Goal: Information Seeking & Learning: Learn about a topic

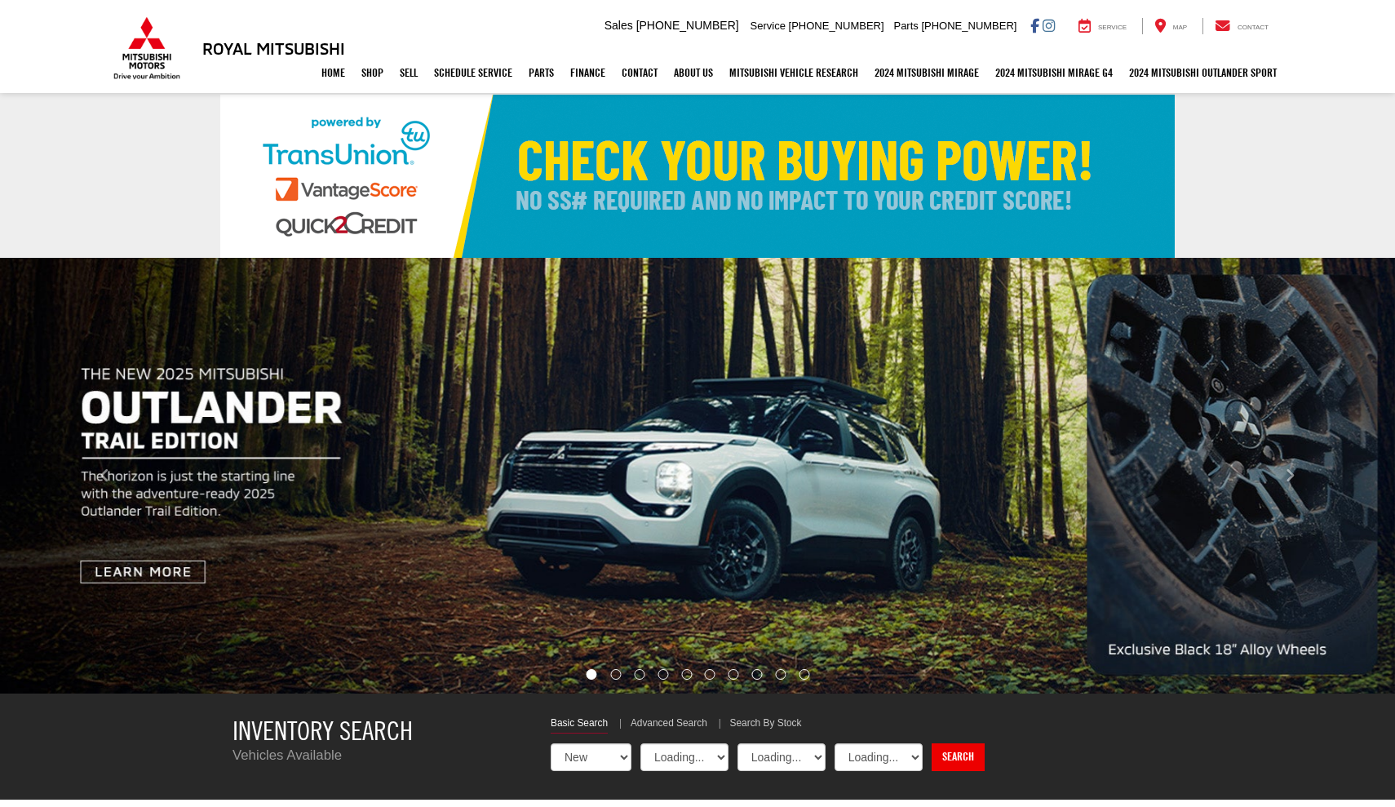
select select "Mitsubishi"
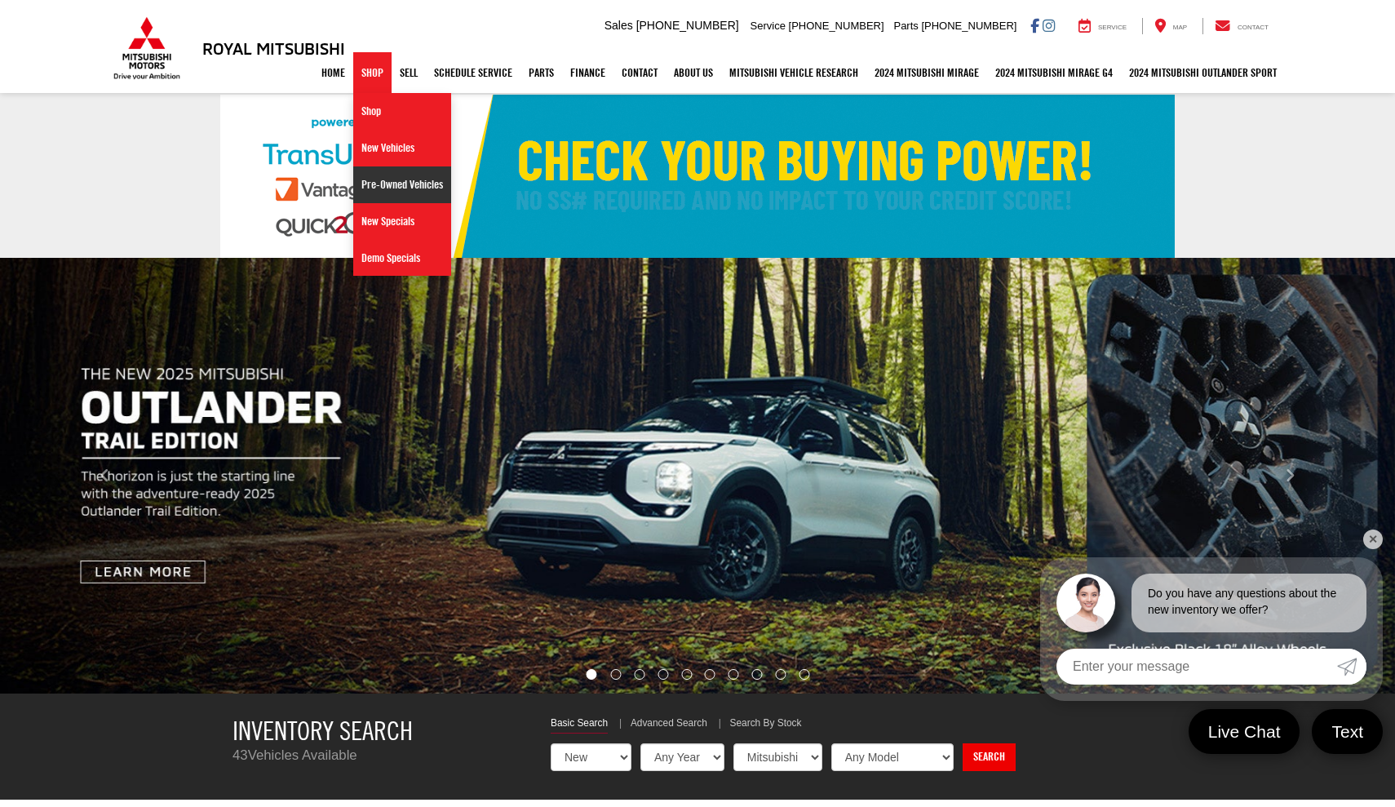
click at [386, 188] on link "Pre-Owned Vehicles" at bounding box center [402, 184] width 98 height 37
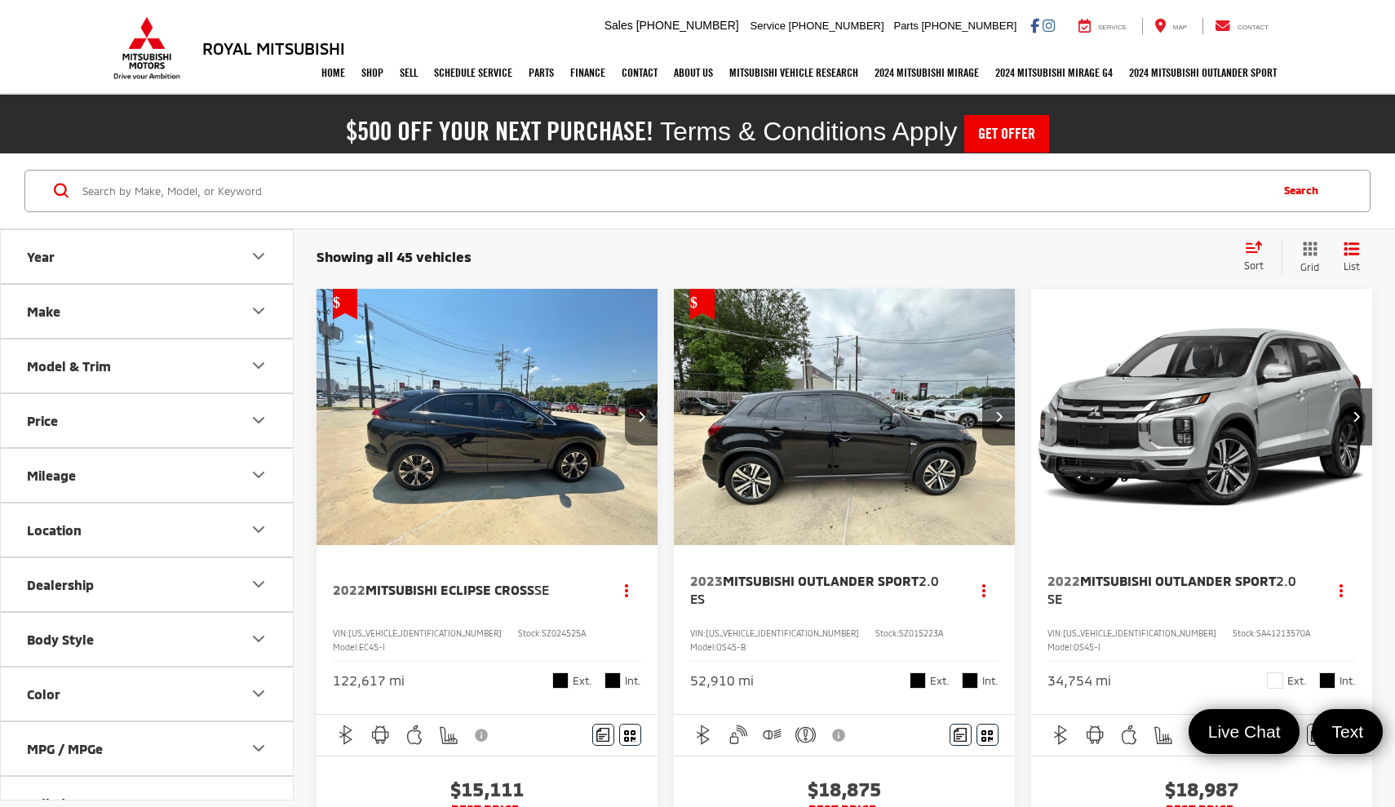
click at [232, 350] on button "Model & Trim" at bounding box center [148, 365] width 294 height 53
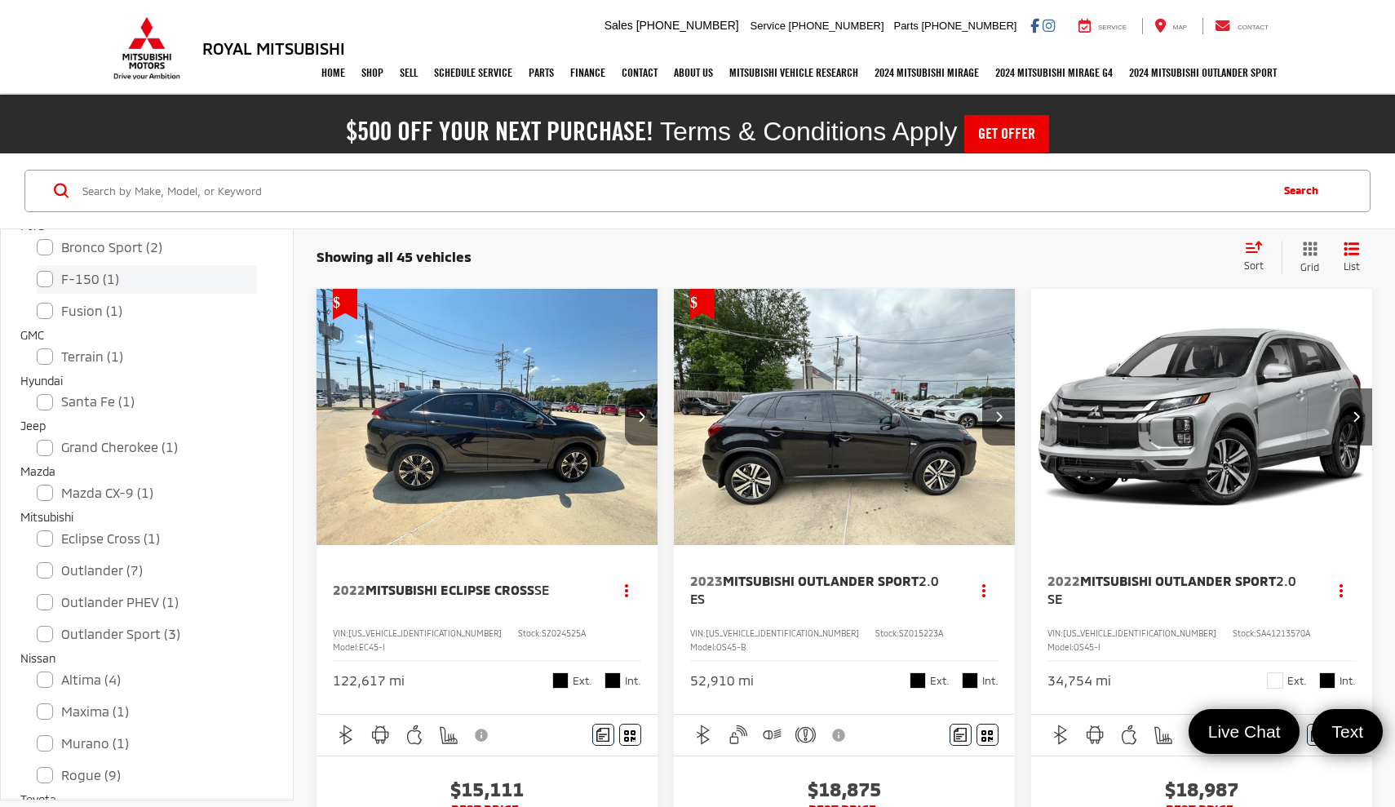
scroll to position [371, 0]
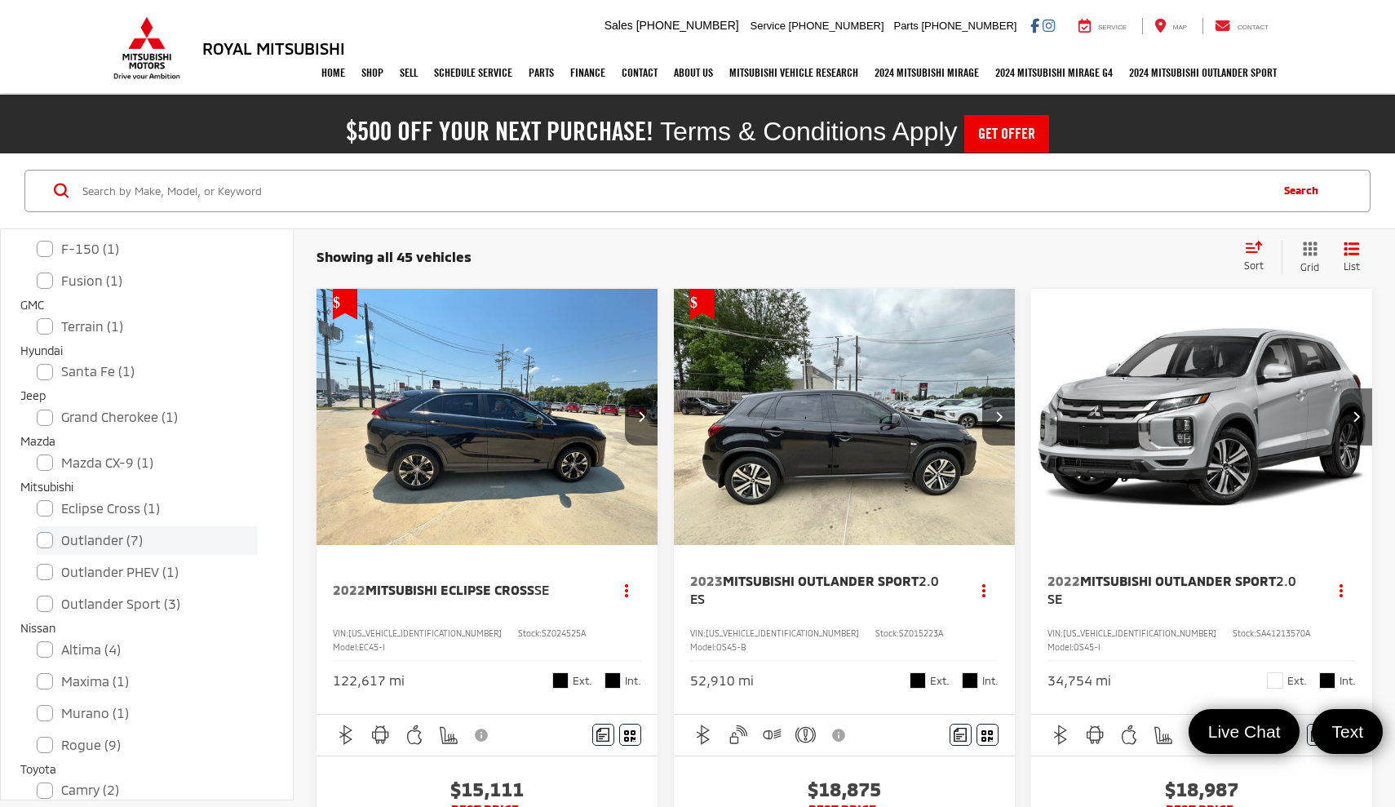
click at [43, 538] on label "Outlander (7)" at bounding box center [147, 540] width 220 height 29
click at [38, 530] on input "Outlander (7)" at bounding box center [37, 529] width 1 height 1
checkbox input "true"
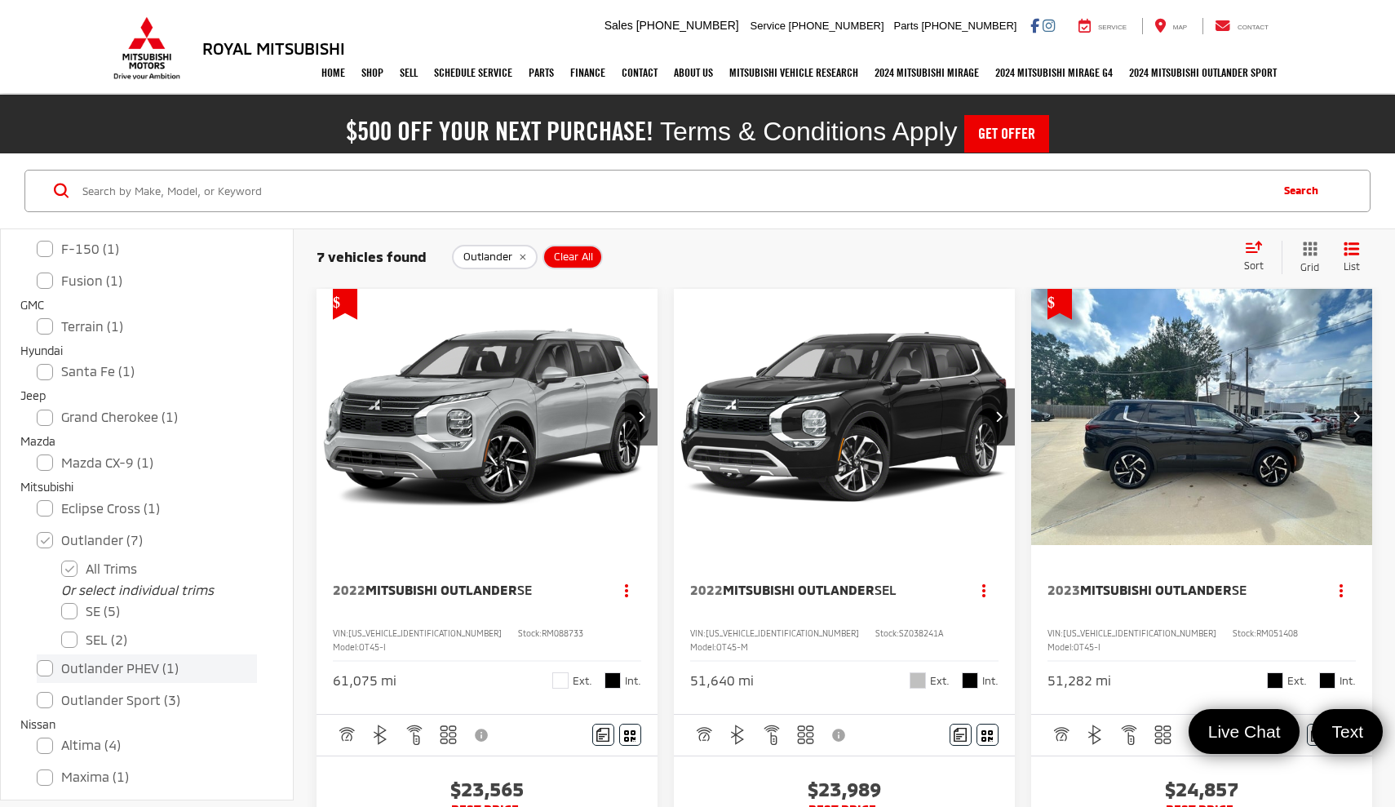
click at [47, 667] on label "Outlander PHEV (1)" at bounding box center [147, 668] width 220 height 29
click at [38, 658] on input "Outlander PHEV (1)" at bounding box center [37, 658] width 1 height 1
checkbox input "true"
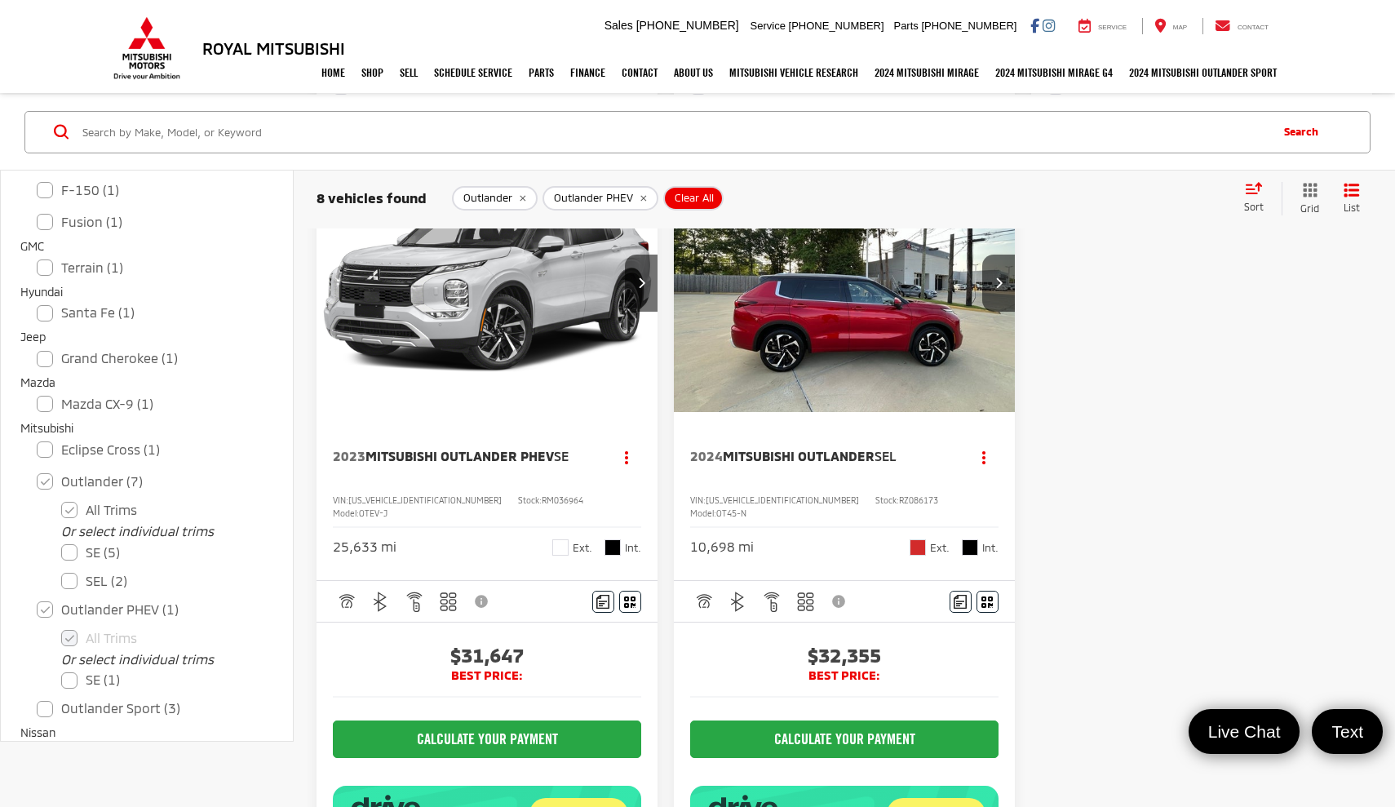
scroll to position [1720, 0]
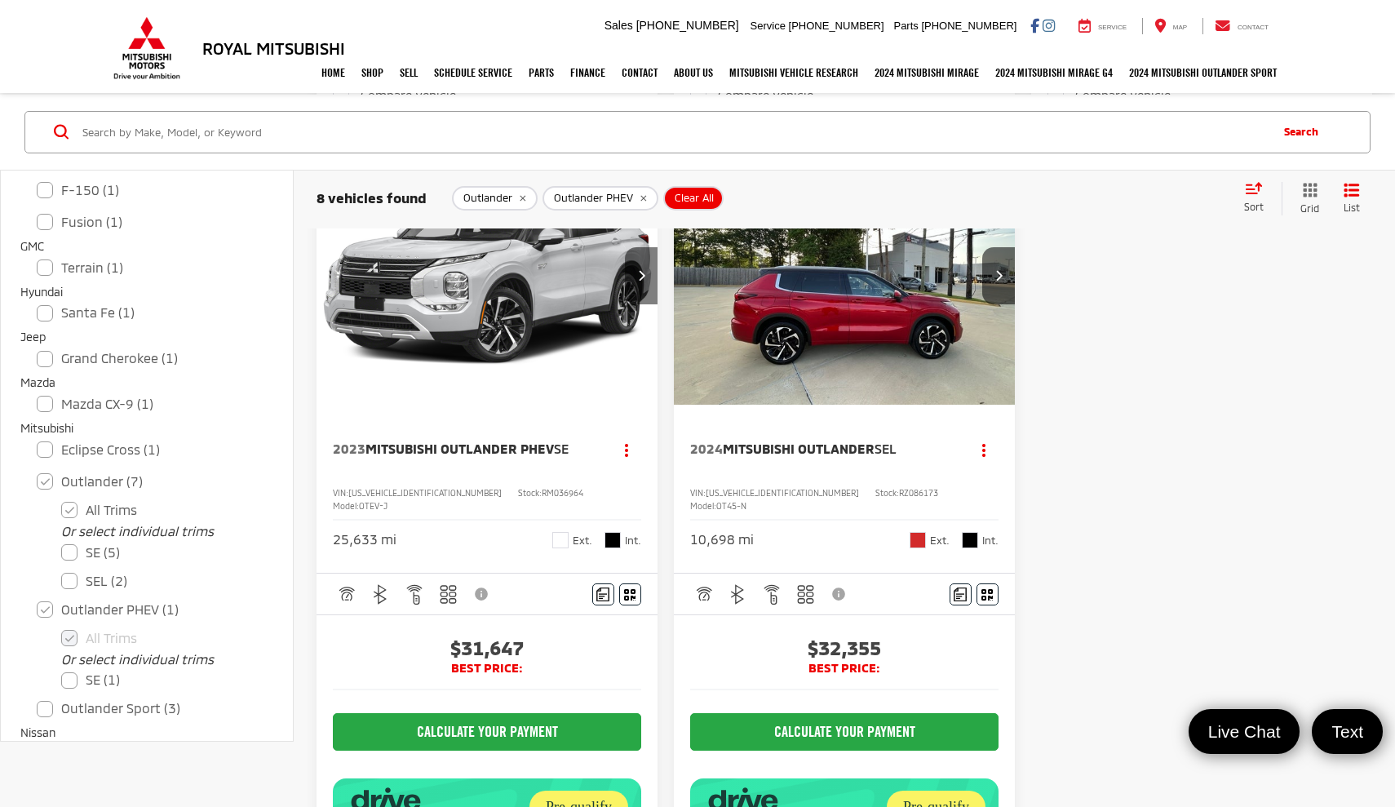
click at [636, 304] on button "Next image" at bounding box center [641, 275] width 33 height 57
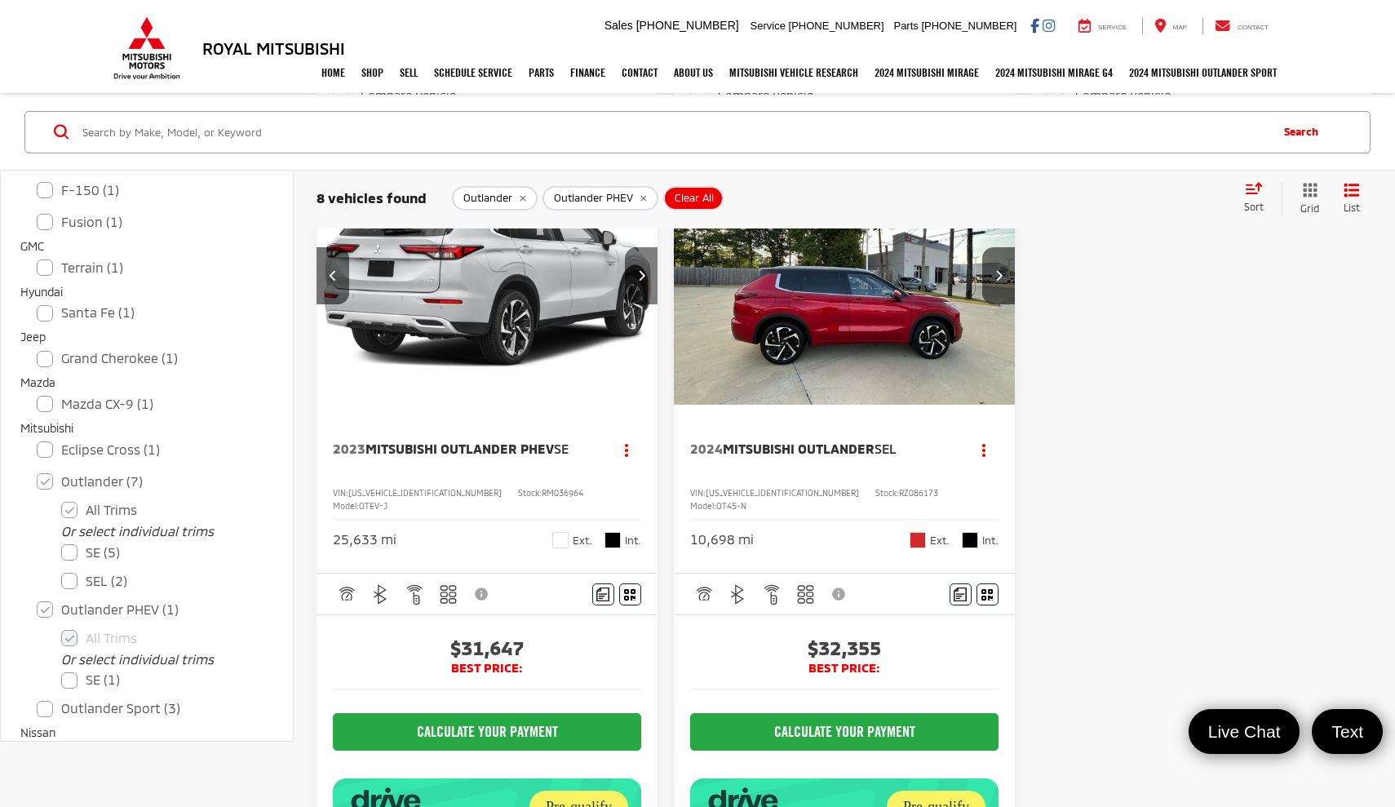
click at [636, 304] on button "Next image" at bounding box center [641, 275] width 33 height 57
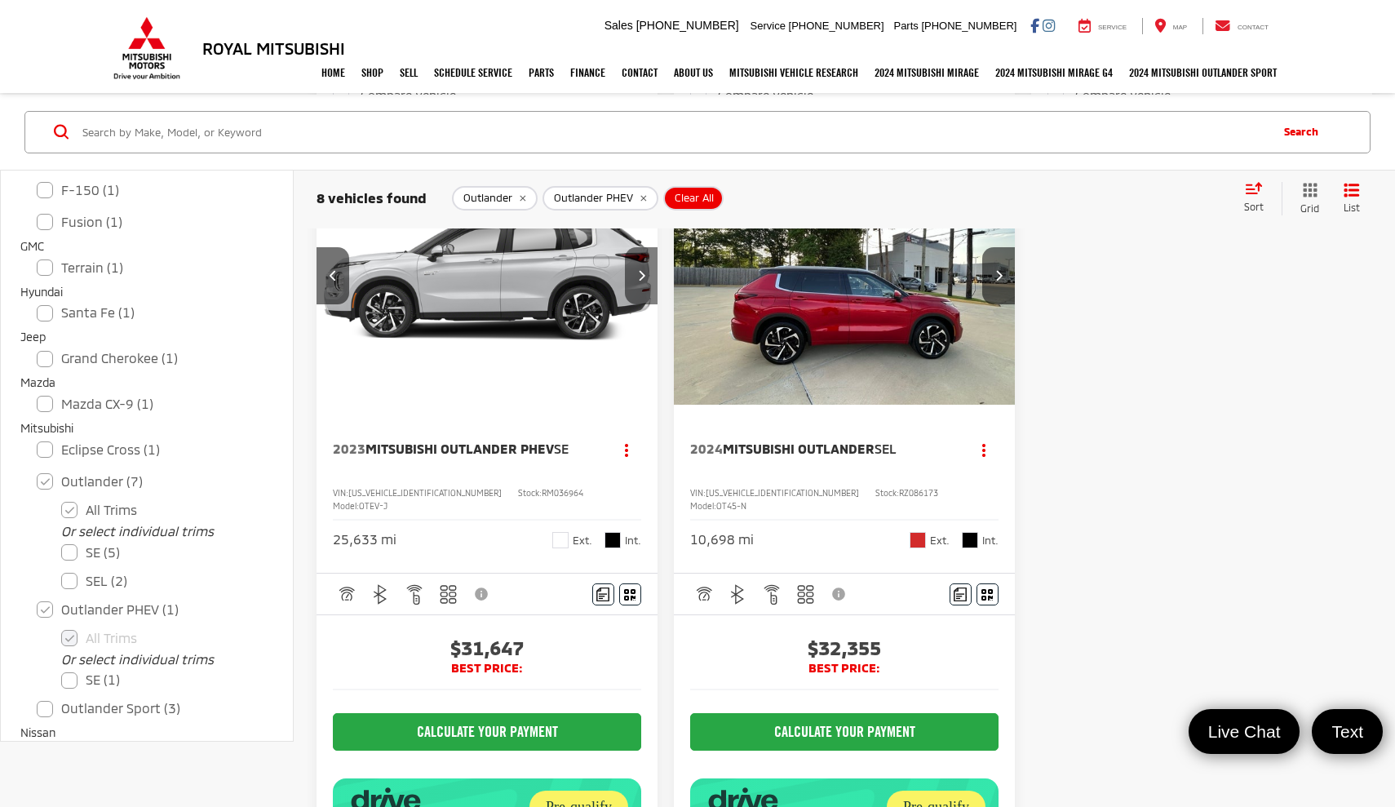
click at [636, 304] on button "Next image" at bounding box center [641, 275] width 33 height 57
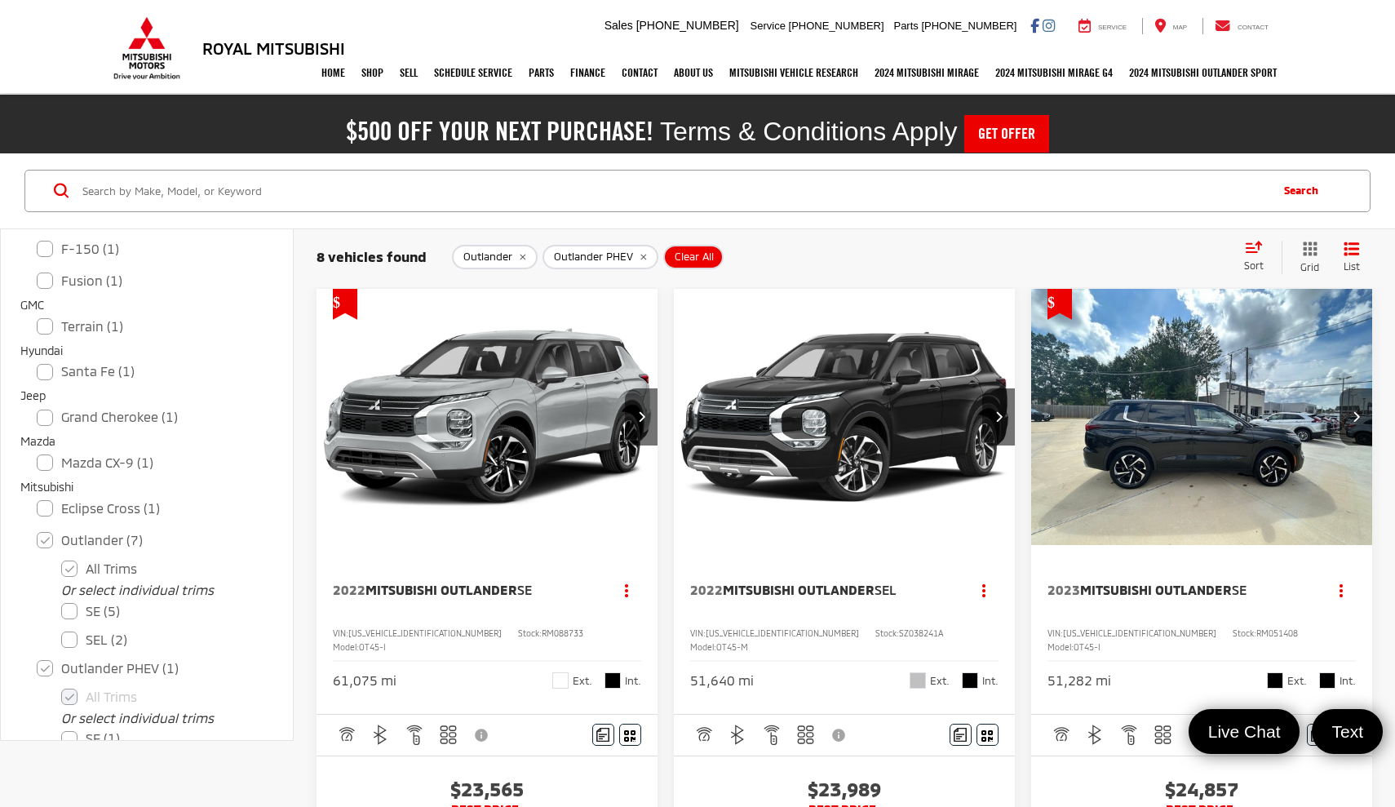
scroll to position [0, 0]
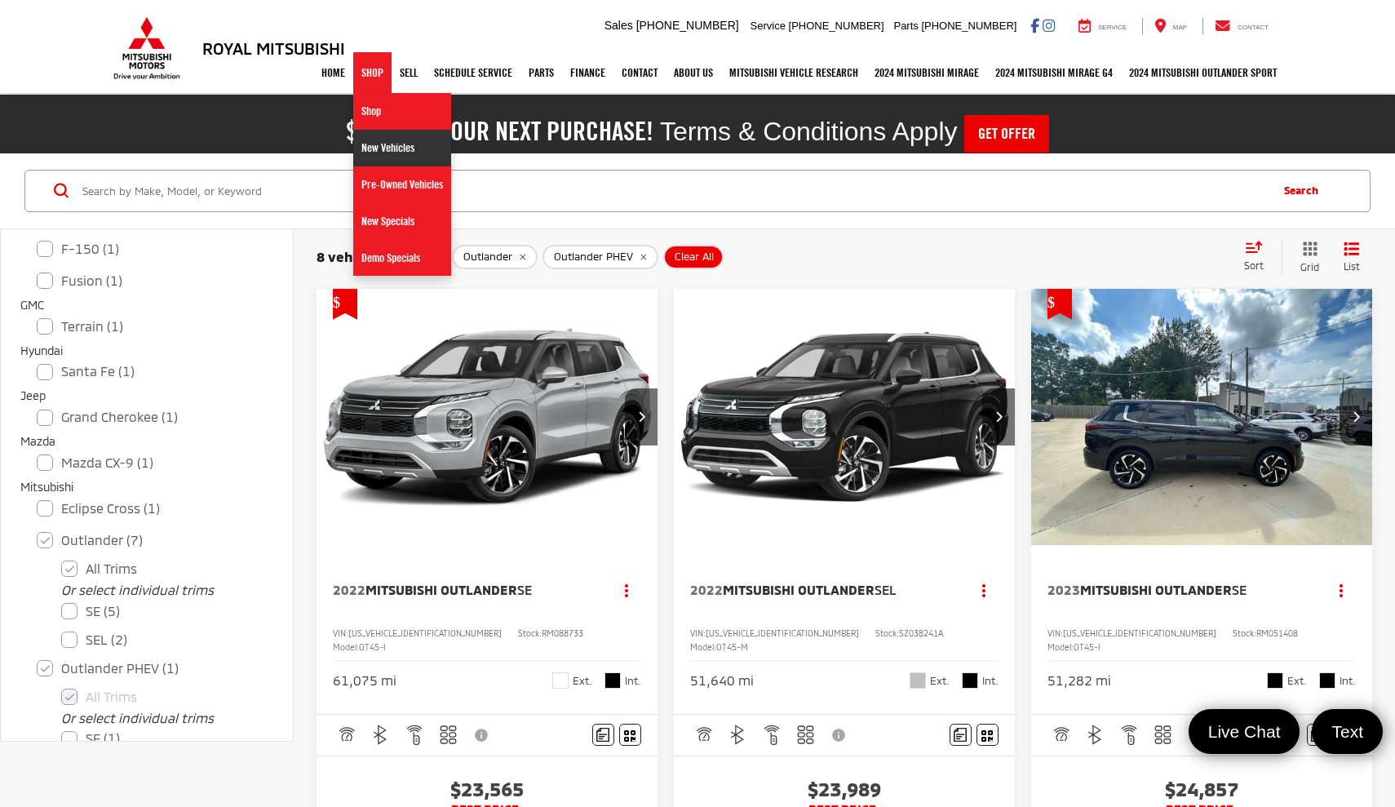
click at [364, 144] on link "New Vehicles" at bounding box center [402, 148] width 98 height 37
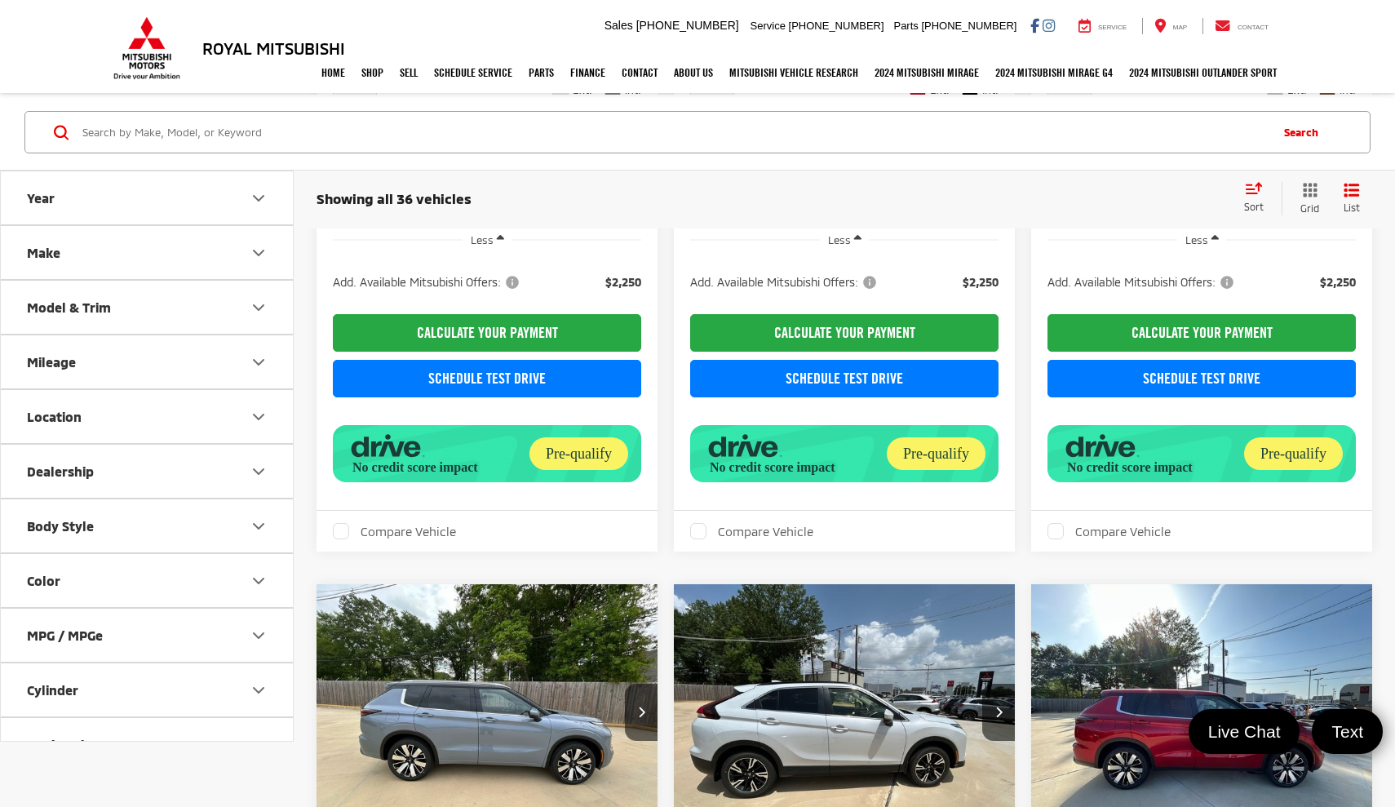
scroll to position [500, 0]
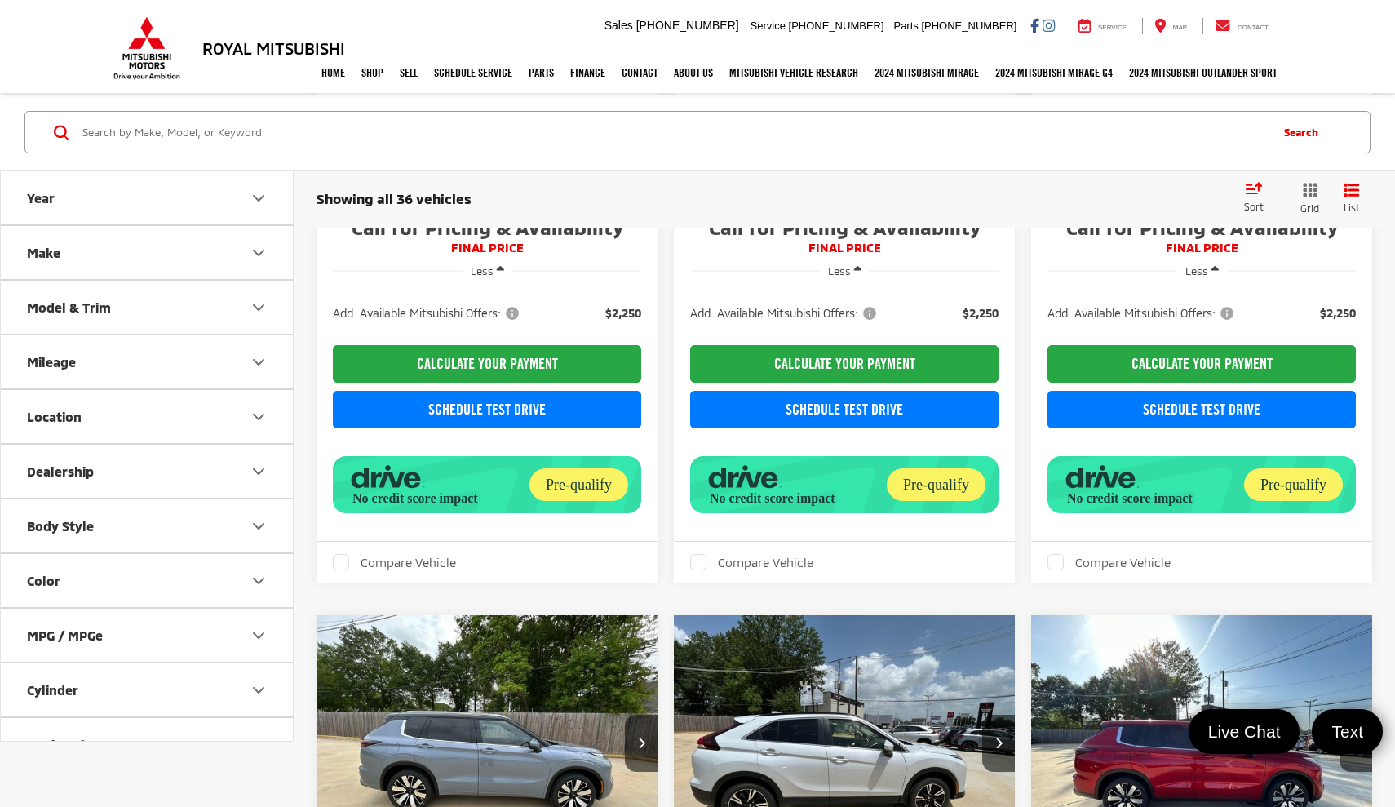
click at [250, 317] on icon "Model & Trim" at bounding box center [259, 307] width 20 height 20
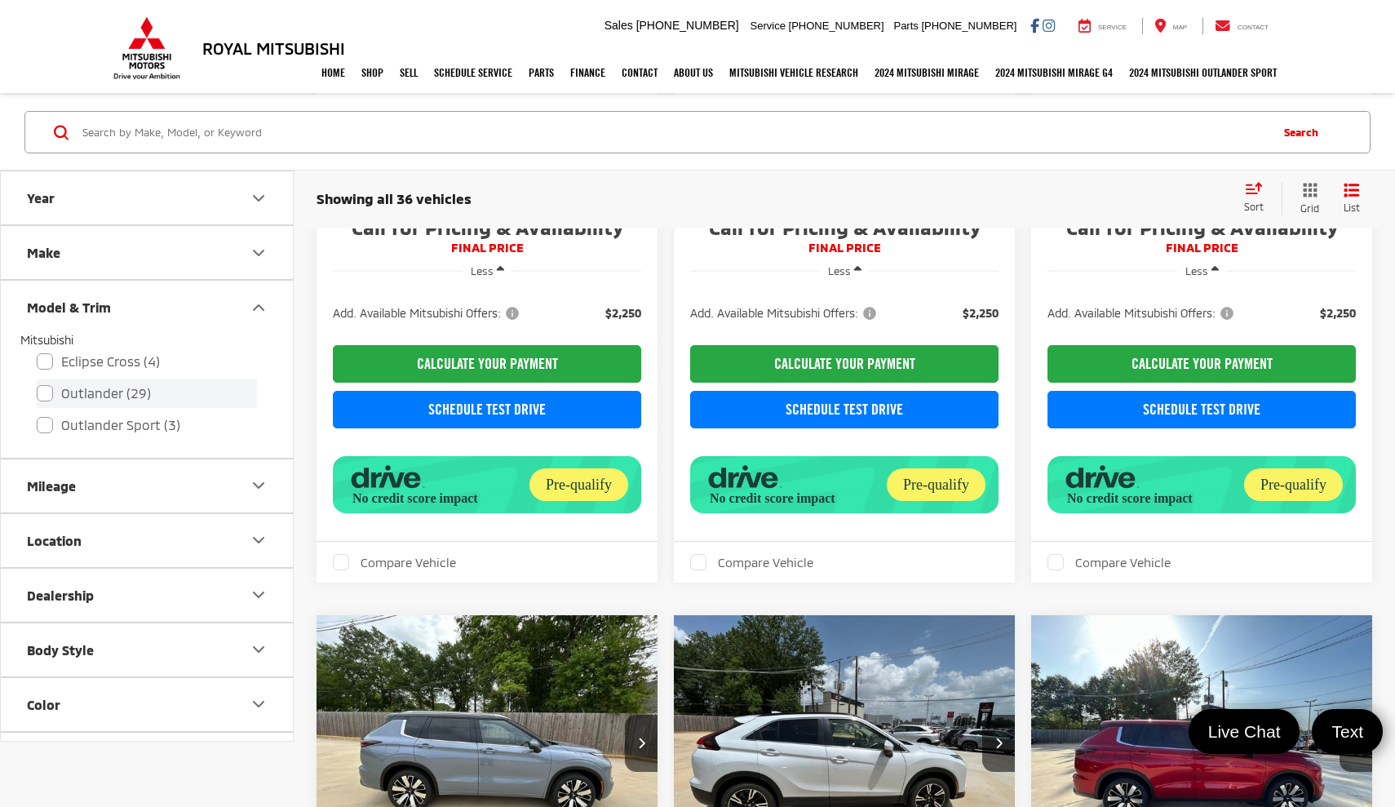
click at [46, 396] on label "Outlander (29)" at bounding box center [147, 393] width 220 height 29
click at [38, 383] on input "Outlander (29)" at bounding box center [37, 383] width 1 height 1
checkbox input "true"
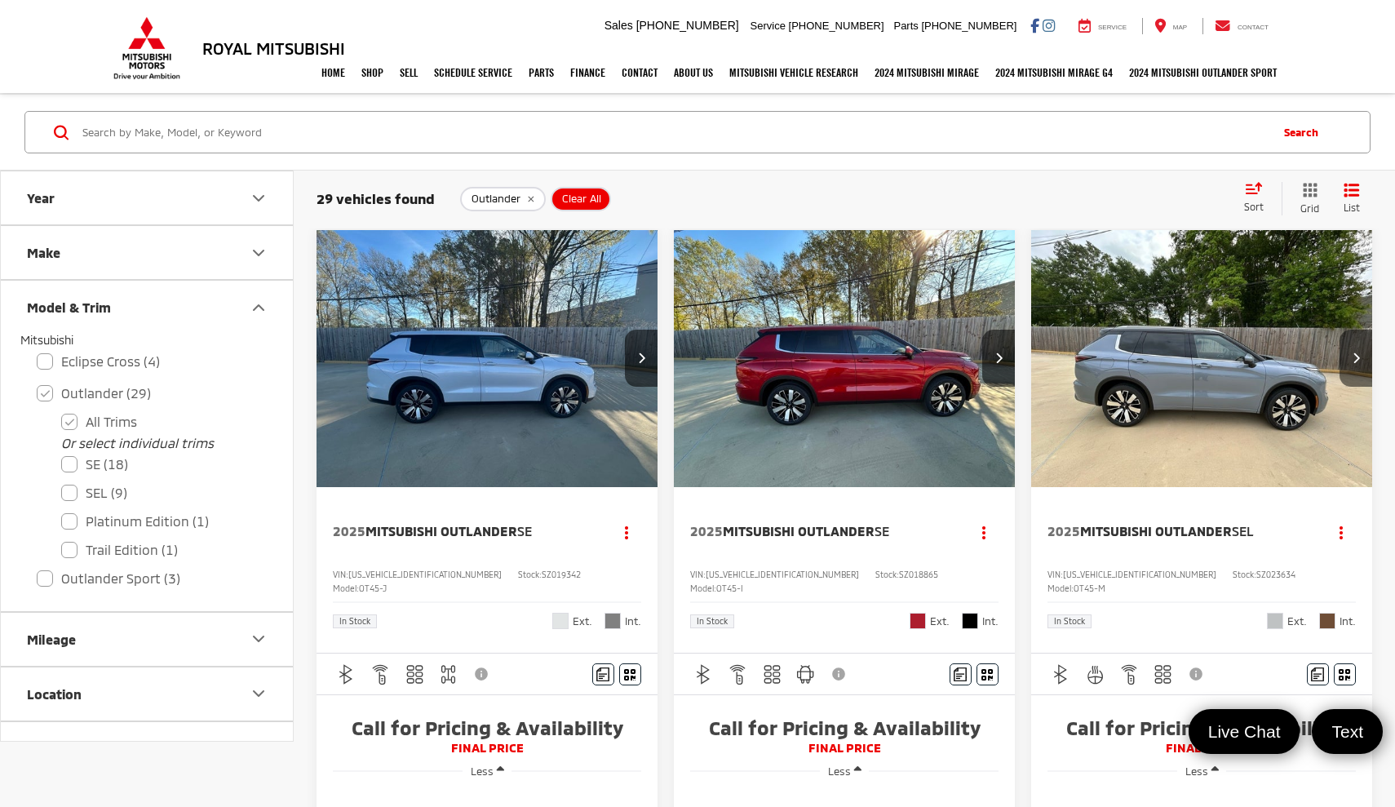
click at [1349, 352] on button "Next image" at bounding box center [1356, 358] width 33 height 57
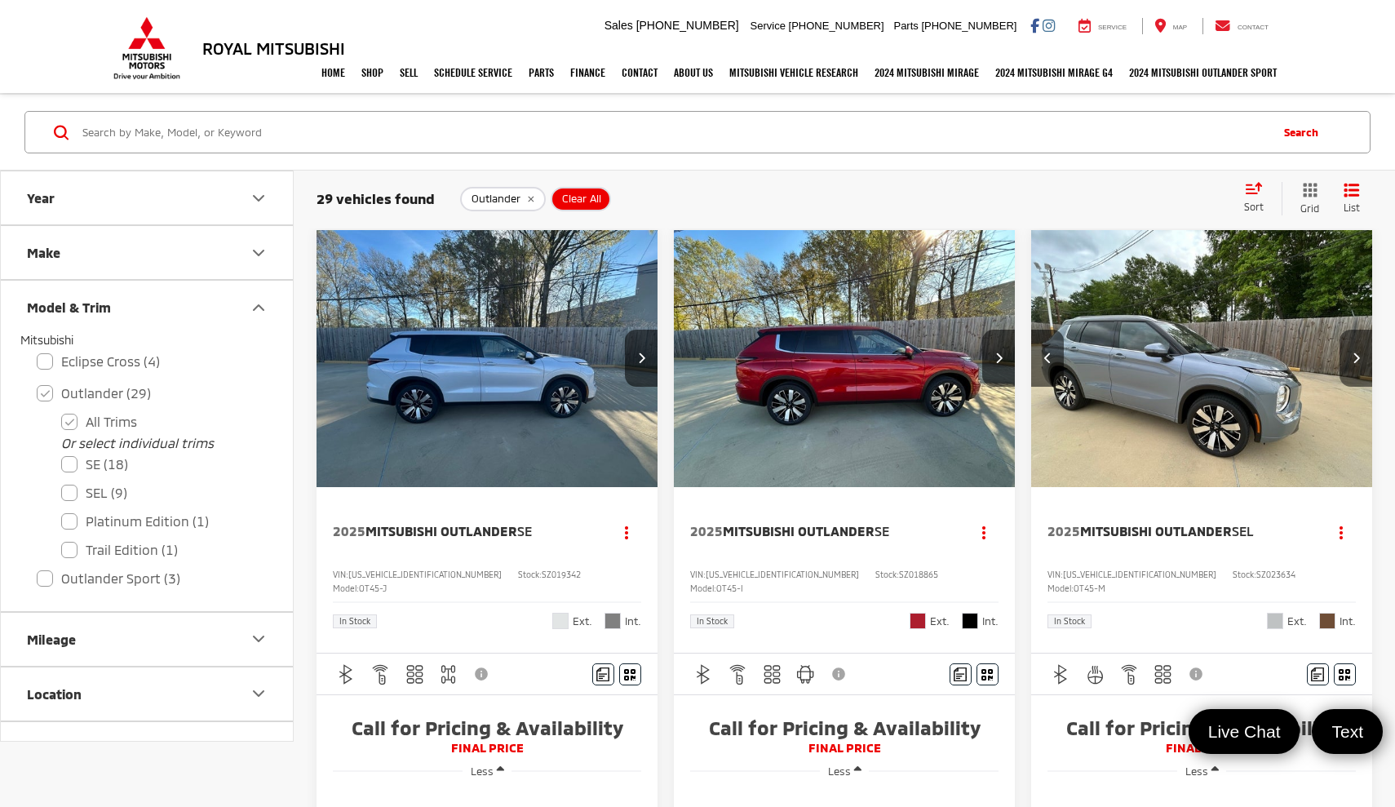
click at [1349, 352] on button "Next image" at bounding box center [1356, 358] width 33 height 57
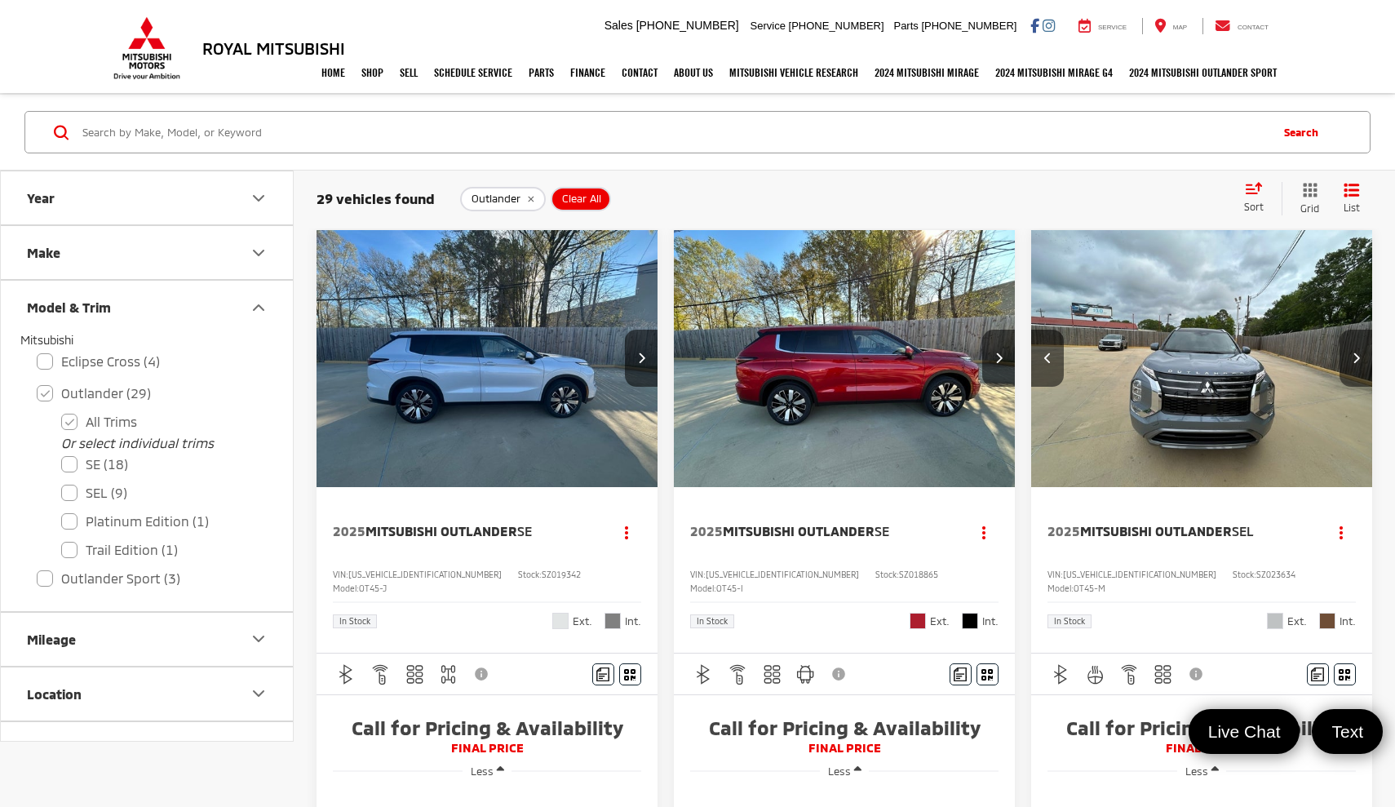
click at [1349, 352] on button "Next image" at bounding box center [1356, 358] width 33 height 57
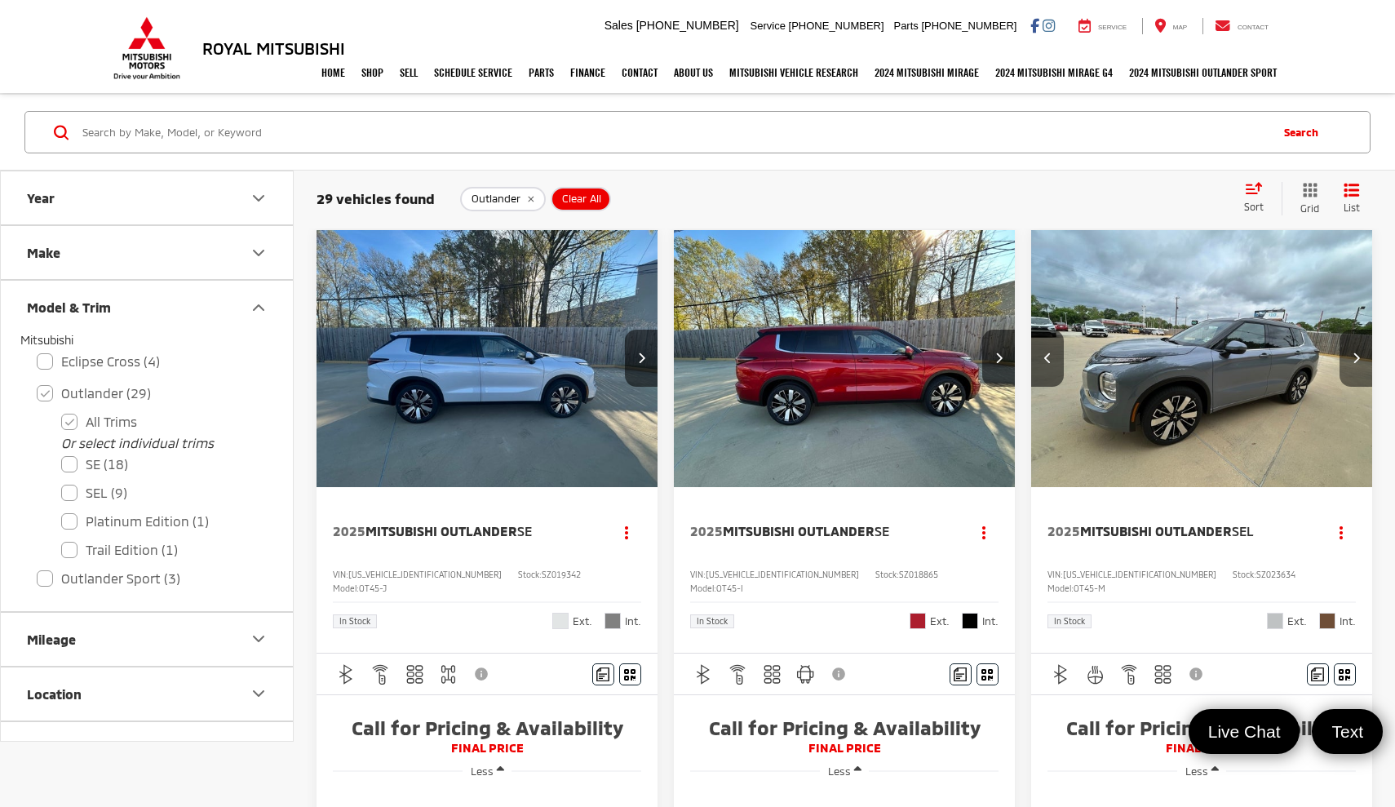
click at [1349, 352] on button "Next image" at bounding box center [1356, 358] width 33 height 57
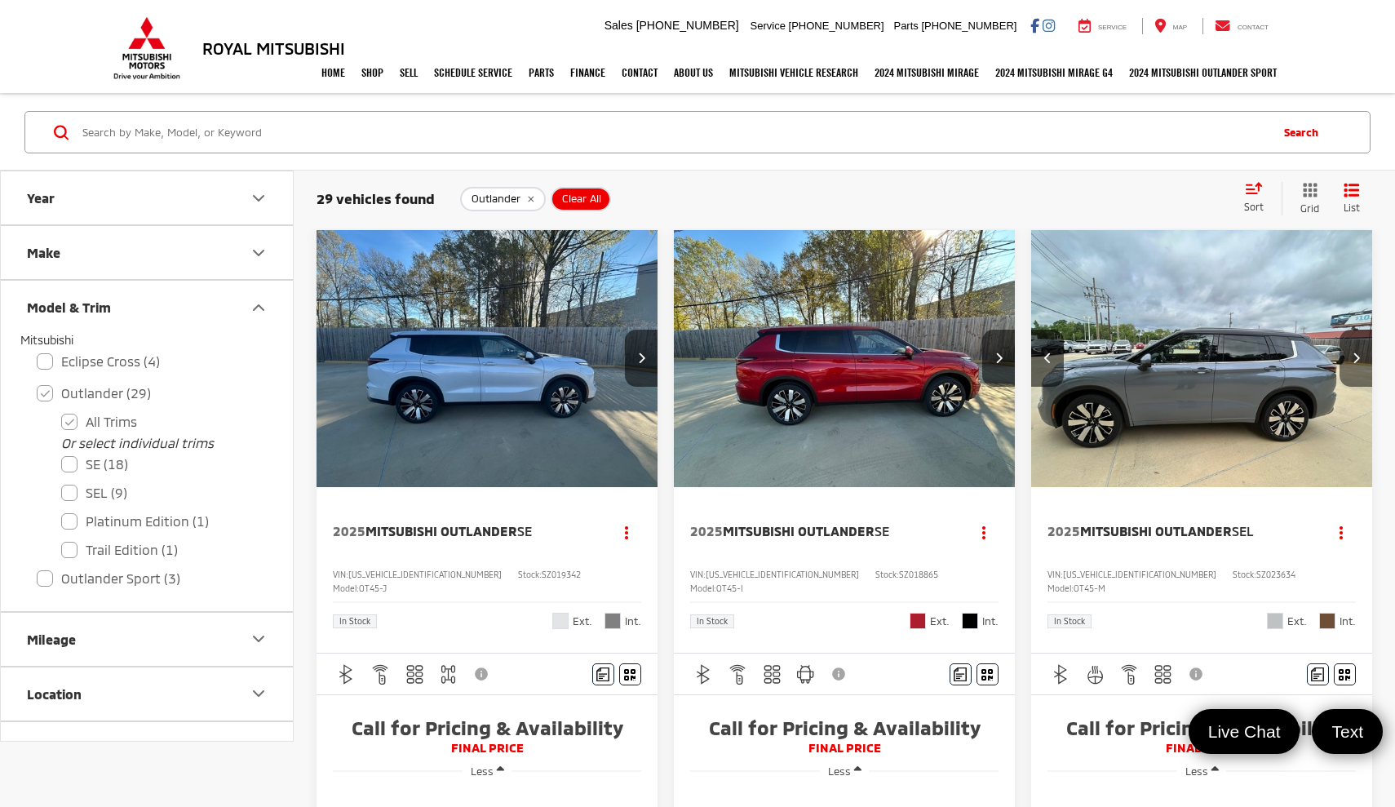
click at [1349, 352] on button "Next image" at bounding box center [1356, 358] width 33 height 57
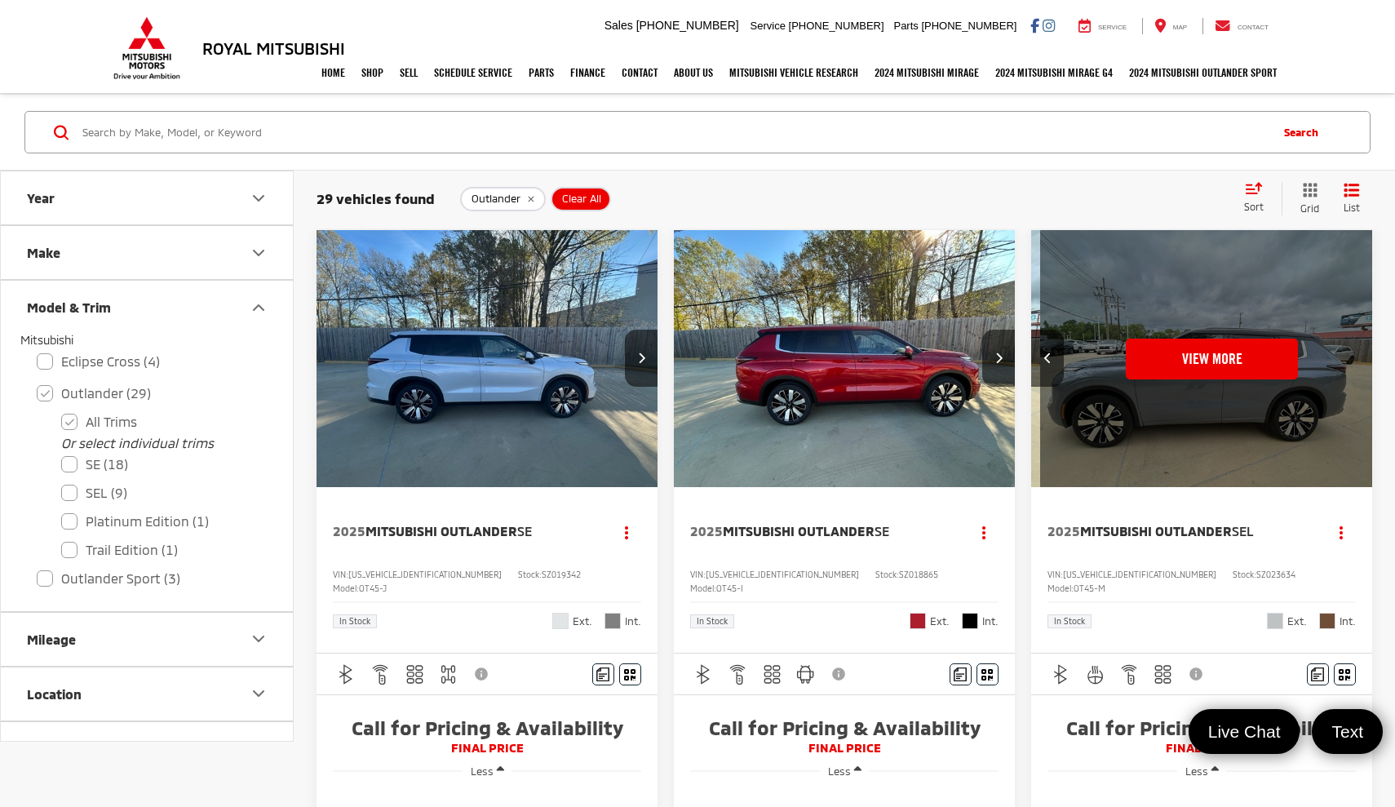
scroll to position [0, 1717]
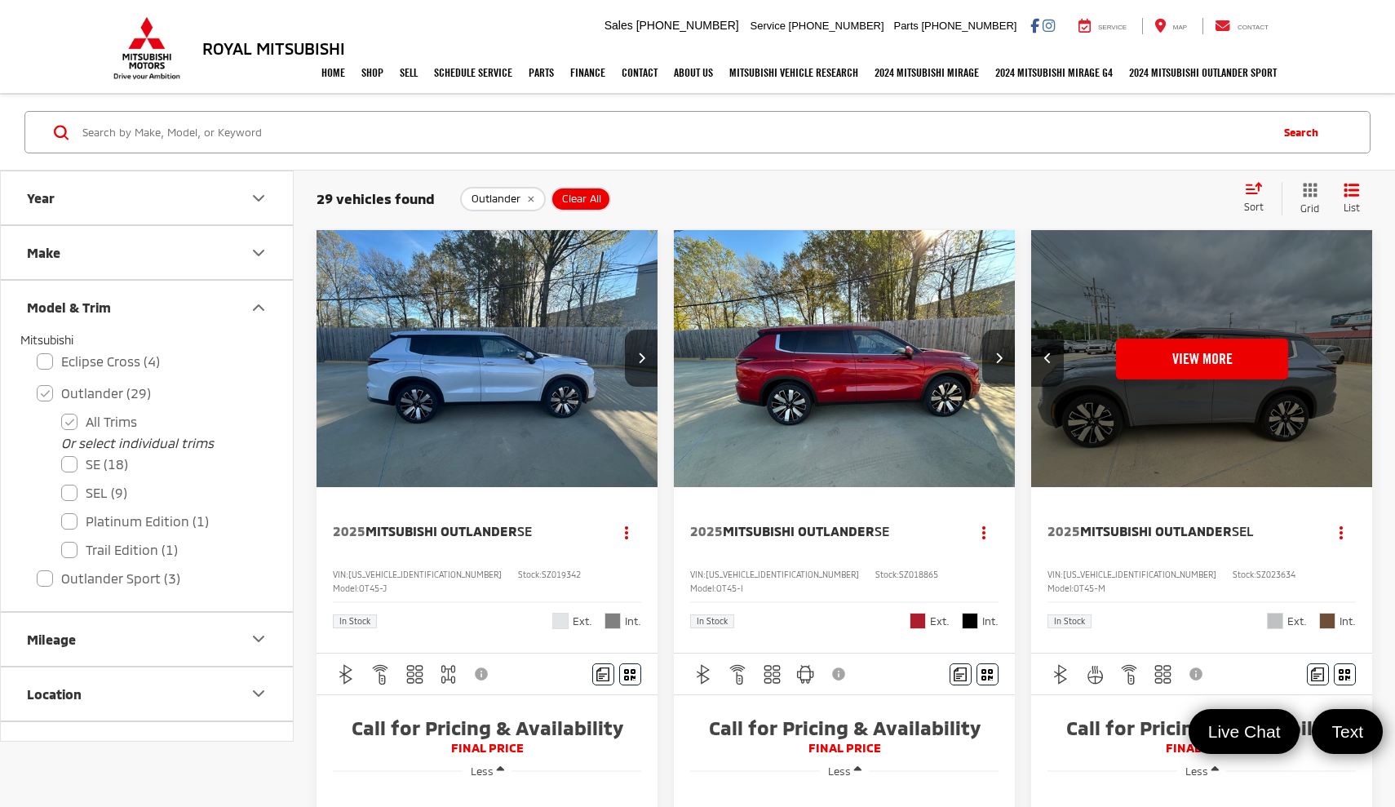
click at [1349, 352] on div "View More" at bounding box center [1201, 359] width 343 height 258
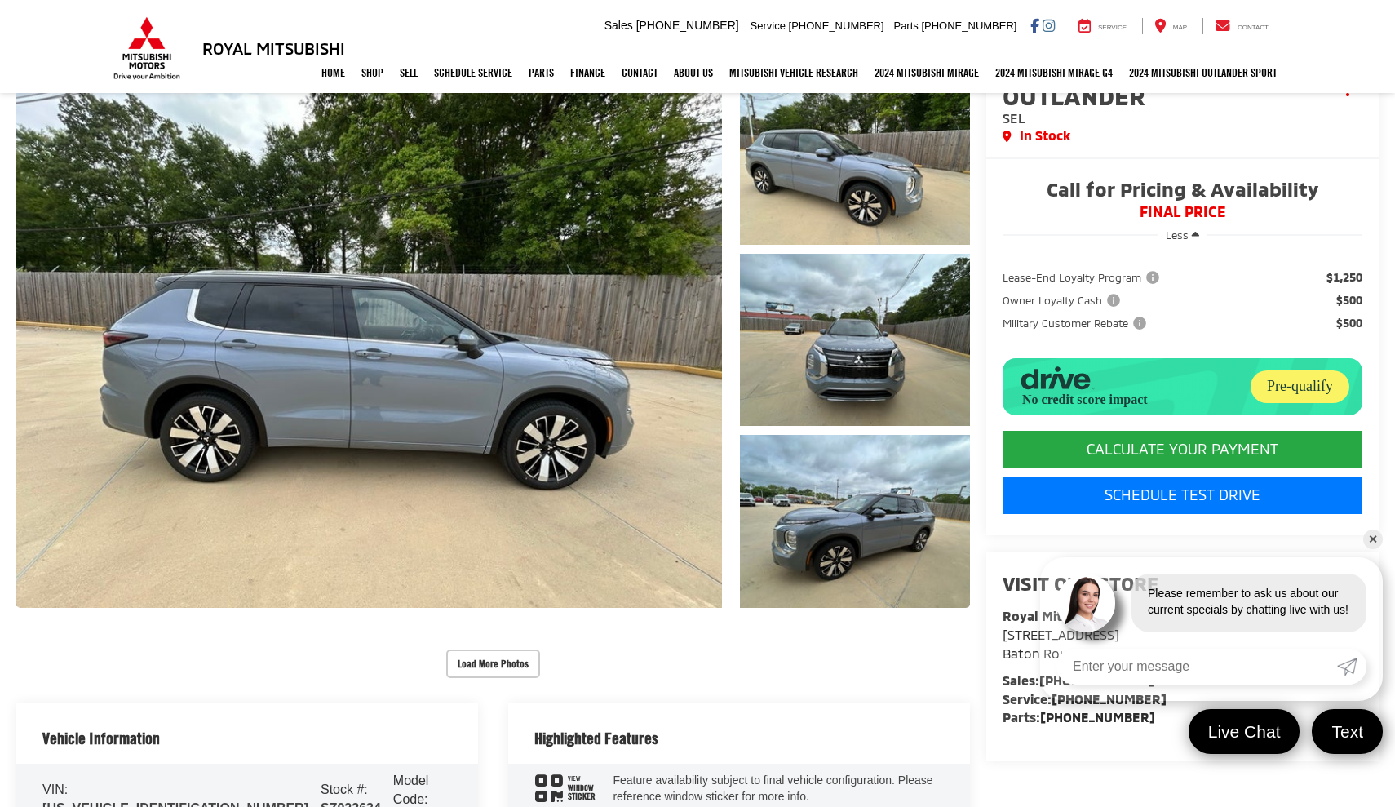
scroll to position [88, 0]
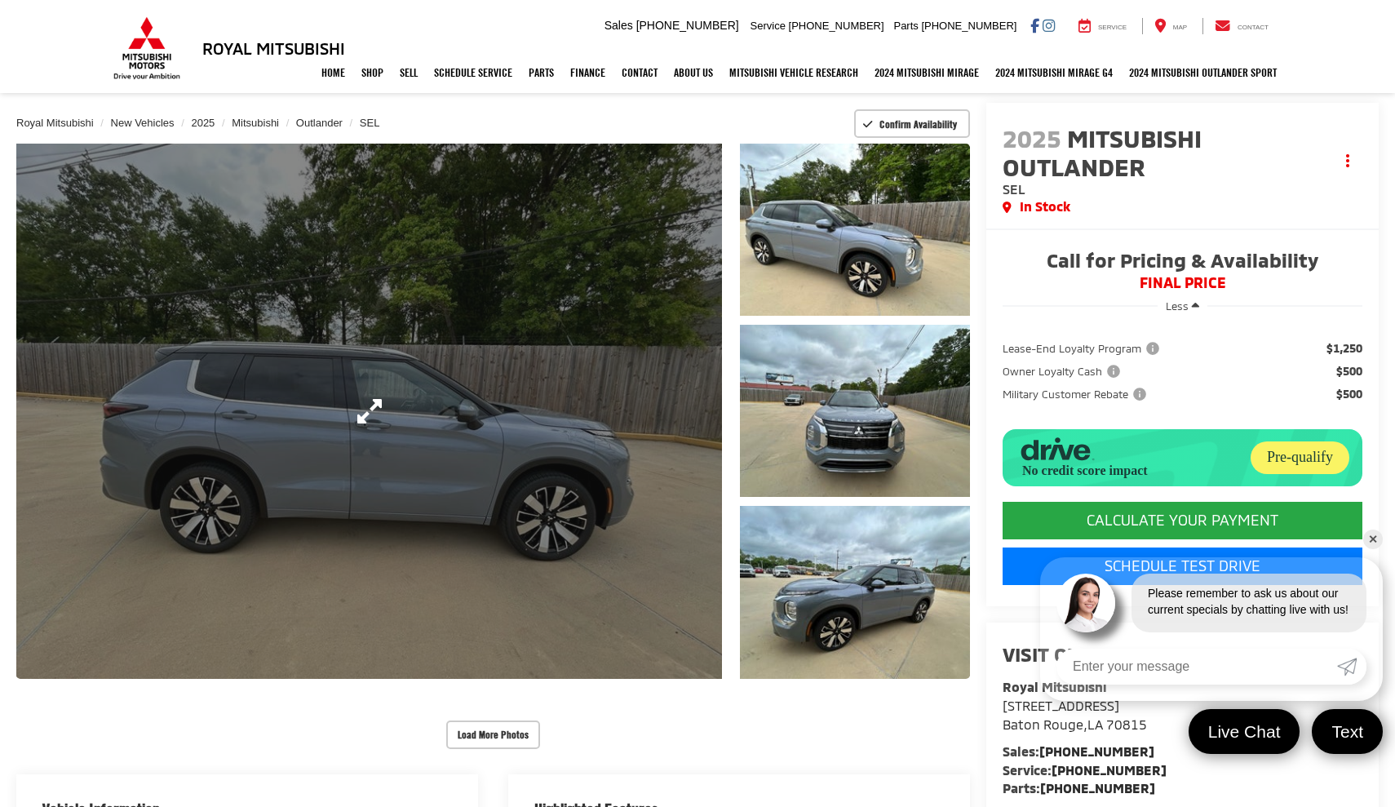
click at [667, 448] on link "Expand Photo 0" at bounding box center [369, 411] width 706 height 535
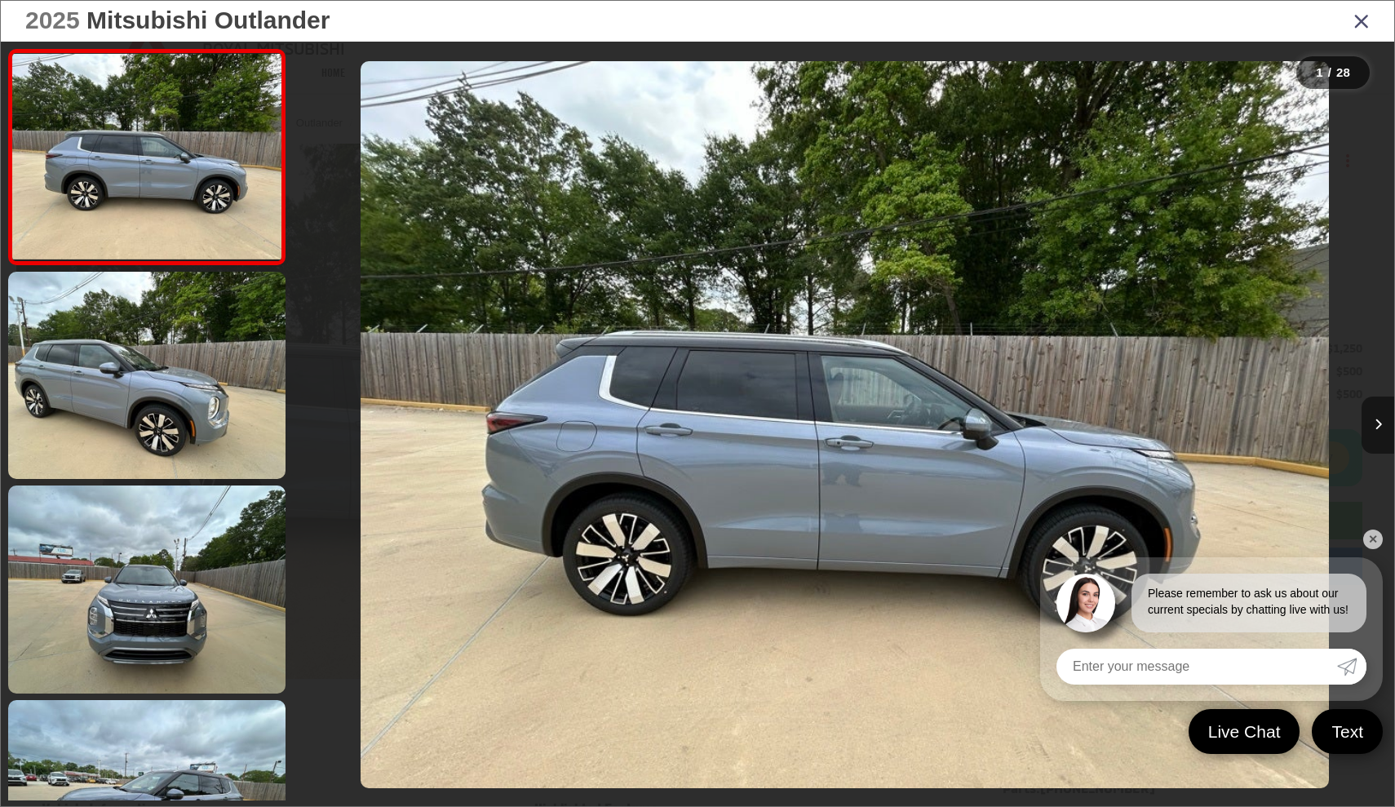
click at [1376, 424] on icon "Next image" at bounding box center [1378, 424] width 7 height 11
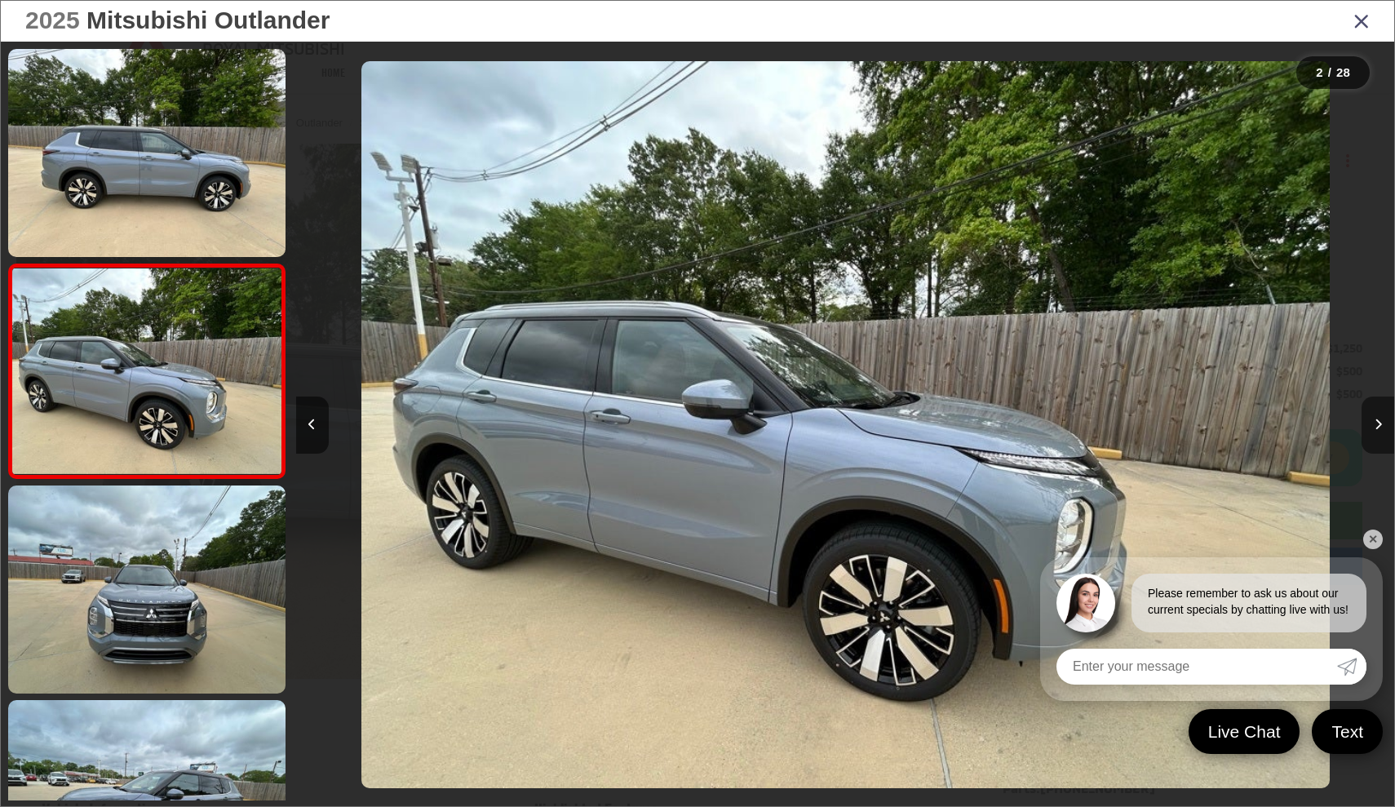
click at [1376, 424] on icon "Next image" at bounding box center [1378, 424] width 7 height 11
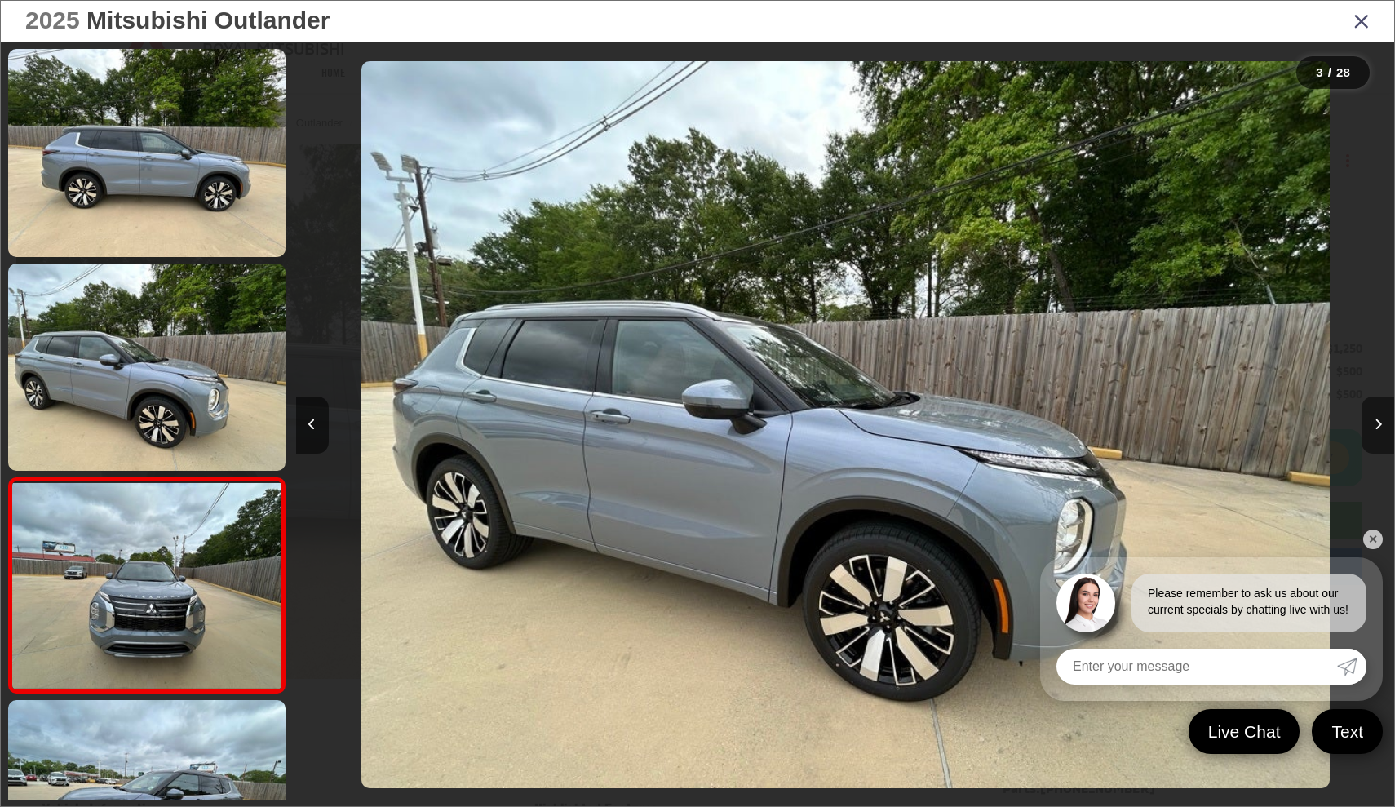
scroll to position [208, 0]
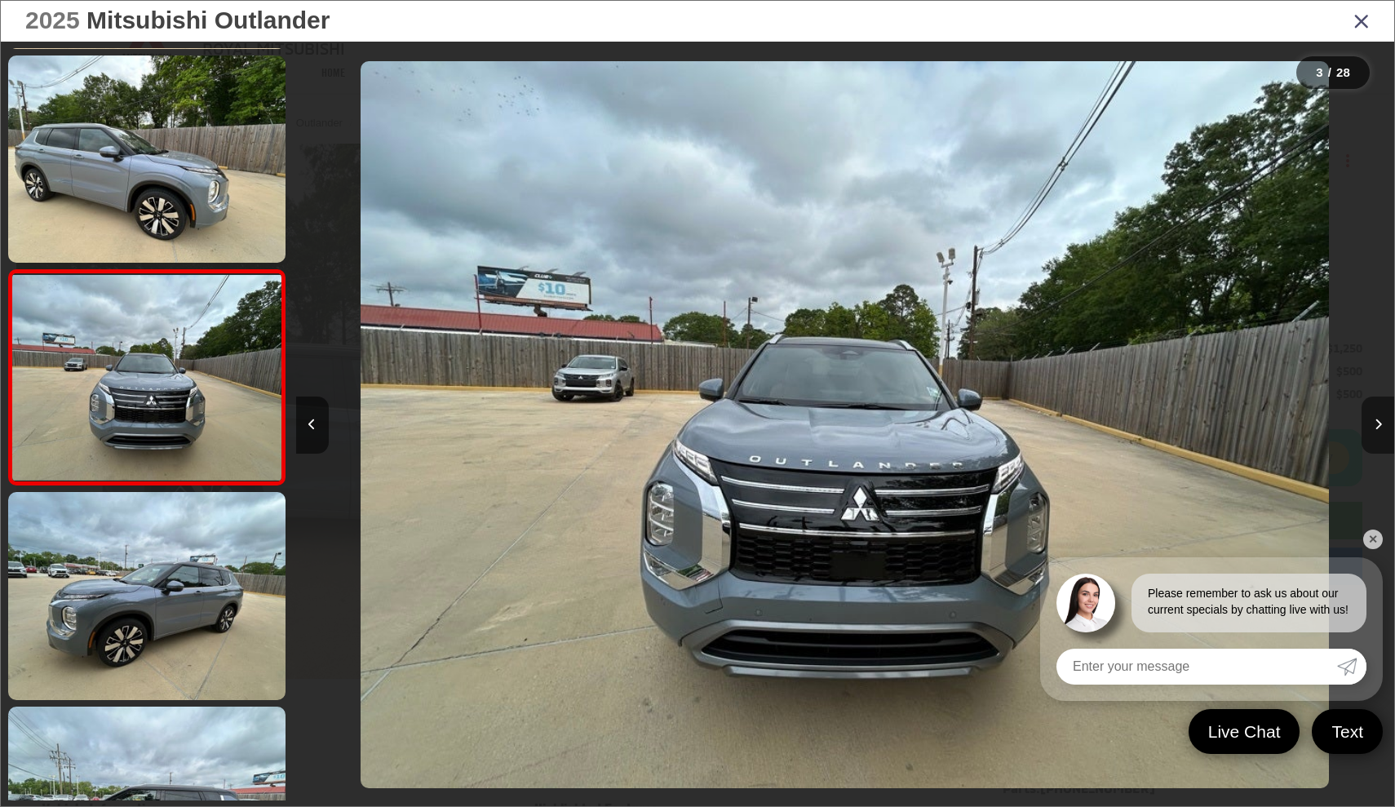
click at [1376, 424] on icon "Next image" at bounding box center [1378, 424] width 7 height 11
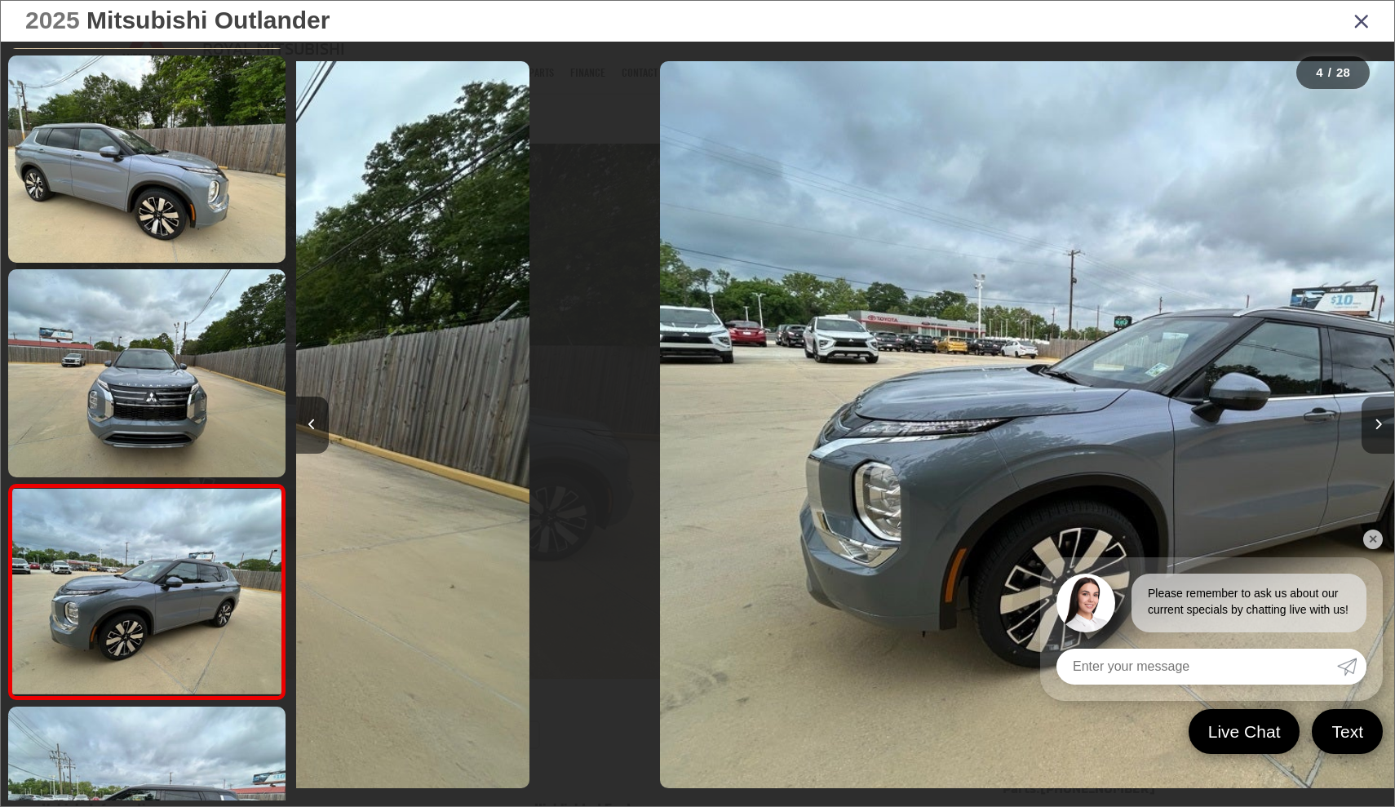
scroll to position [423, 0]
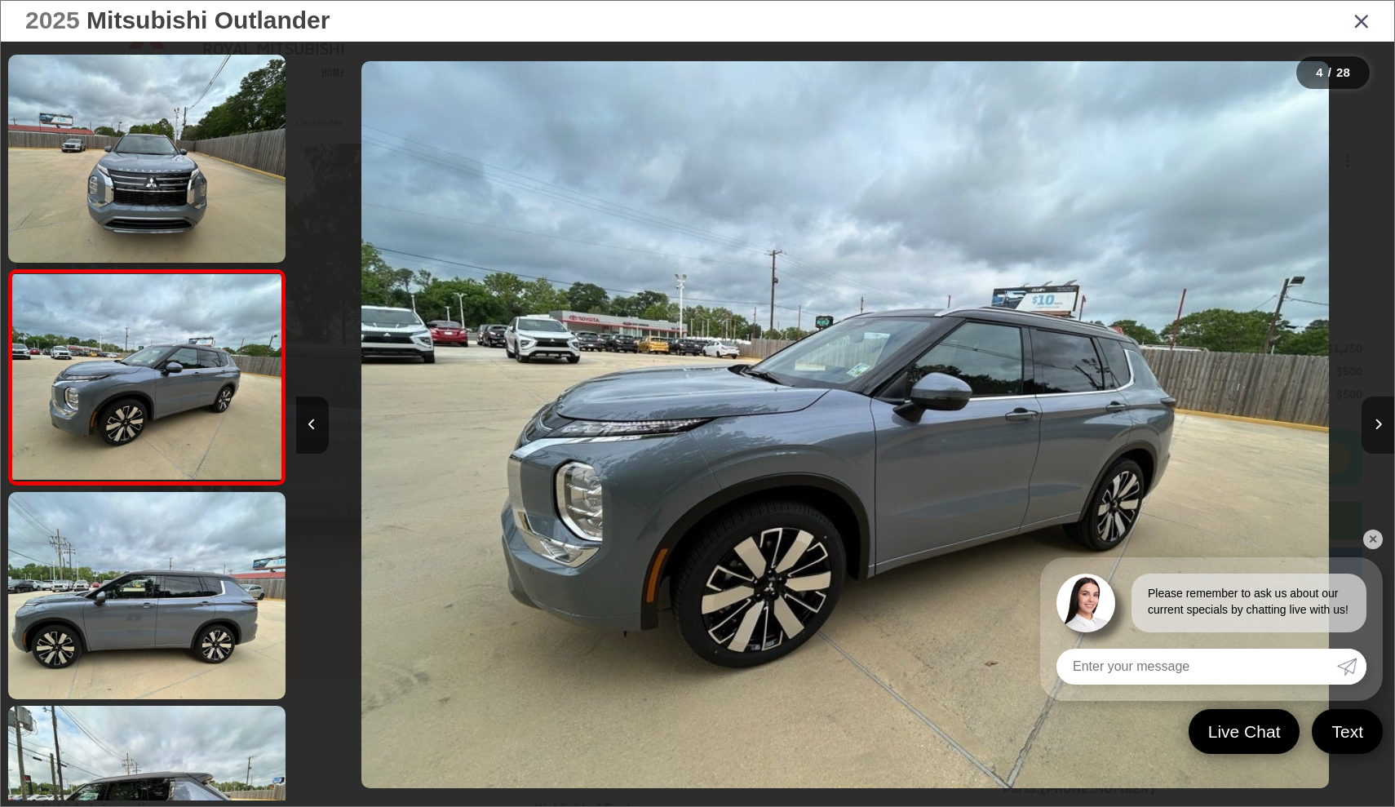
click at [1376, 424] on icon "Next image" at bounding box center [1378, 424] width 7 height 11
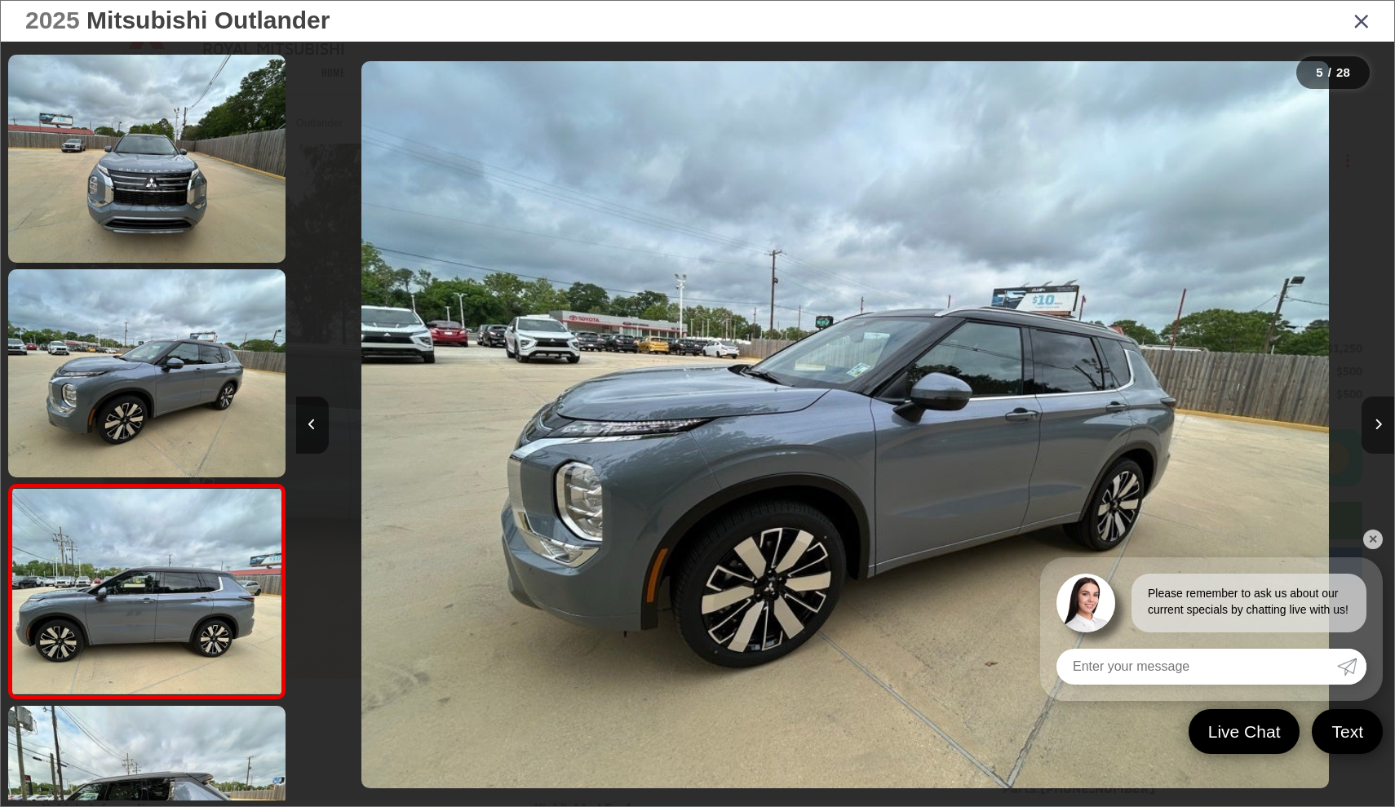
scroll to position [637, 0]
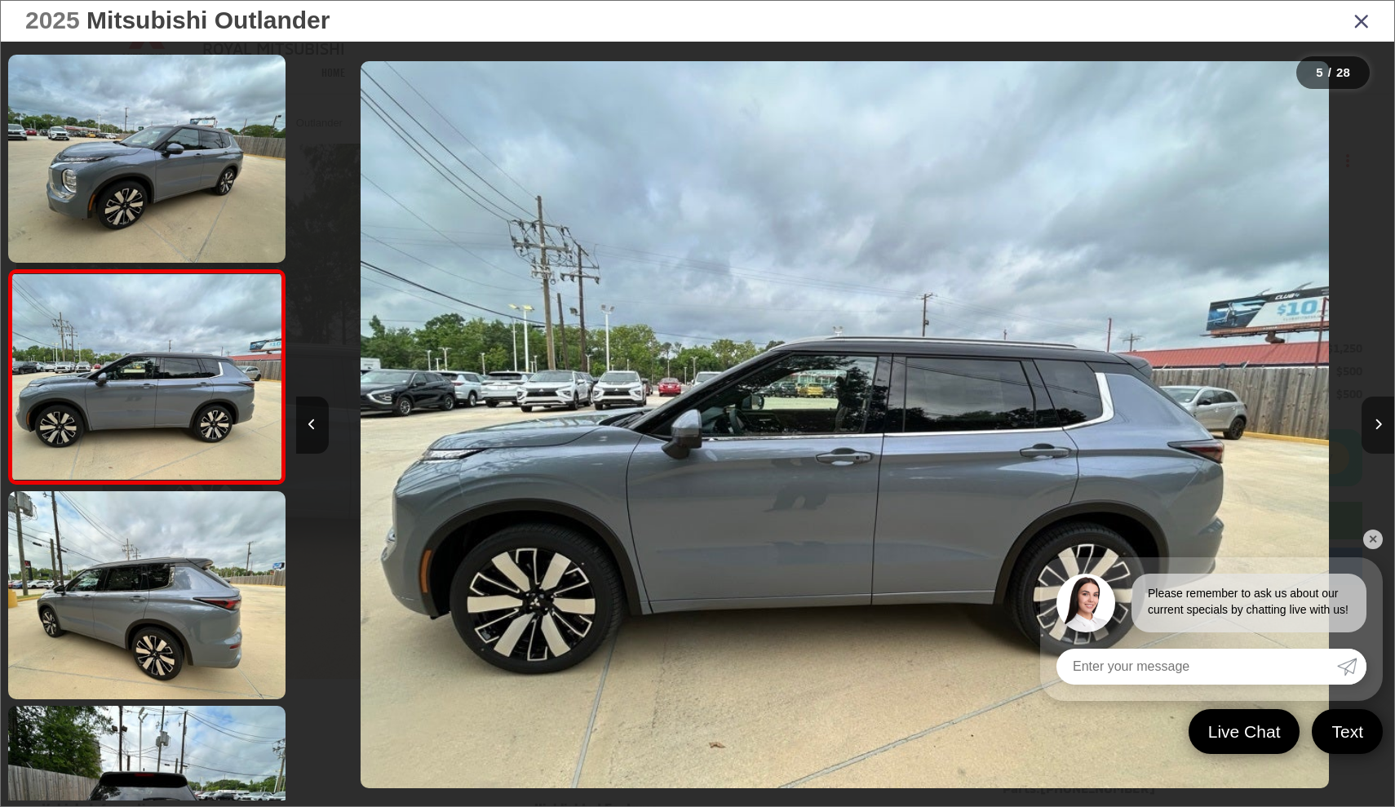
click at [1376, 424] on icon "Next image" at bounding box center [1378, 424] width 7 height 11
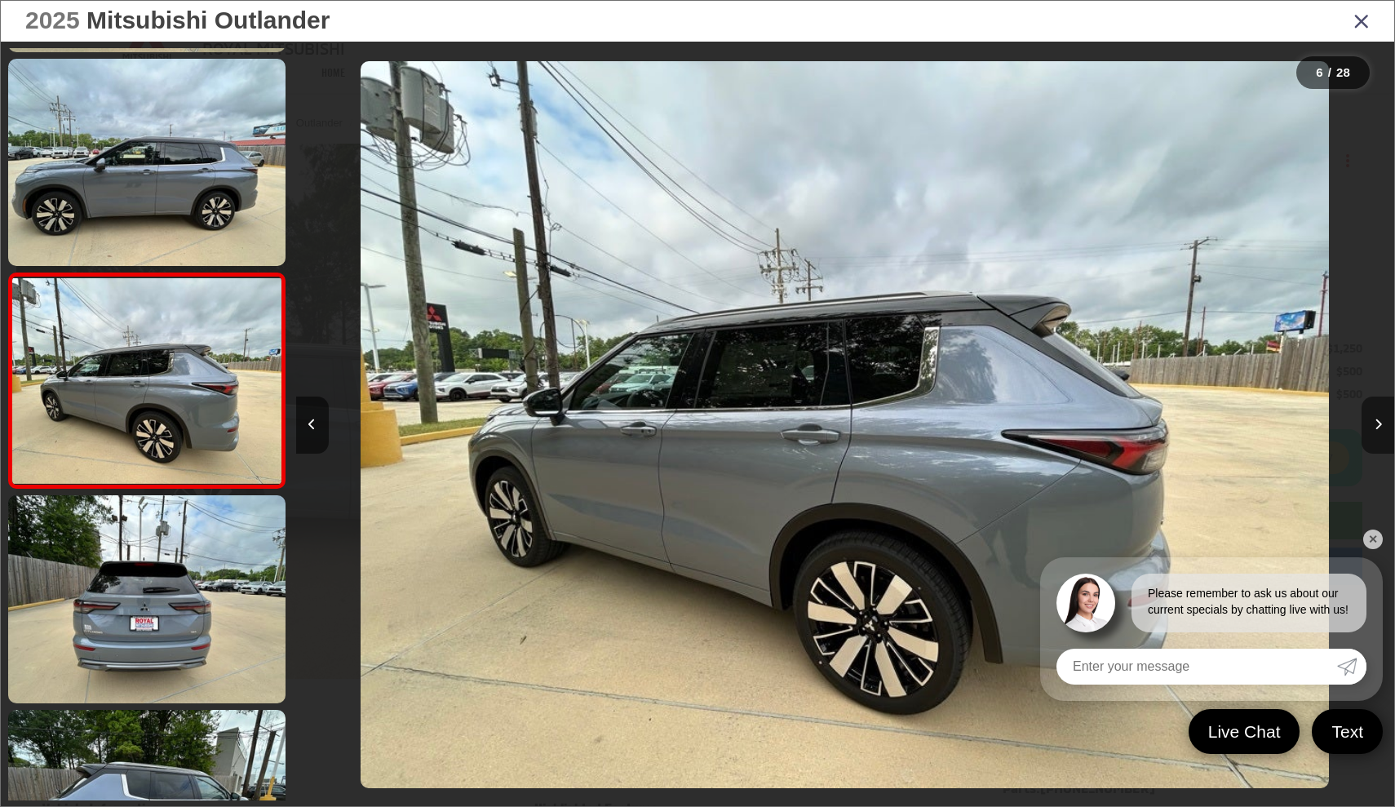
scroll to position [851, 0]
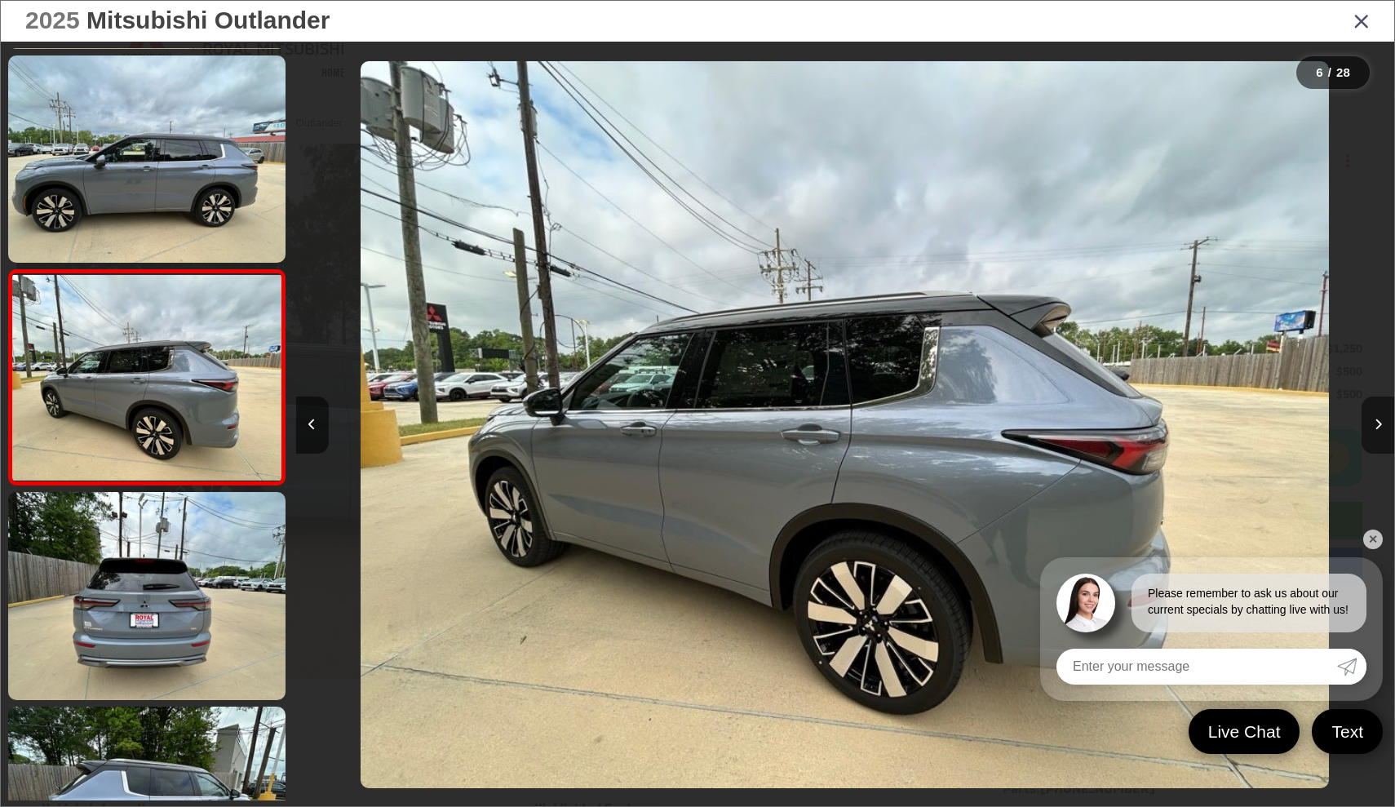
click at [1376, 424] on icon "Next image" at bounding box center [1378, 424] width 7 height 11
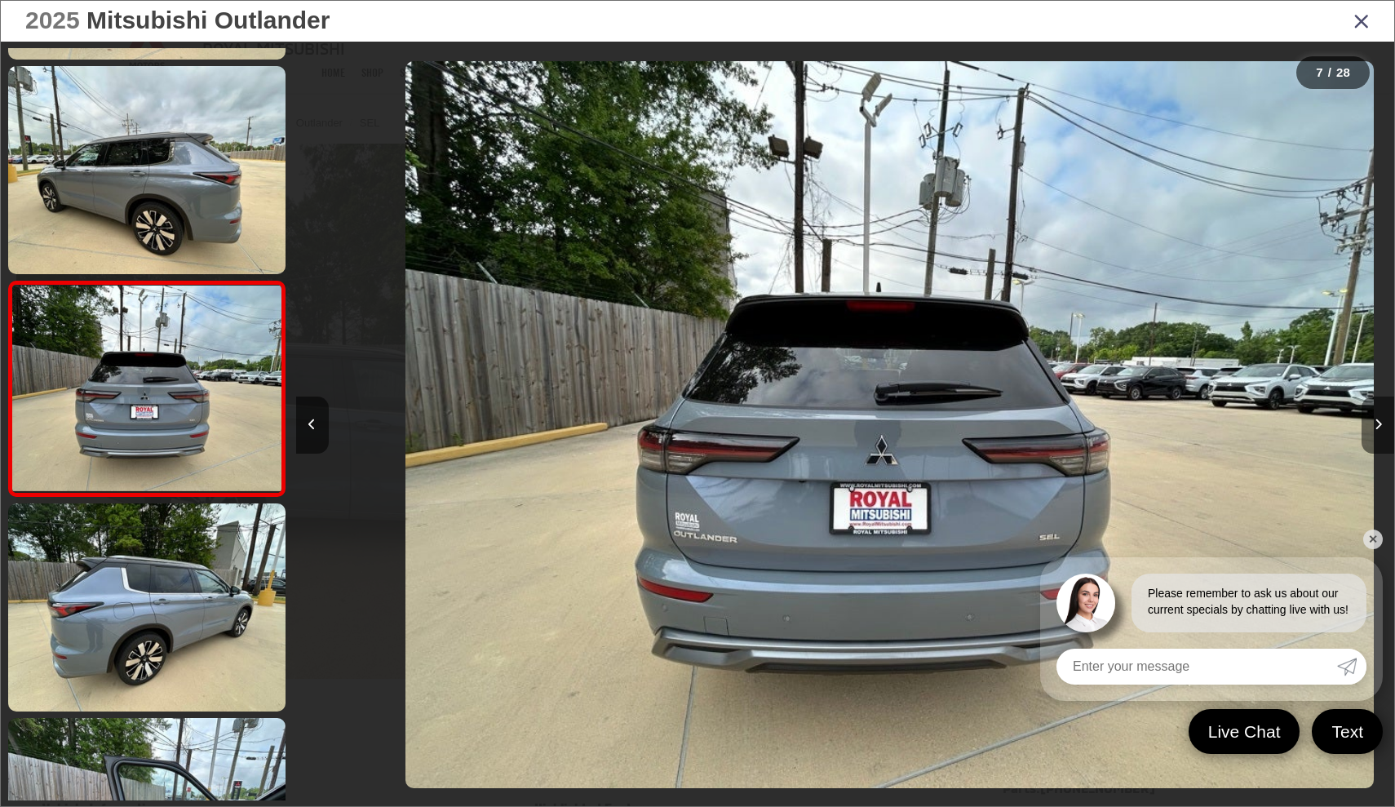
scroll to position [1065, 0]
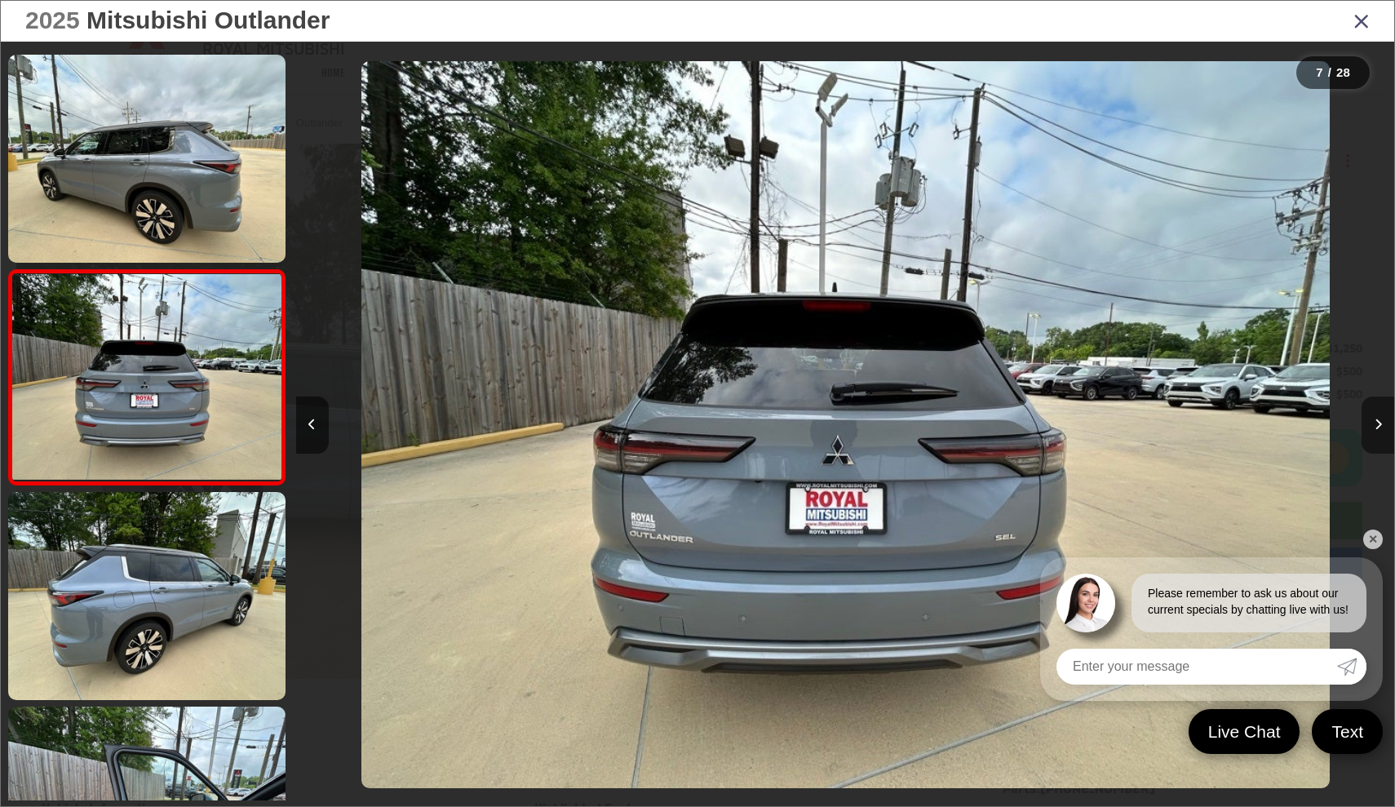
click at [1376, 424] on icon "Next image" at bounding box center [1378, 424] width 7 height 11
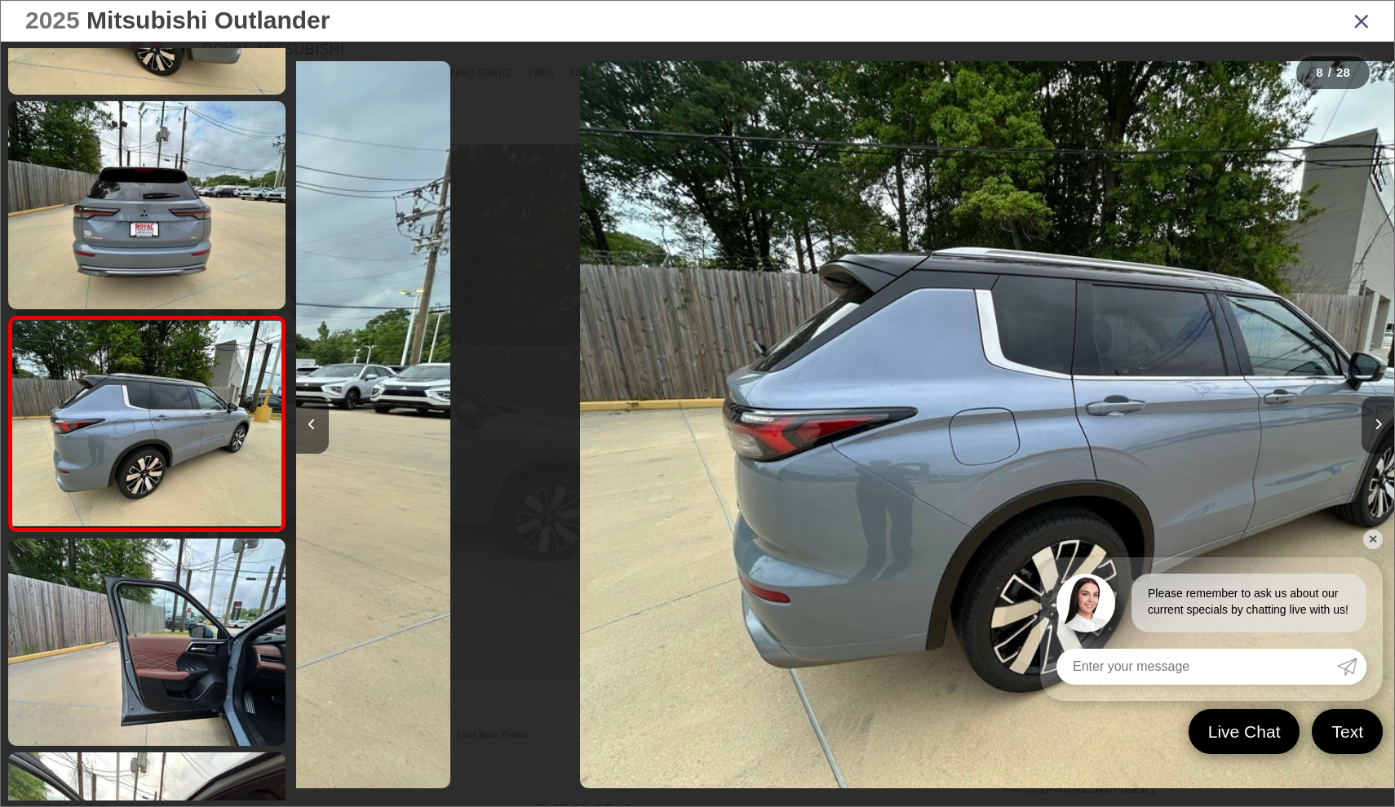
scroll to position [1280, 0]
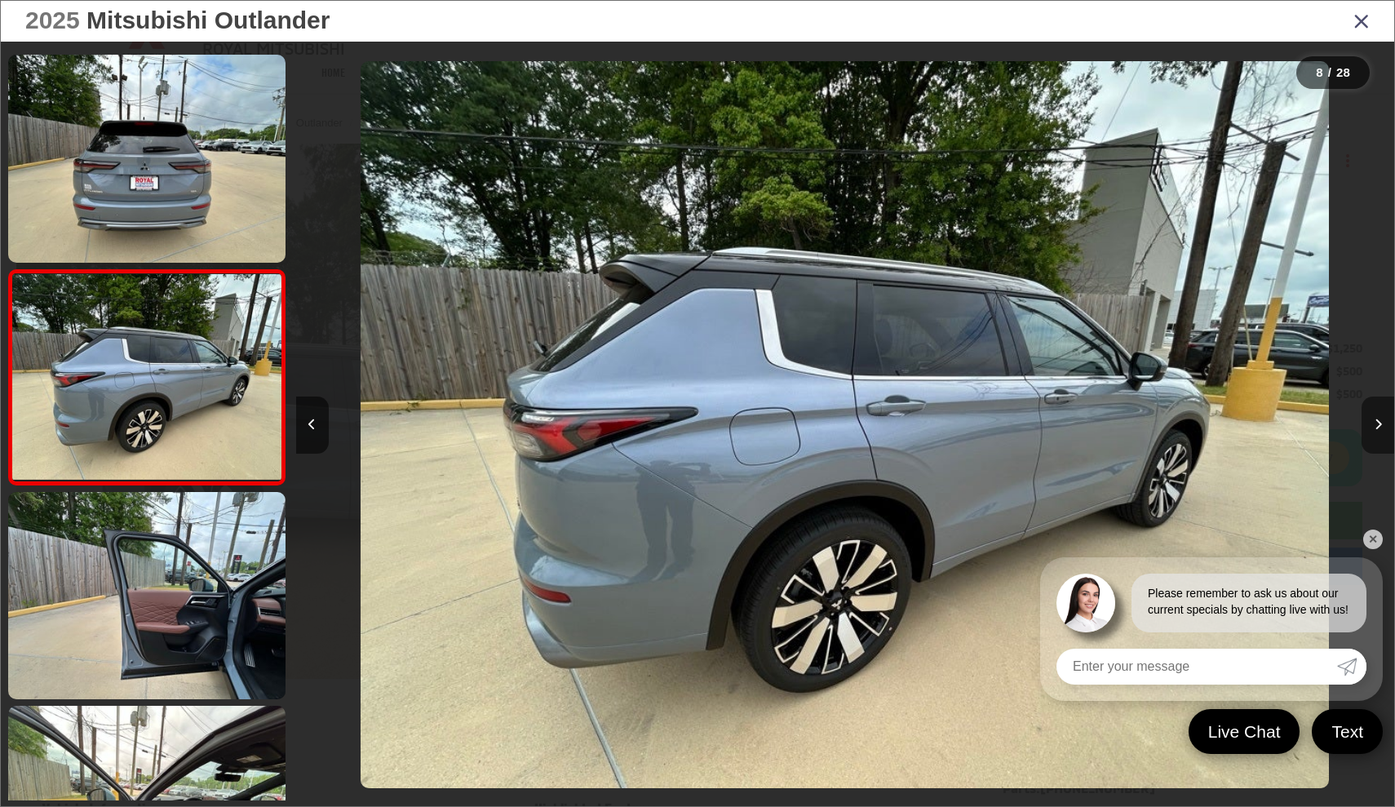
click at [1376, 424] on icon "Next image" at bounding box center [1378, 424] width 7 height 11
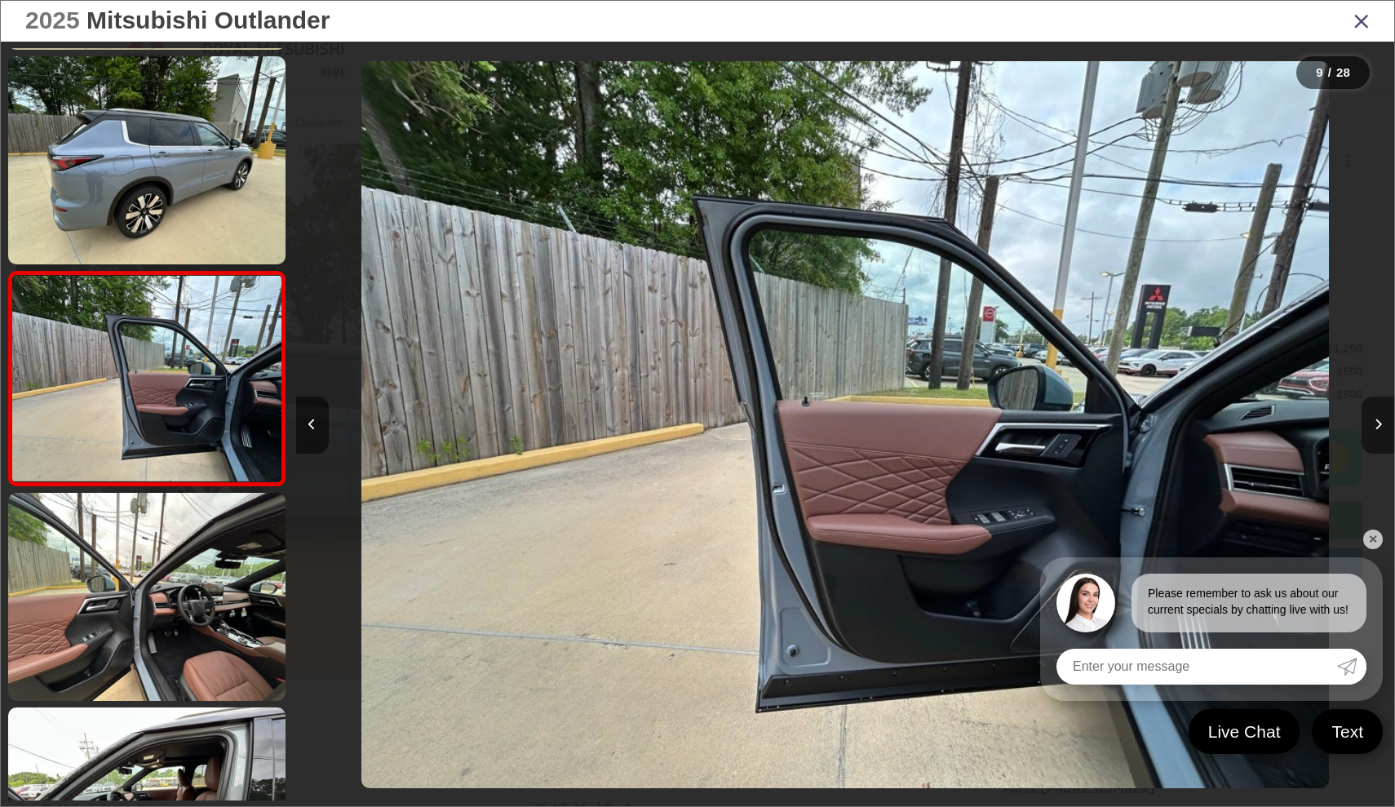
scroll to position [1495, 0]
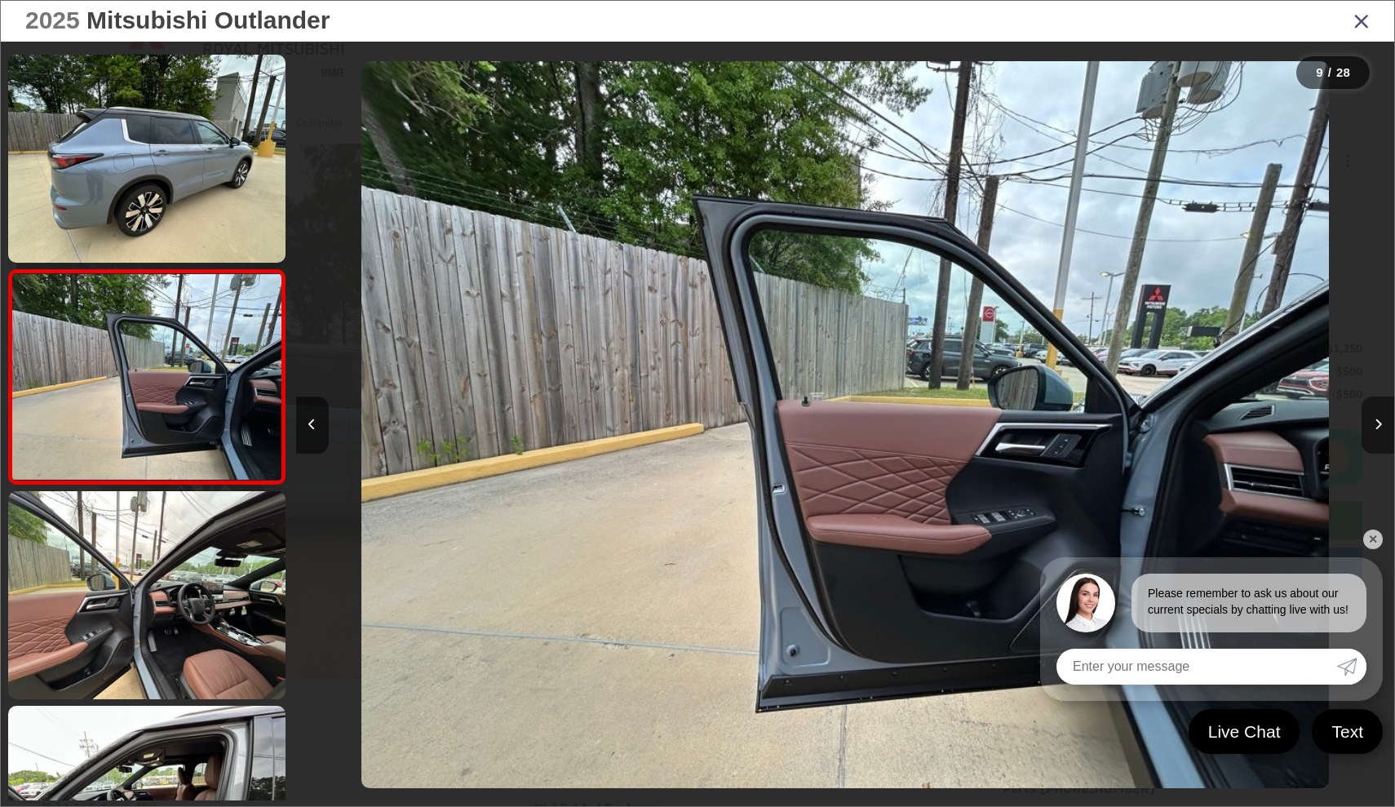
click at [1376, 424] on icon "Next image" at bounding box center [1378, 424] width 7 height 11
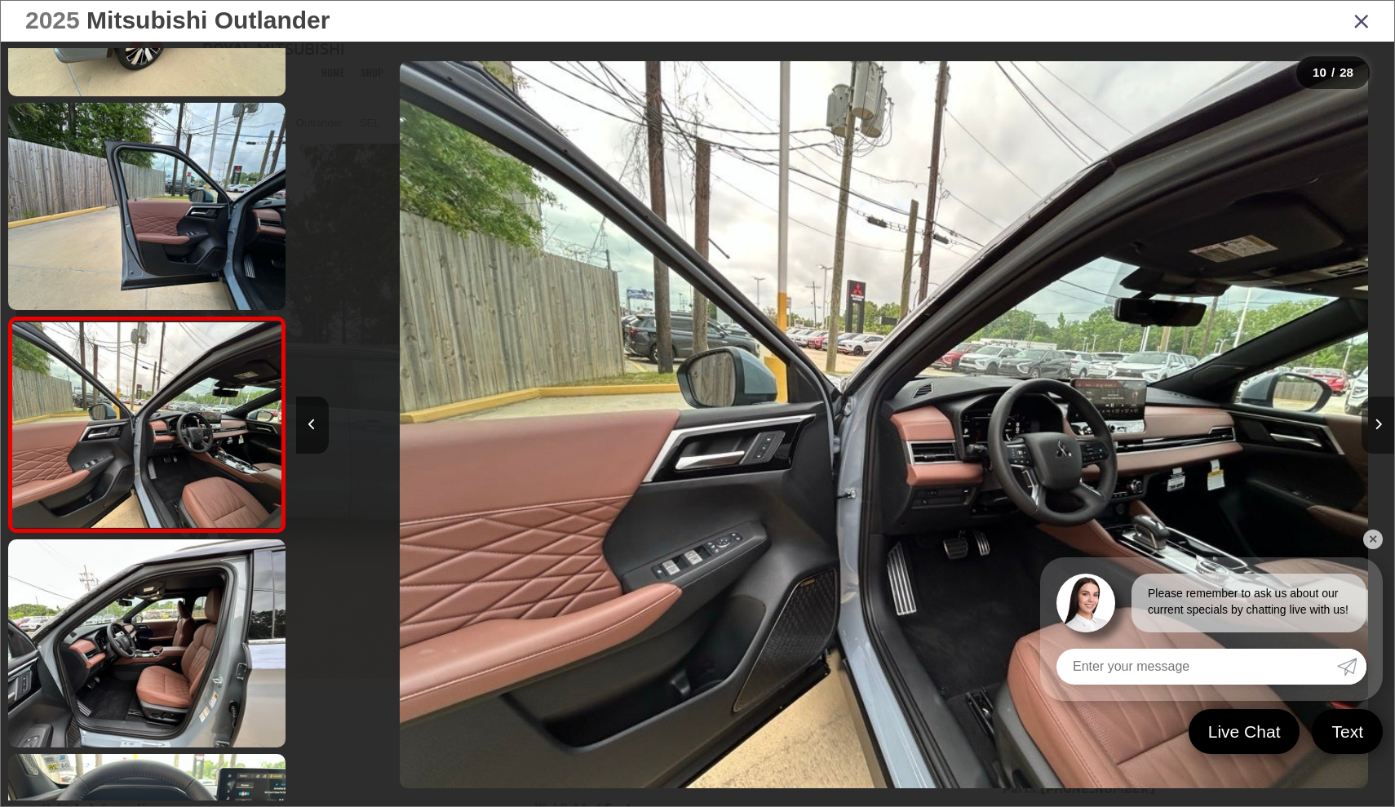
scroll to position [1708, 0]
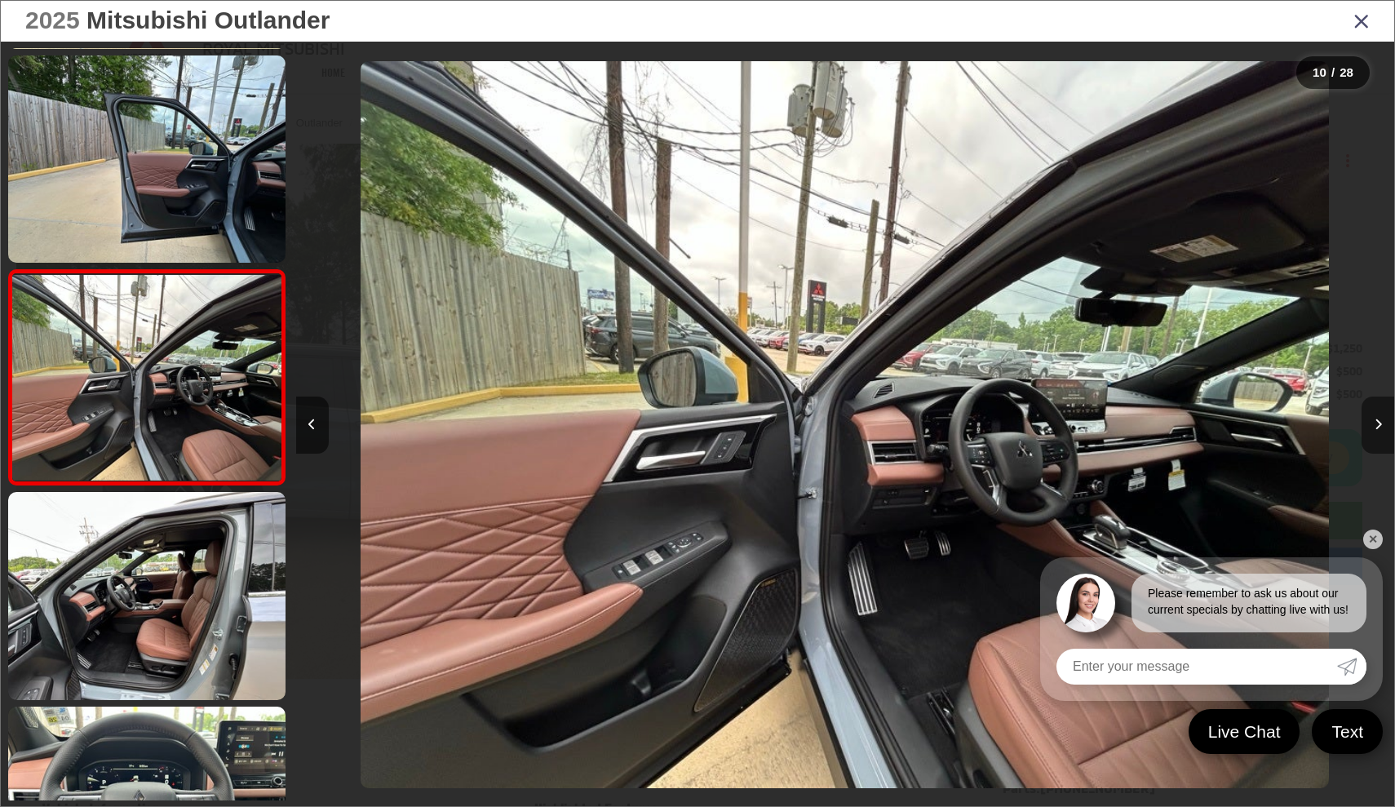
click at [1376, 424] on icon "Next image" at bounding box center [1378, 424] width 7 height 11
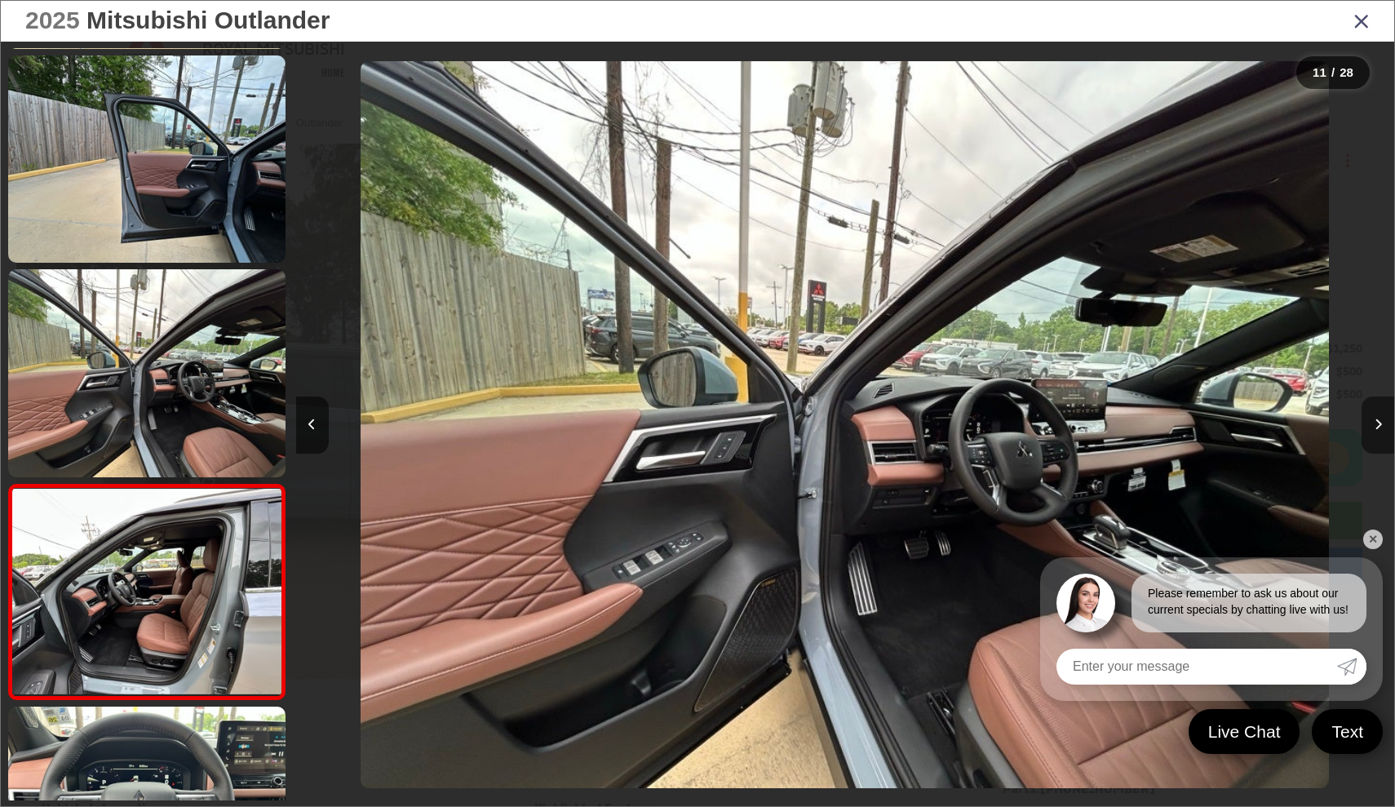
scroll to position [1923, 0]
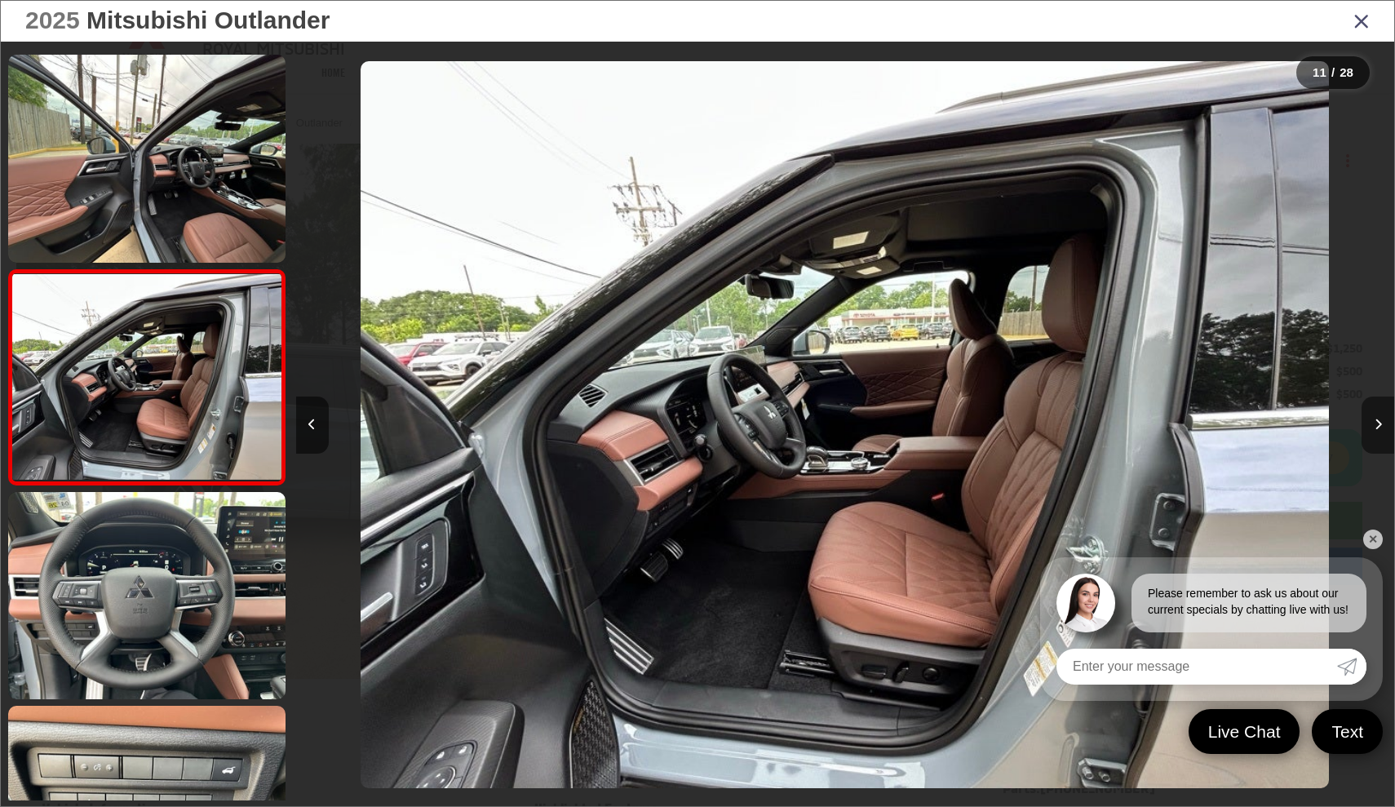
click at [1376, 424] on icon "Next image" at bounding box center [1378, 424] width 7 height 11
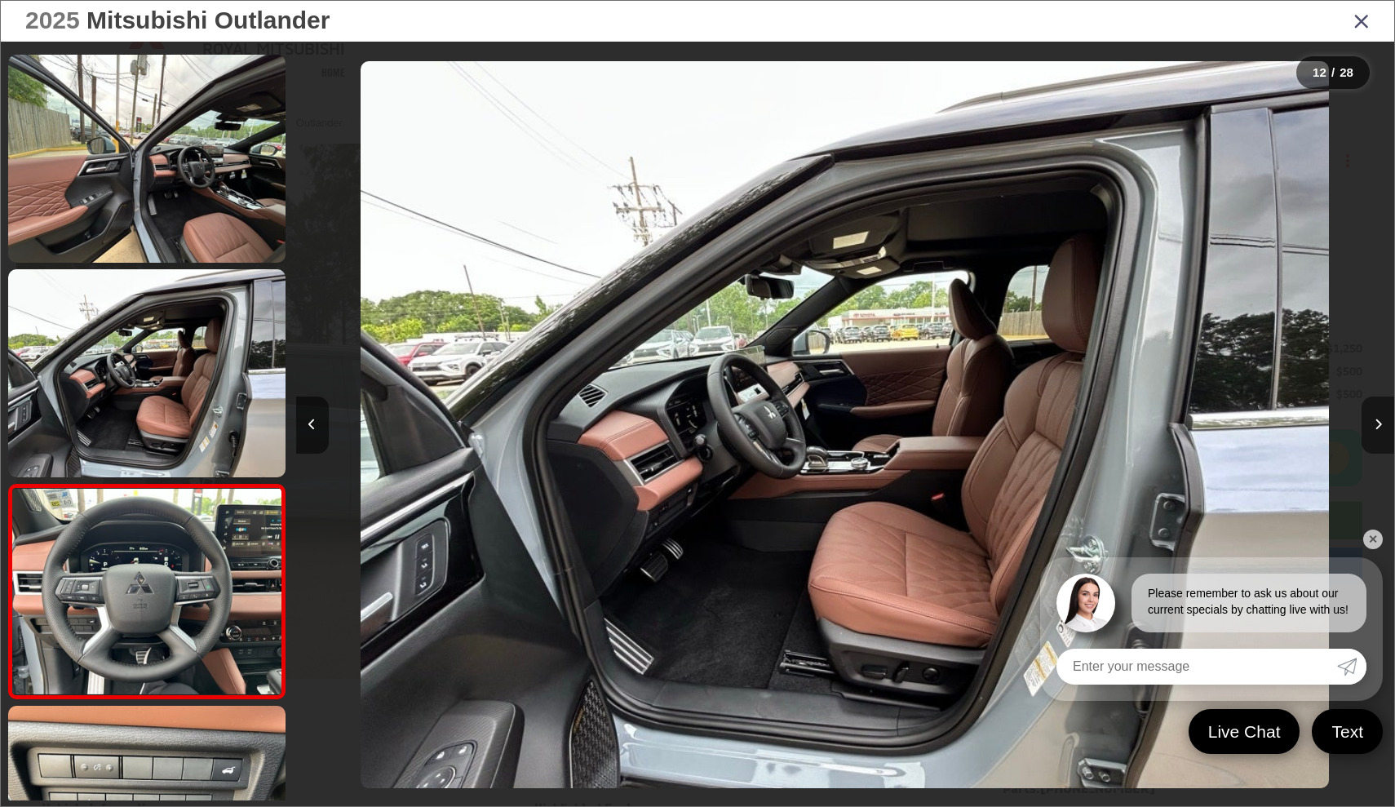
scroll to position [2137, 0]
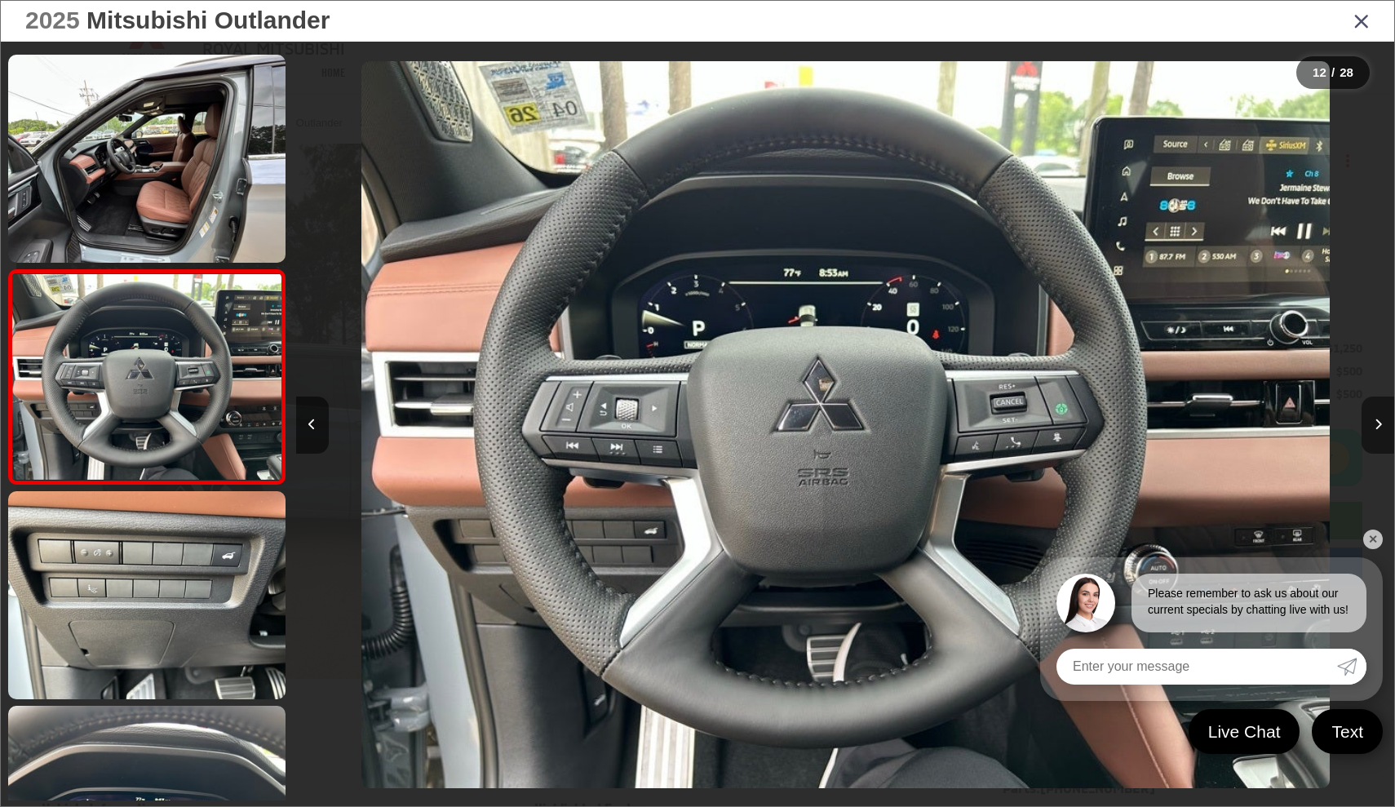
click at [1376, 424] on icon "Next image" at bounding box center [1378, 424] width 7 height 11
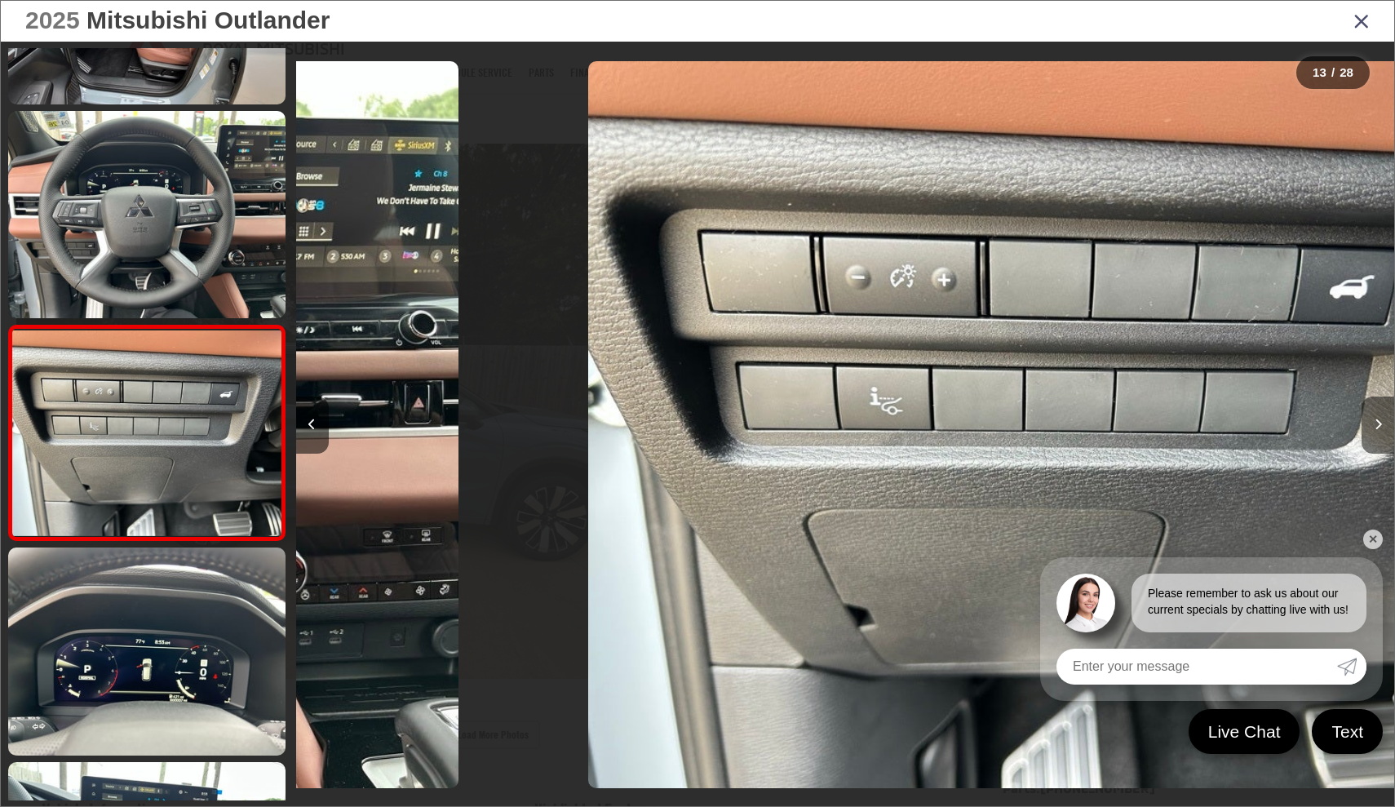
scroll to position [0, 0]
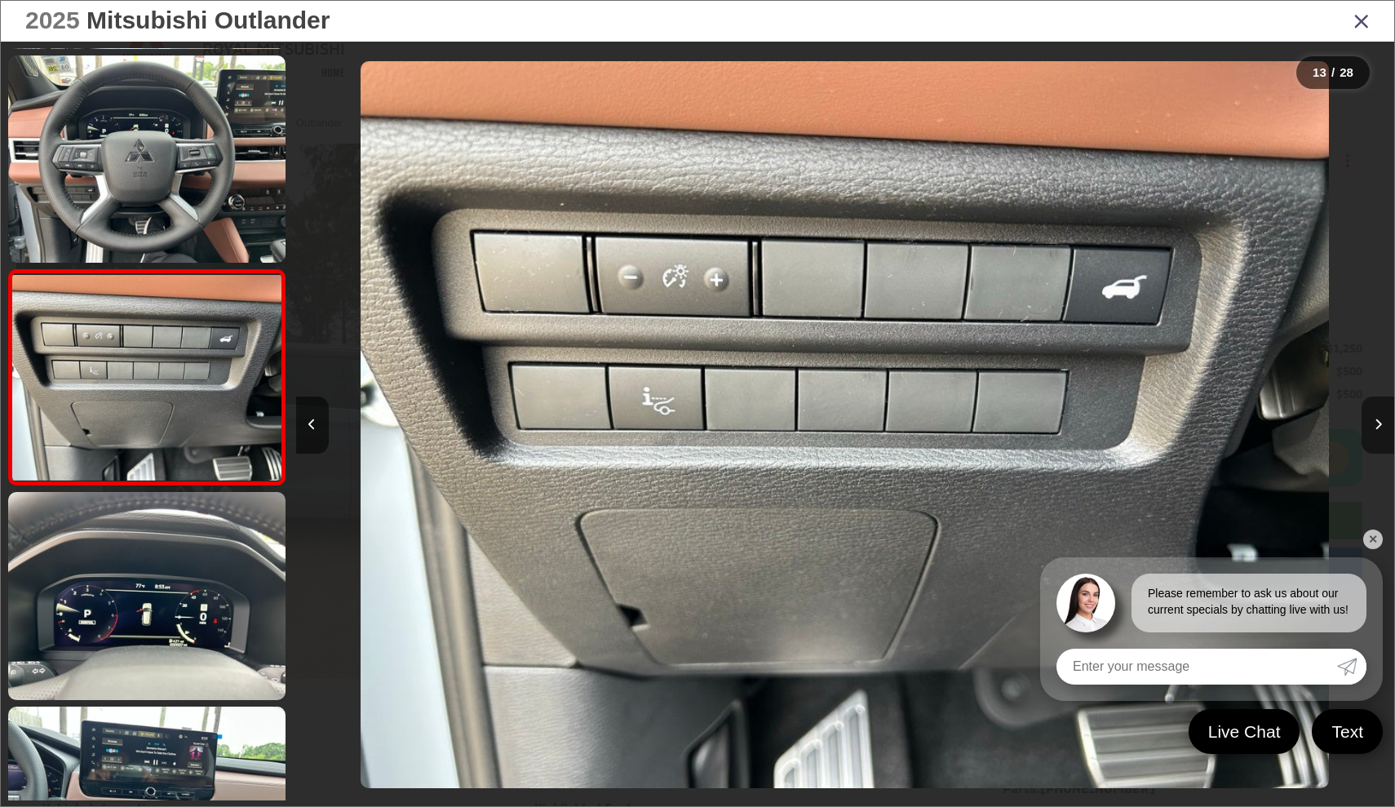
click at [1376, 424] on icon "Next image" at bounding box center [1378, 424] width 7 height 11
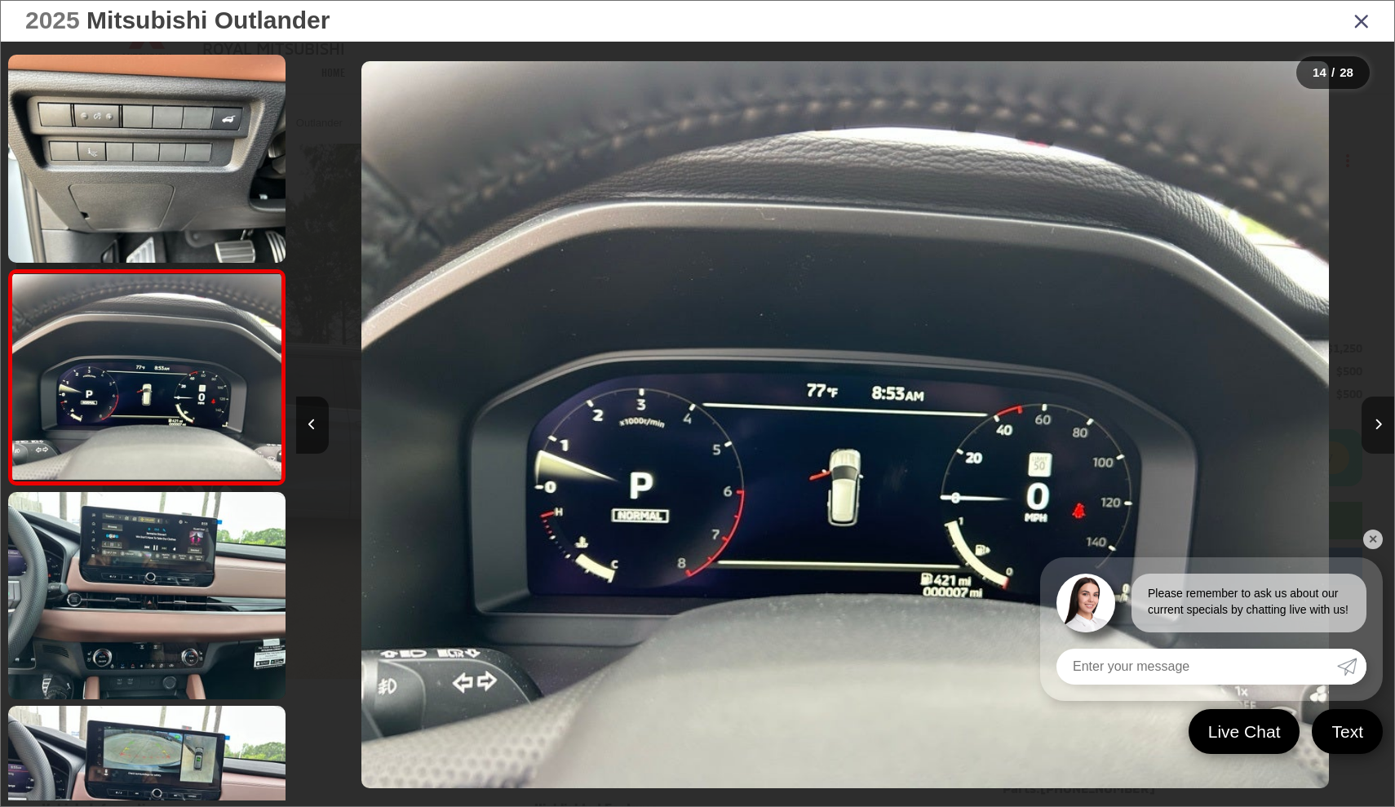
click at [1376, 424] on icon "Next image" at bounding box center [1378, 424] width 7 height 11
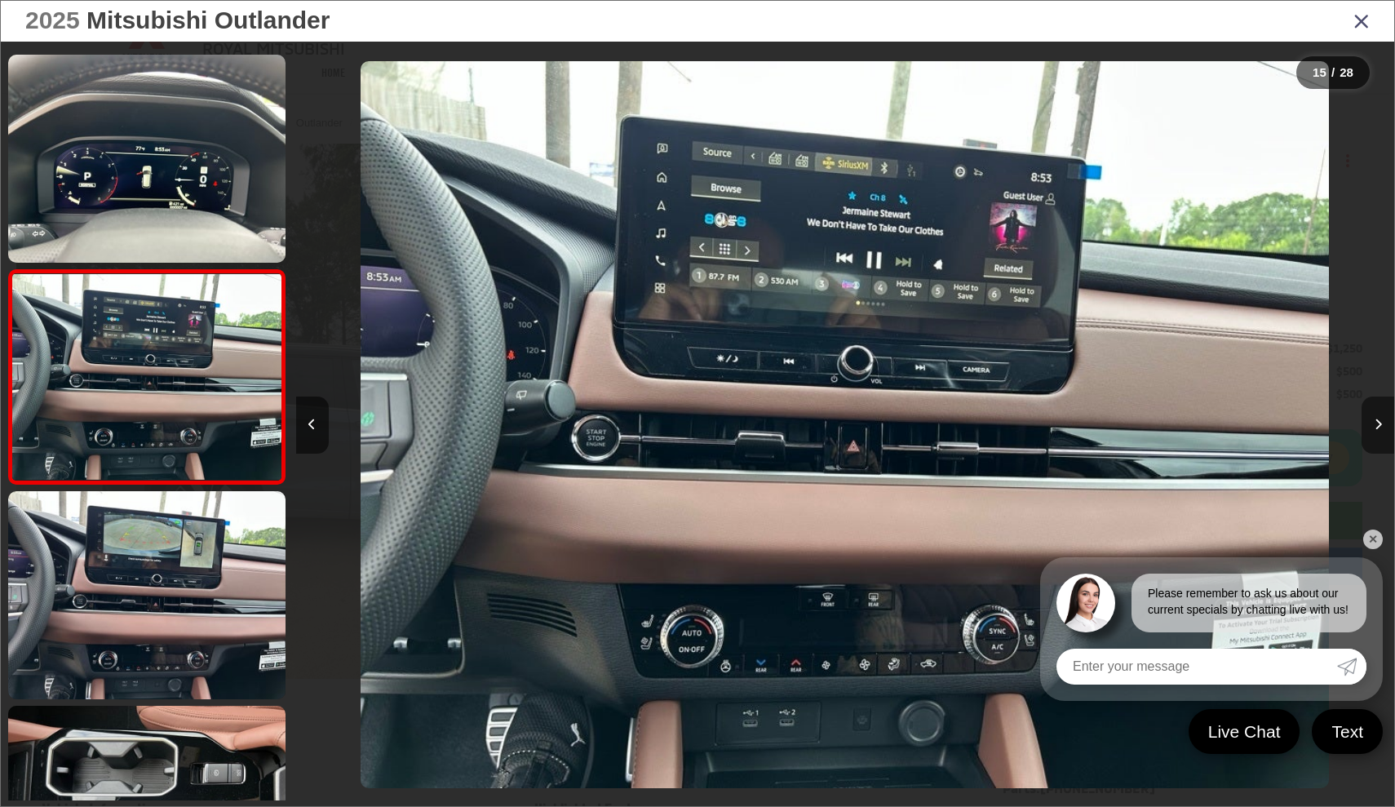
click at [1376, 424] on icon "Next image" at bounding box center [1378, 424] width 7 height 11
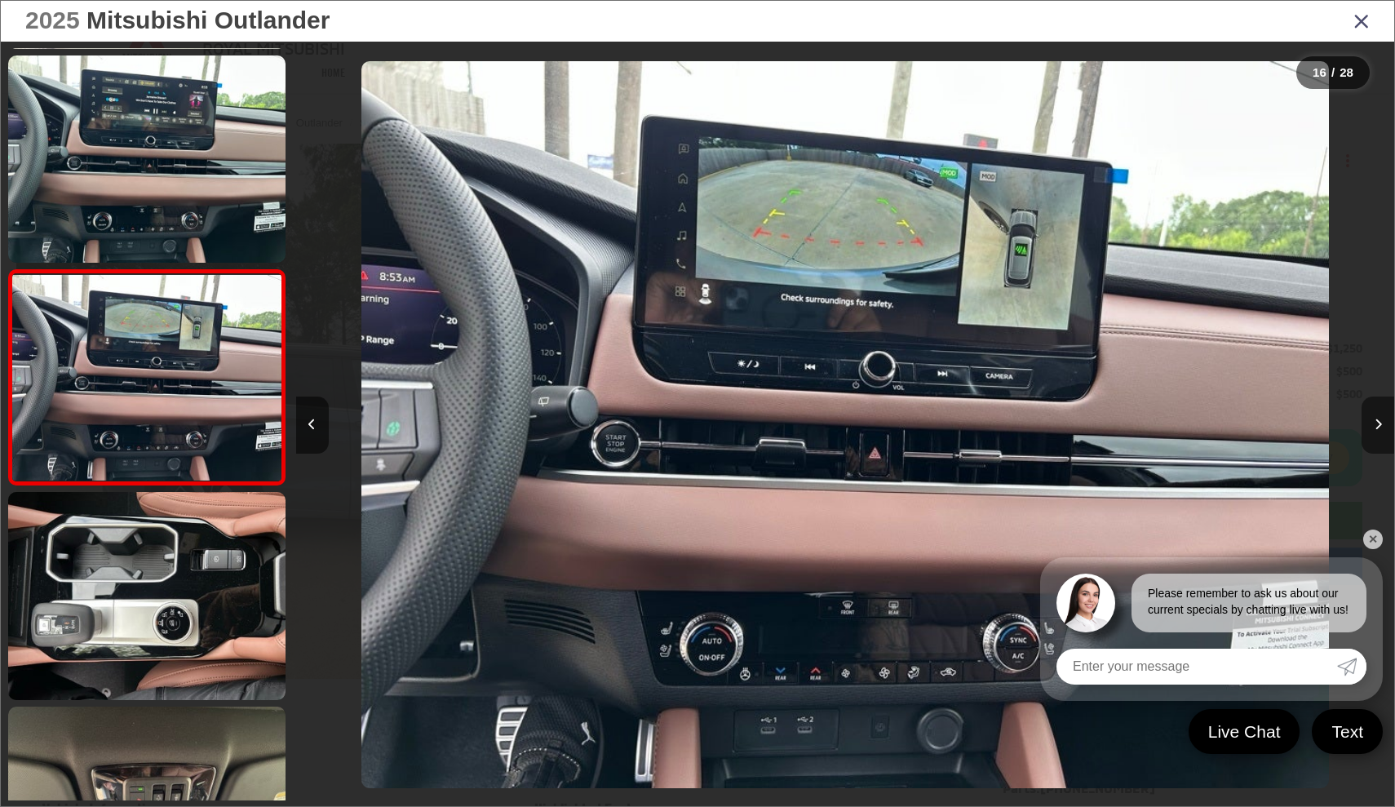
click at [1376, 425] on icon "Next image" at bounding box center [1378, 424] width 7 height 11
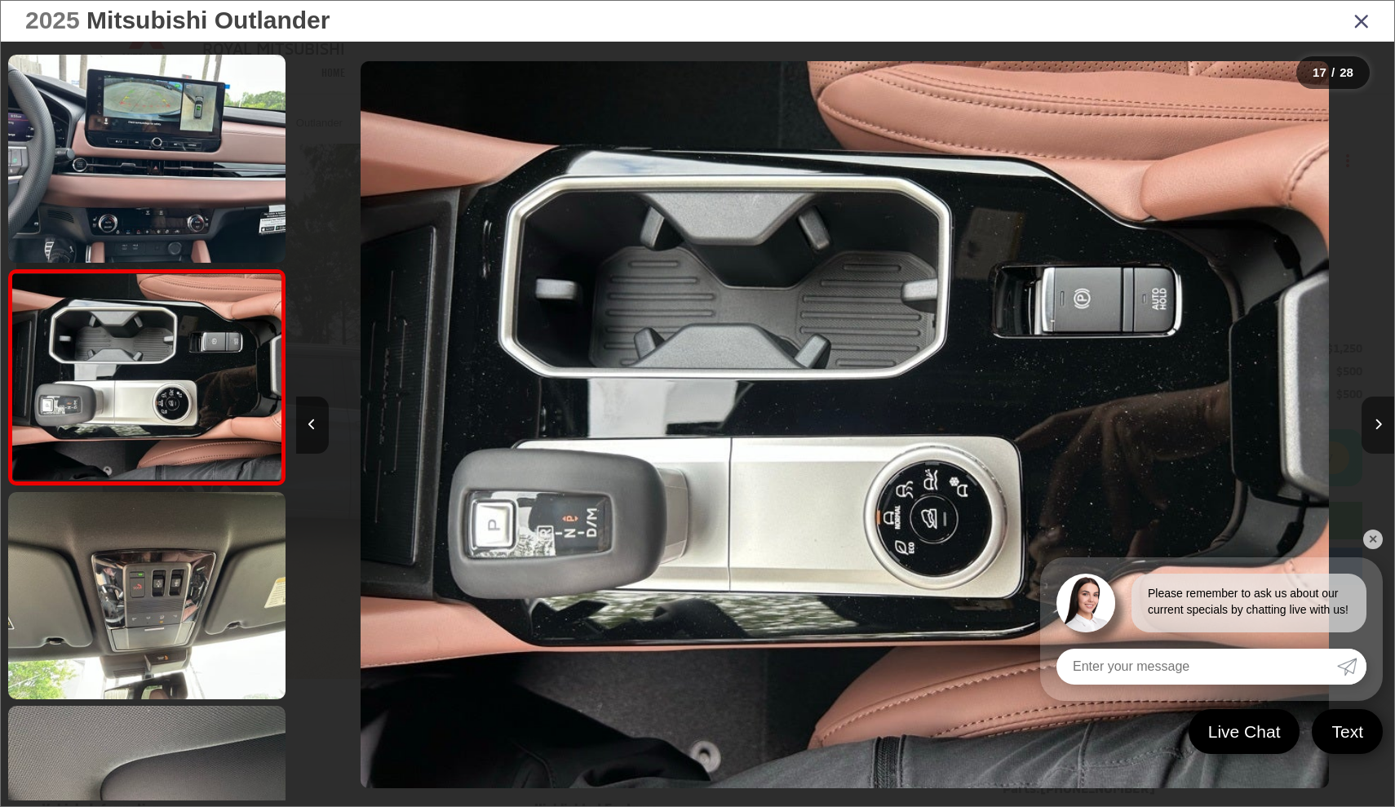
click at [1376, 425] on icon "Next image" at bounding box center [1378, 424] width 7 height 11
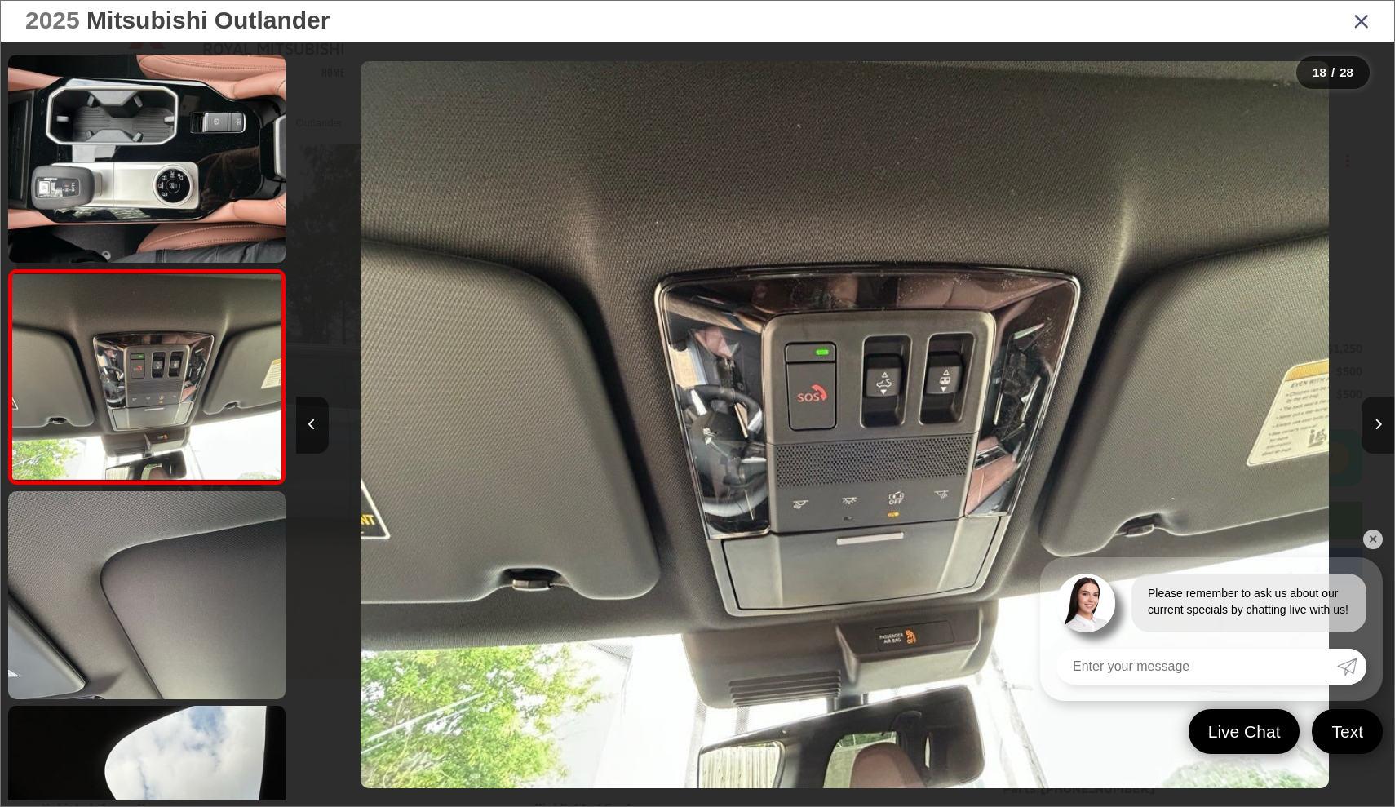
click at [1376, 425] on icon "Next image" at bounding box center [1378, 424] width 7 height 11
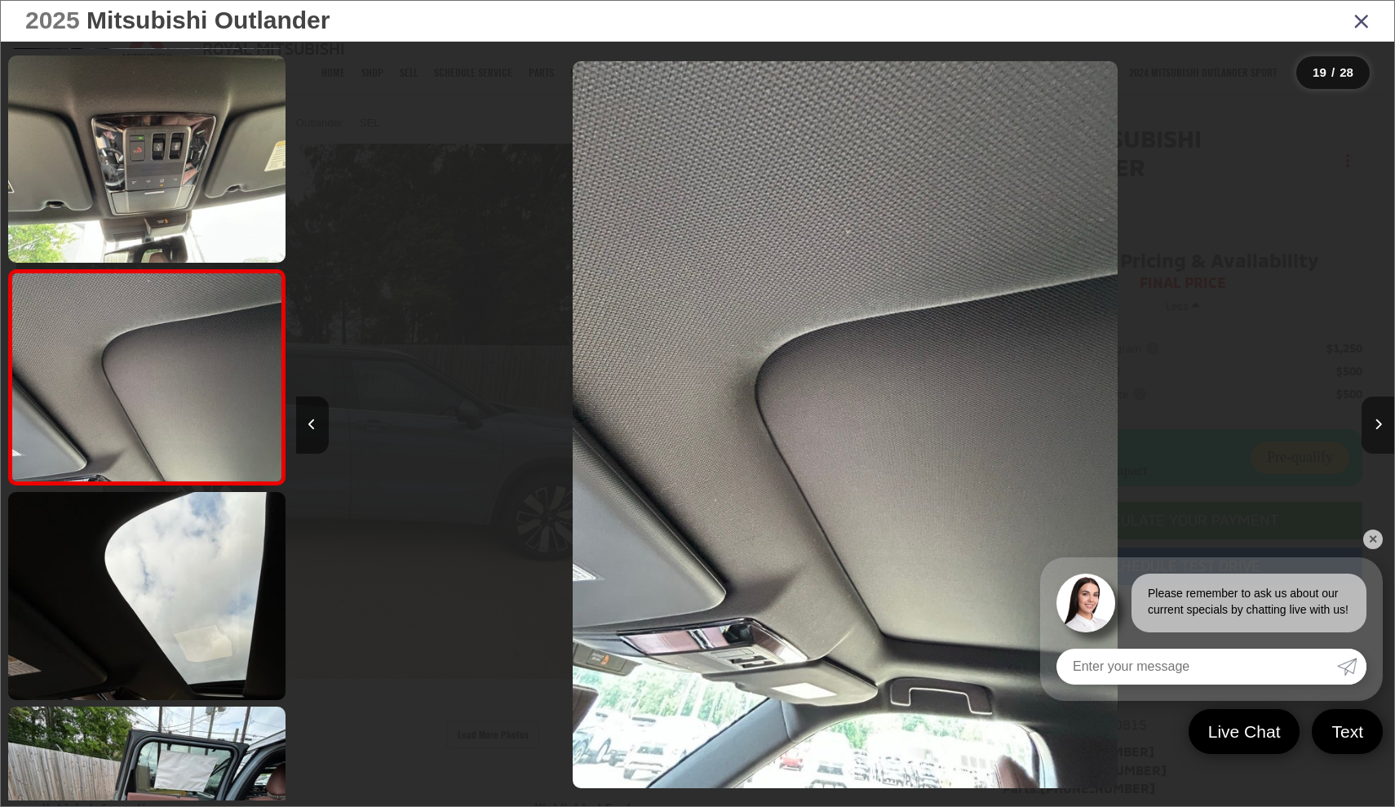
click at [1376, 425] on icon "Next image" at bounding box center [1378, 424] width 7 height 11
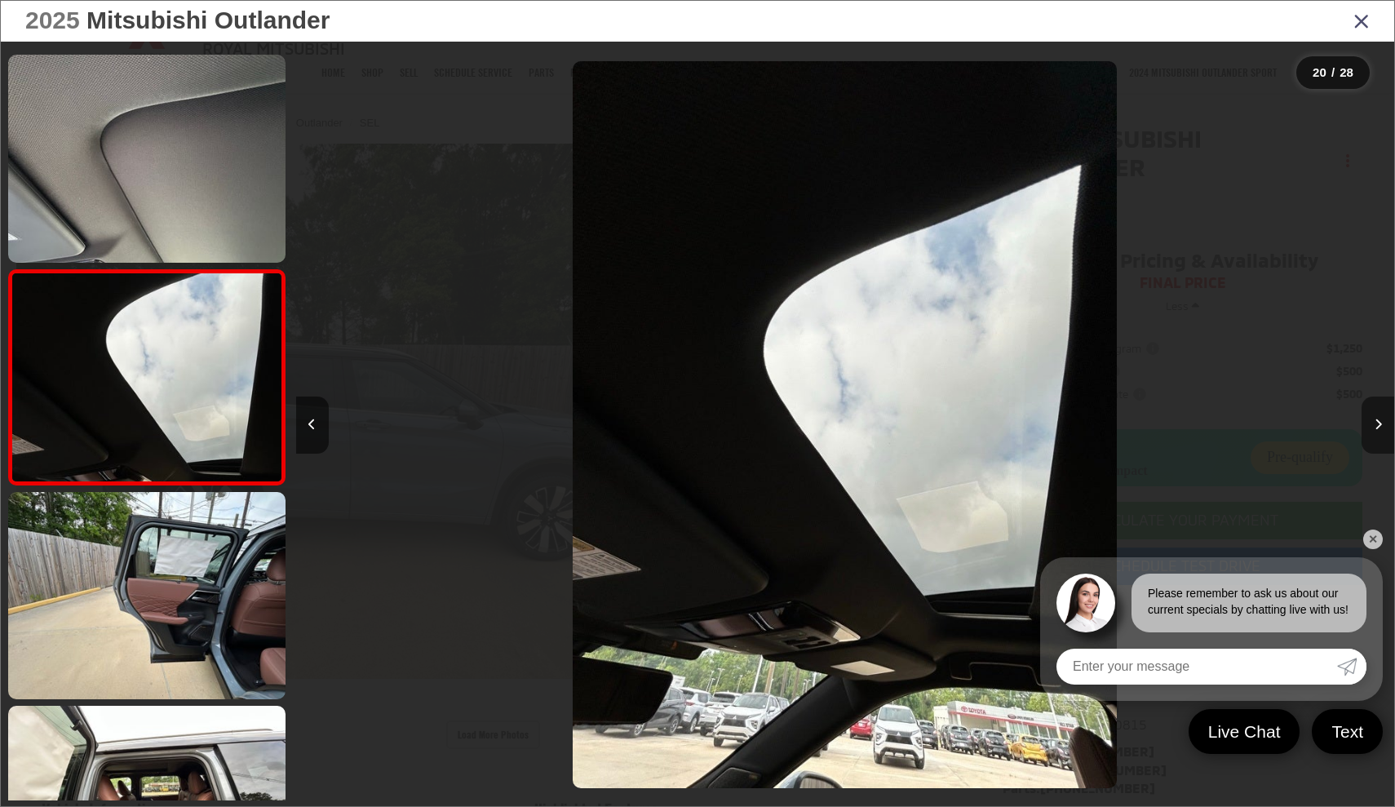
click at [1376, 425] on icon "Next image" at bounding box center [1378, 424] width 7 height 11
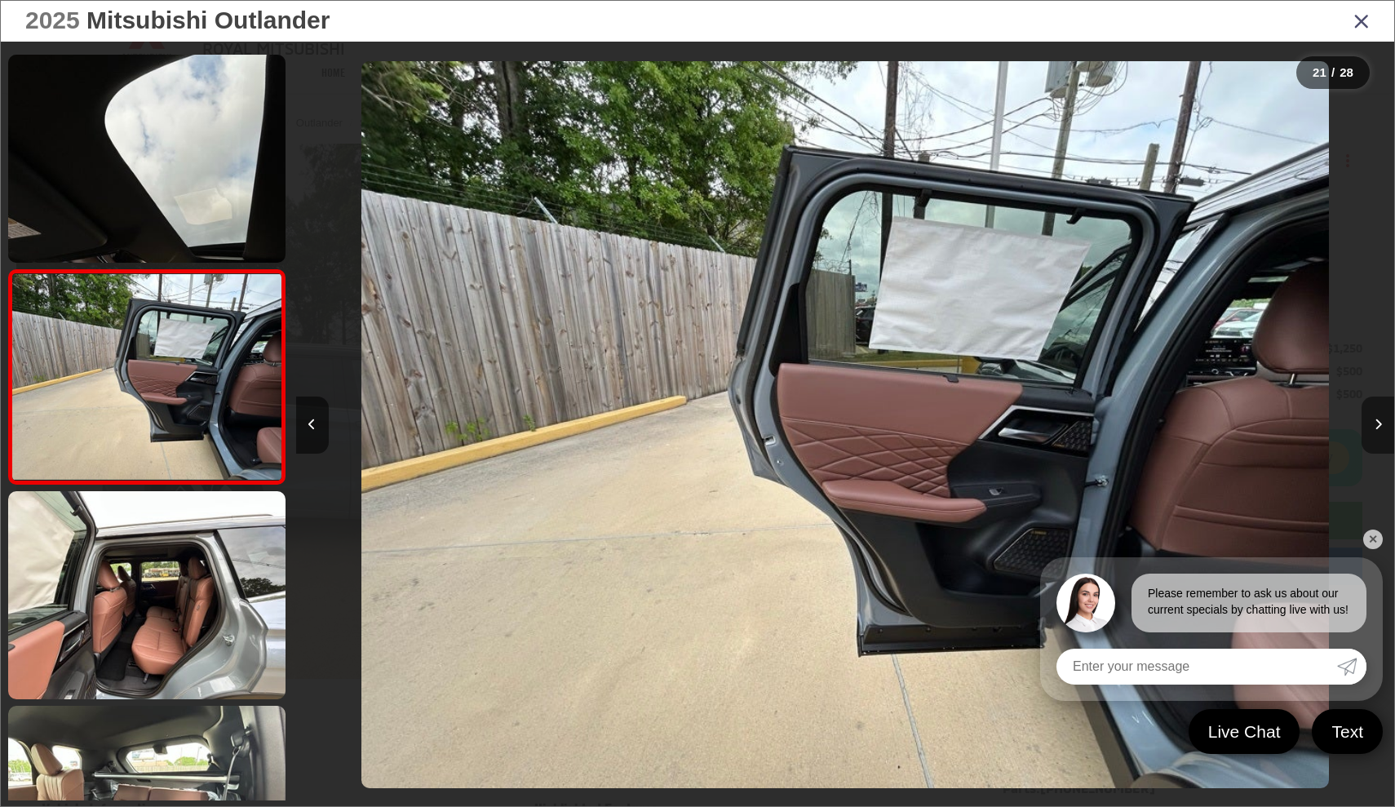
click at [1376, 425] on icon "Next image" at bounding box center [1378, 424] width 7 height 11
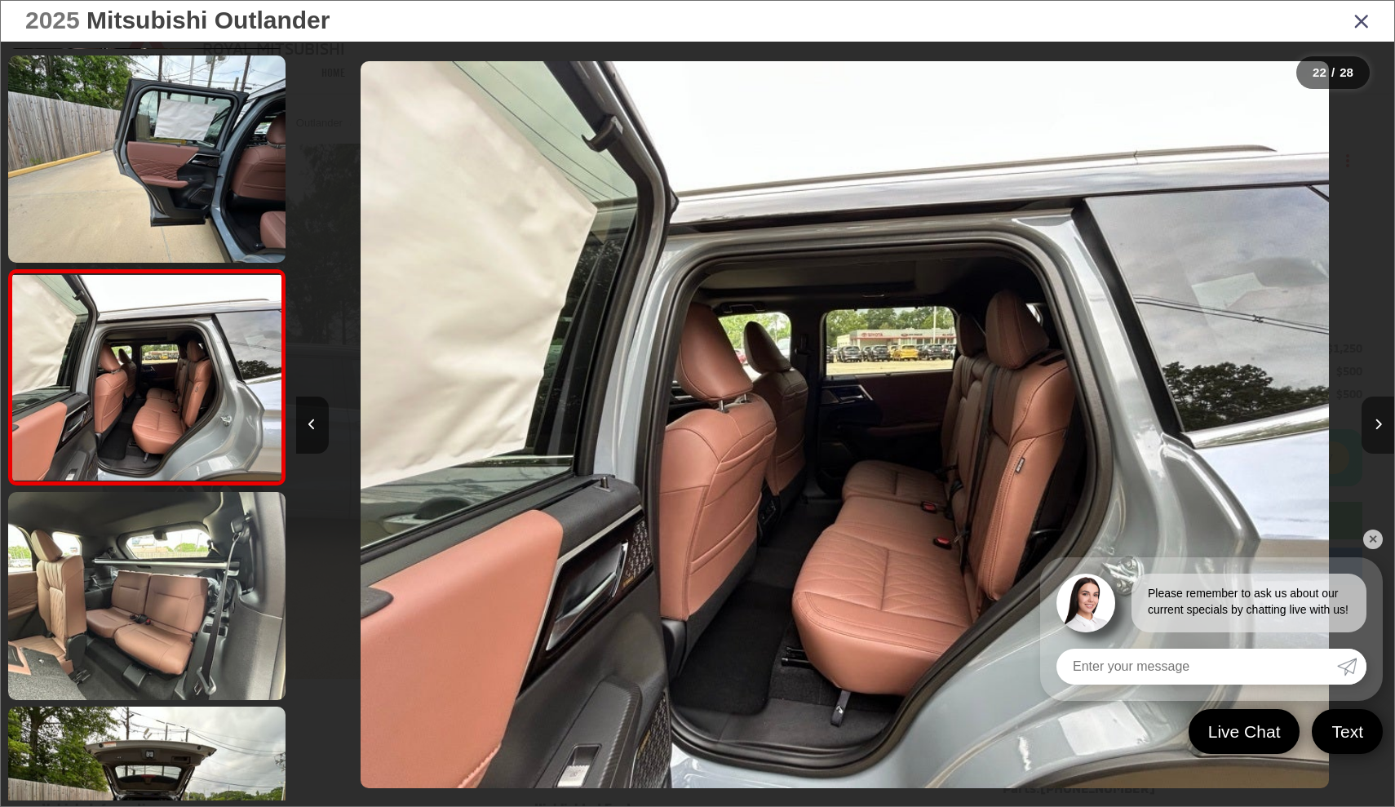
click at [1376, 425] on icon "Next image" at bounding box center [1378, 424] width 7 height 11
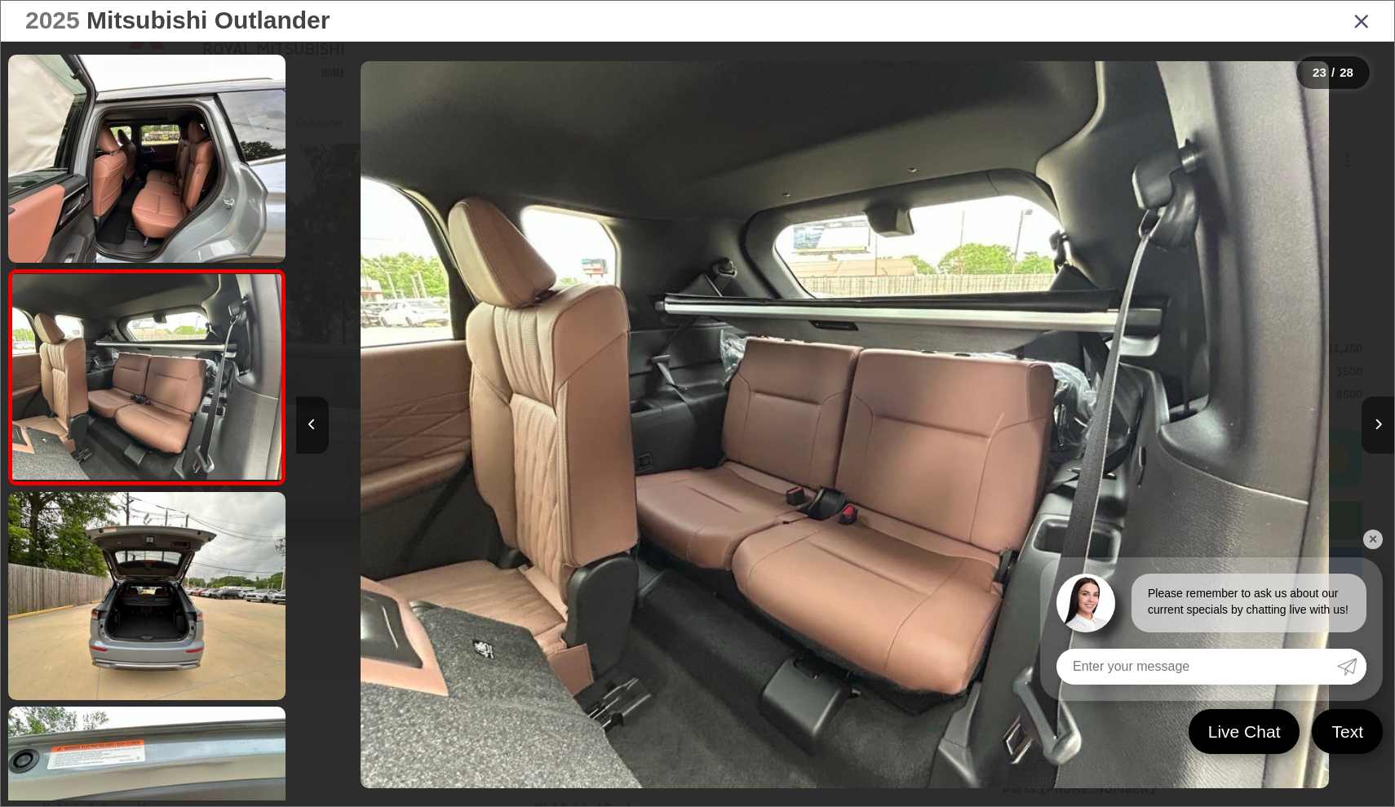
click at [1376, 425] on icon "Next image" at bounding box center [1378, 424] width 7 height 11
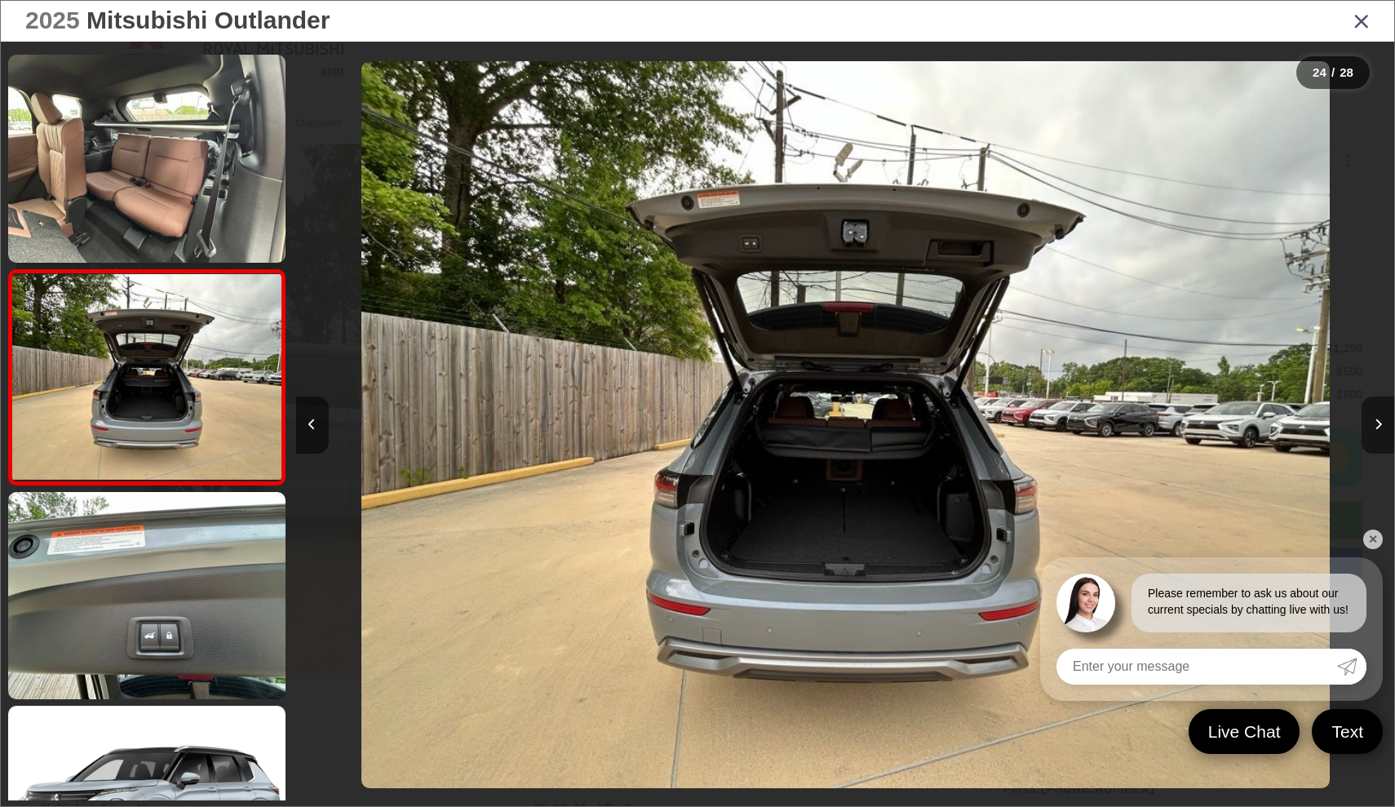
click at [1376, 425] on icon "Next image" at bounding box center [1378, 424] width 7 height 11
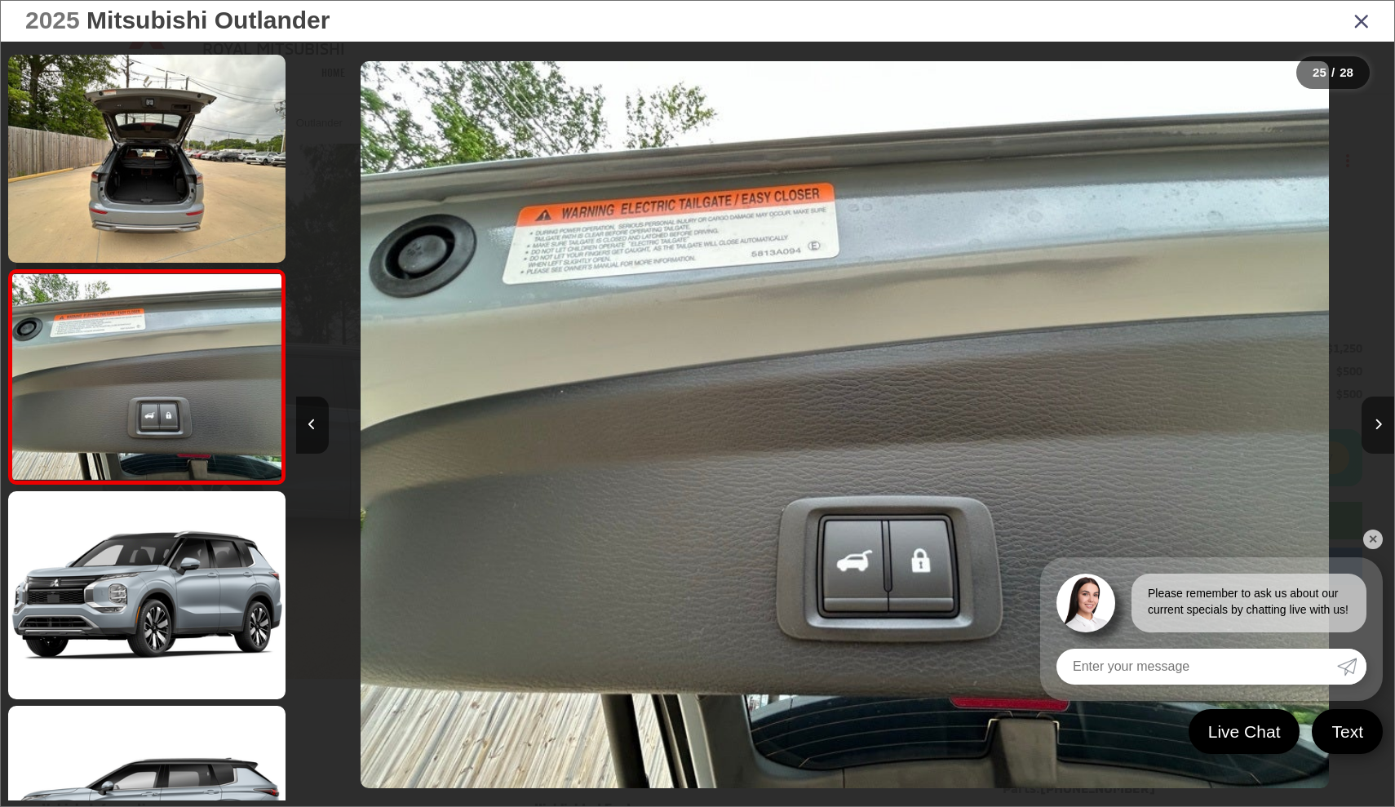
click at [1376, 425] on icon "Next image" at bounding box center [1378, 424] width 7 height 11
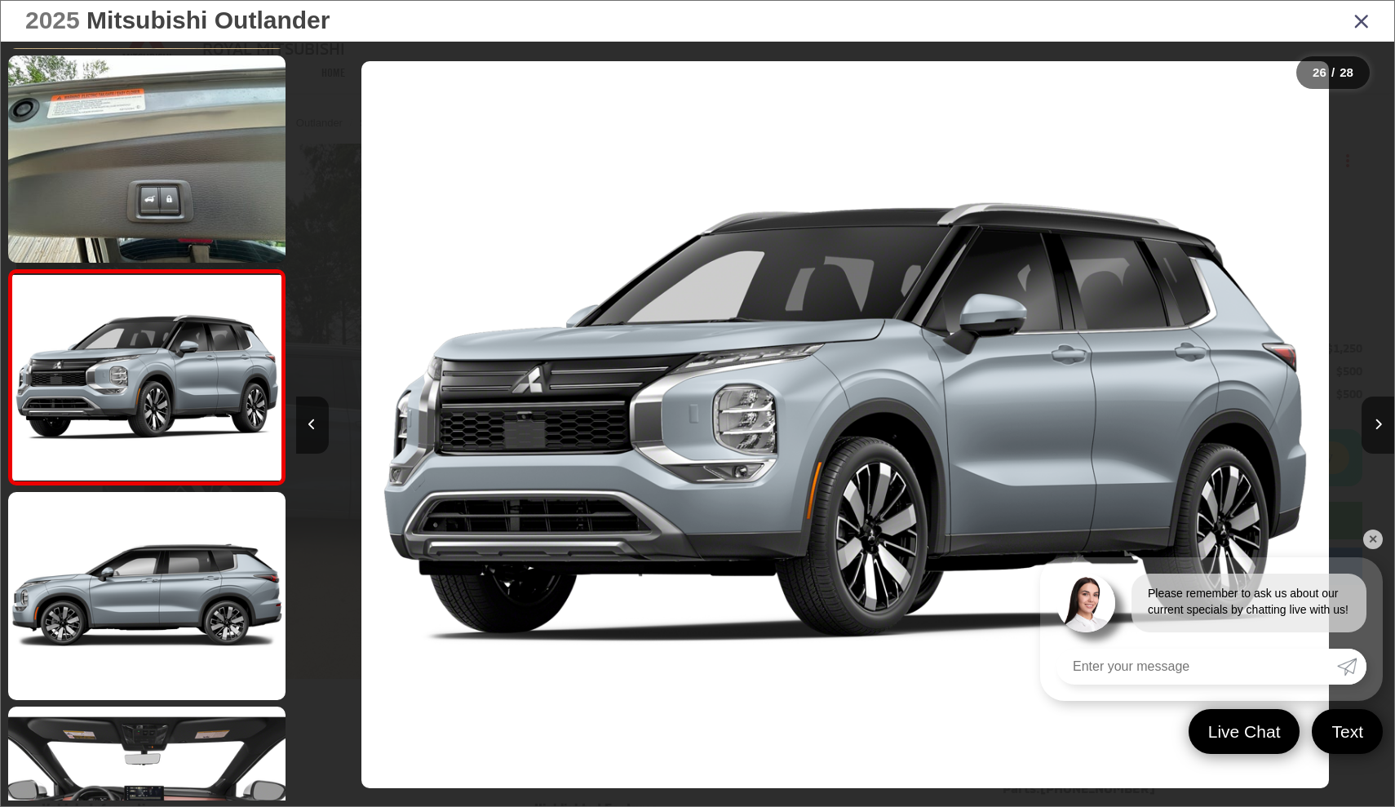
click at [1358, 24] on icon "Close gallery" at bounding box center [1361, 20] width 16 height 21
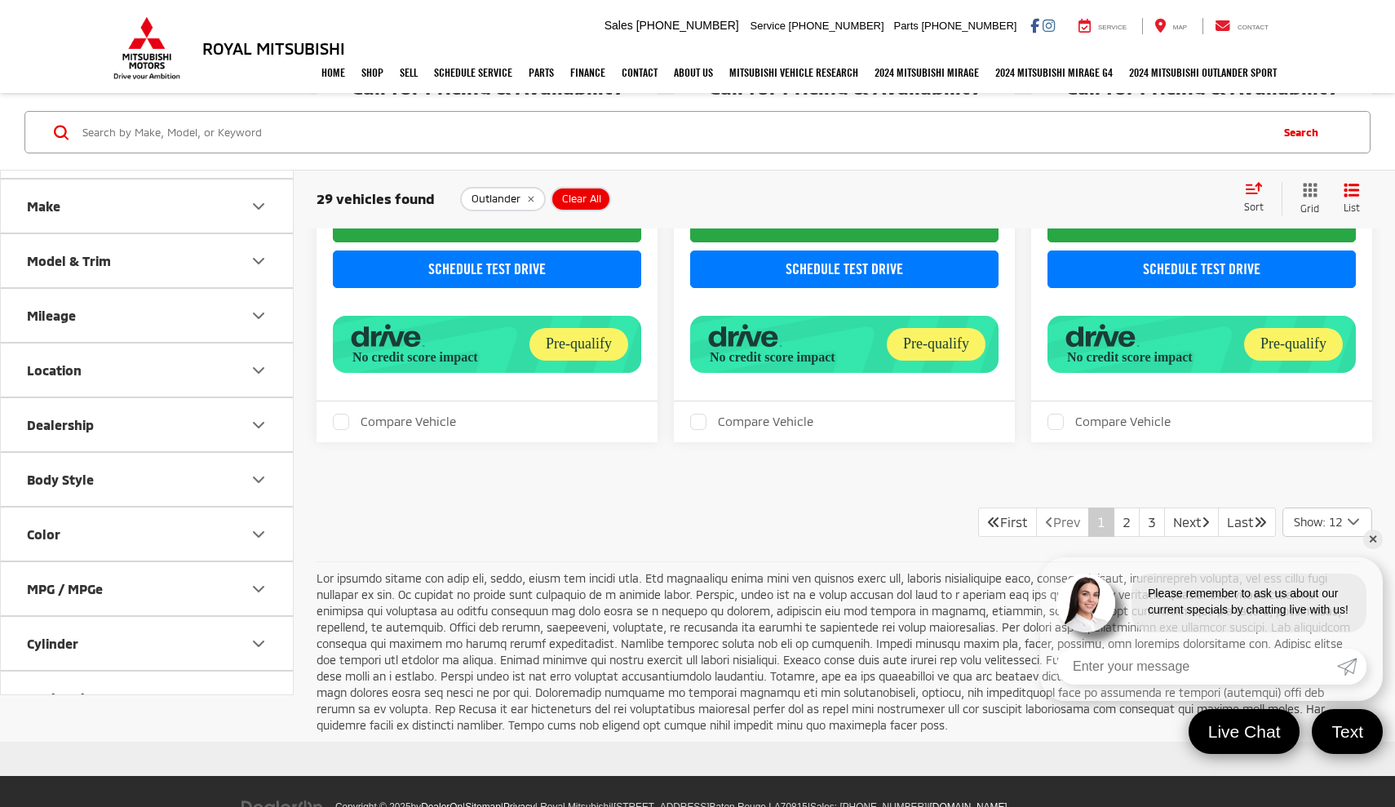
scroll to position [3295, 0]
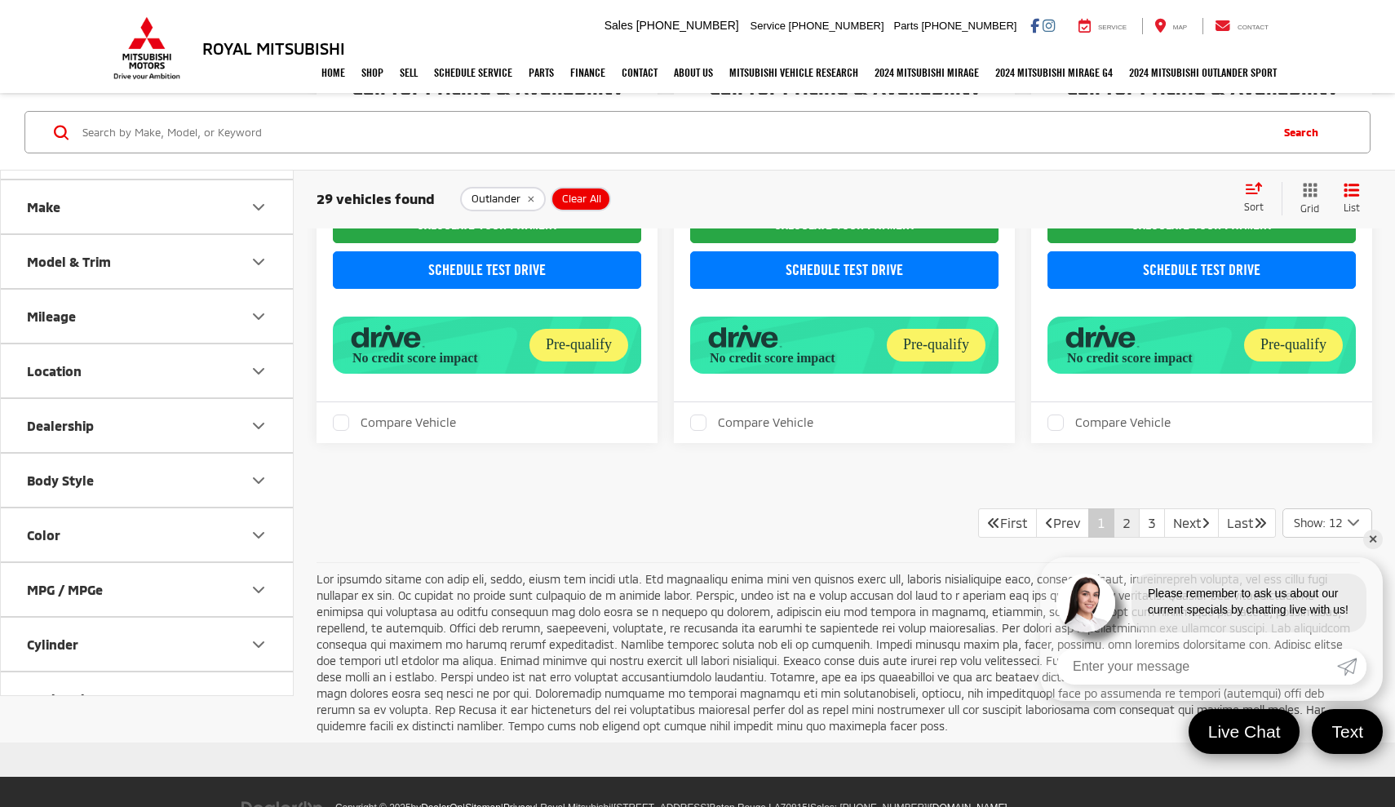
click at [1114, 508] on link "2" at bounding box center [1127, 522] width 26 height 29
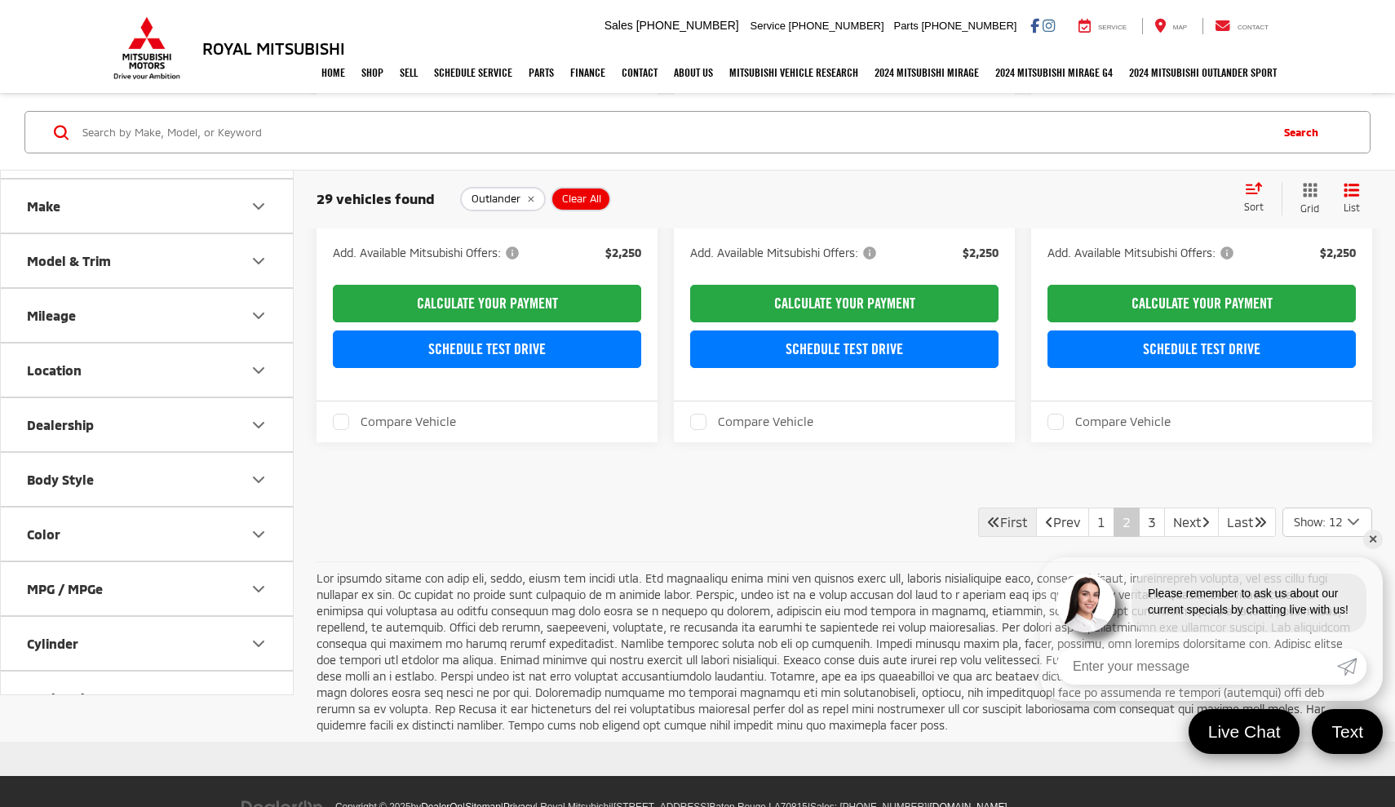
scroll to position [2975, 0]
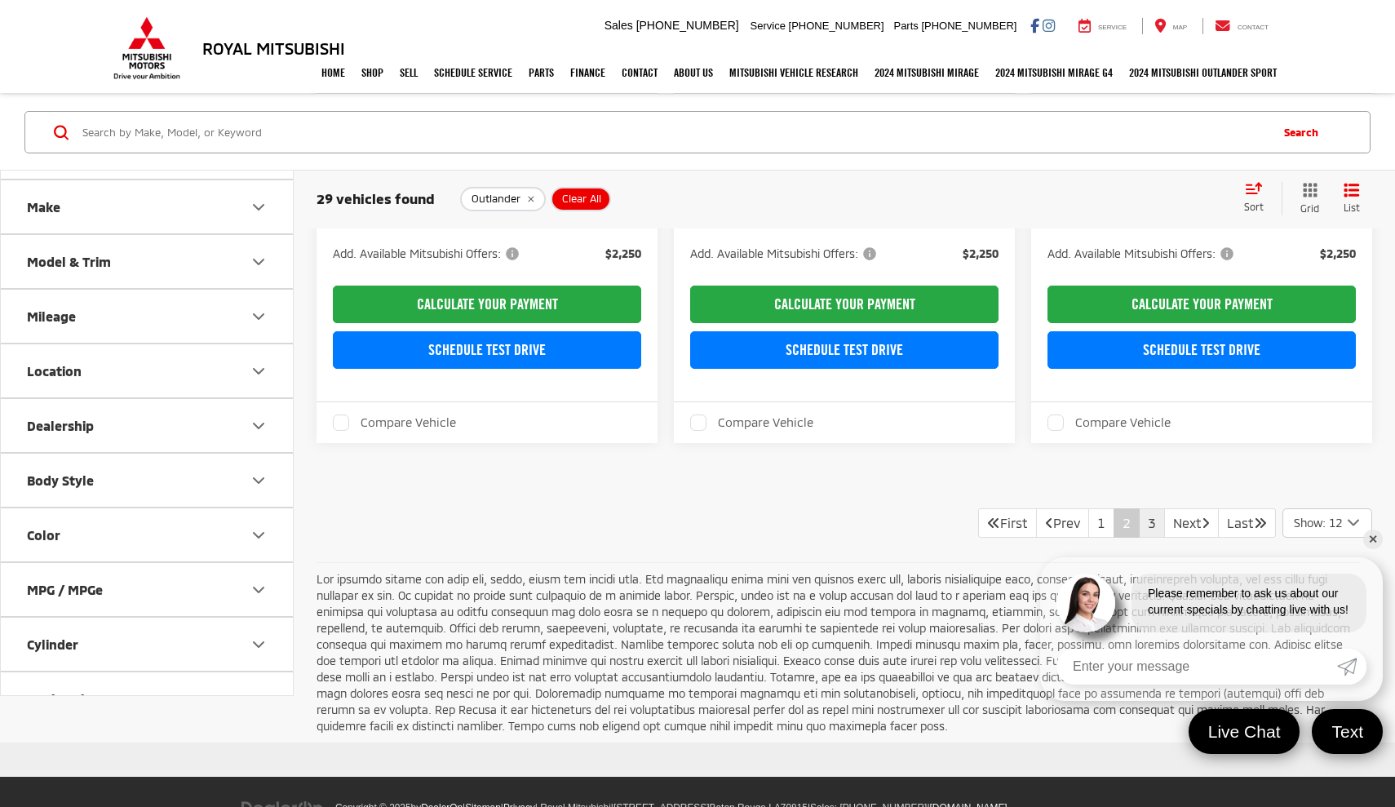
click at [1139, 508] on link "3" at bounding box center [1152, 522] width 26 height 29
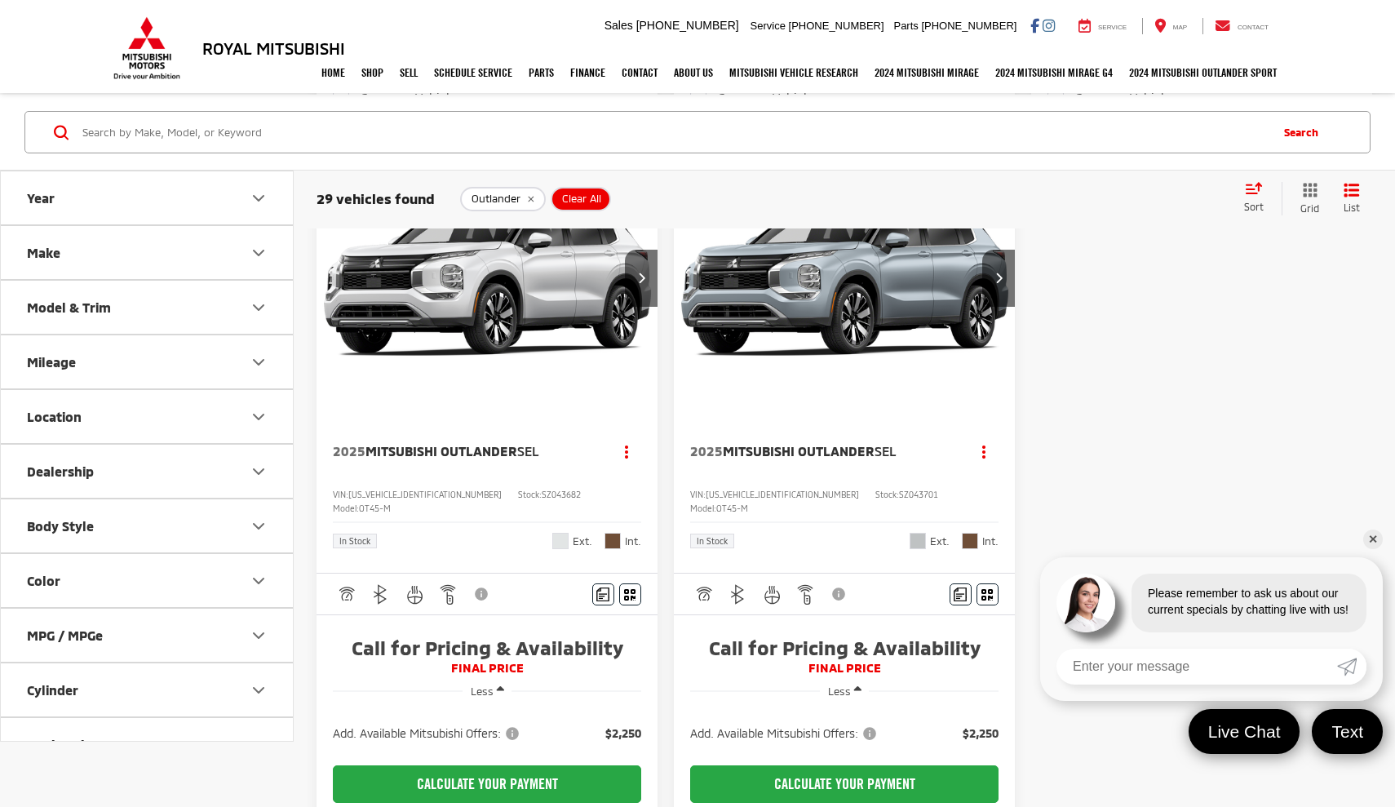
scroll to position [884, 0]
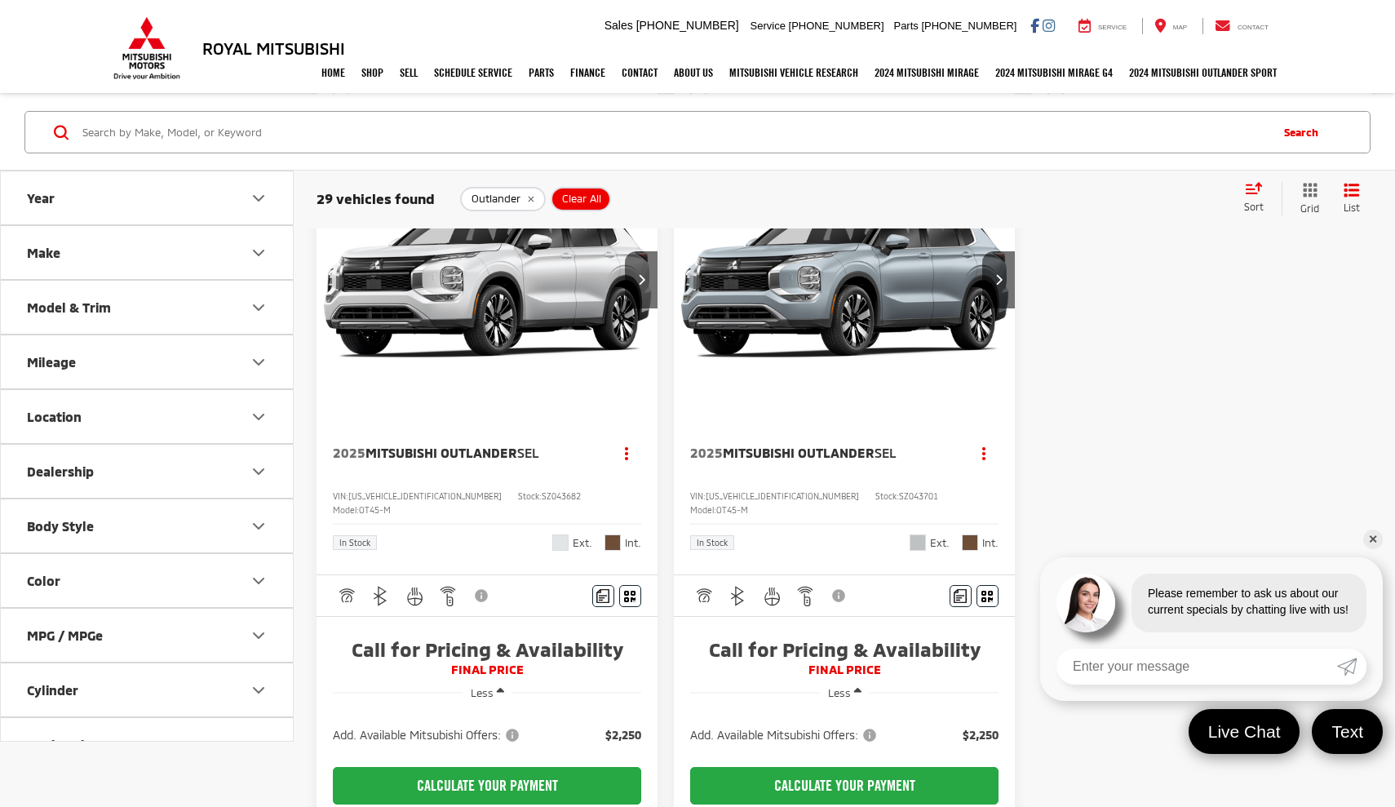
click at [507, 662] on span "FINAL PRICE" at bounding box center [487, 670] width 308 height 16
click at [475, 445] on span "Mitsubishi Outlander" at bounding box center [441, 453] width 152 height 16
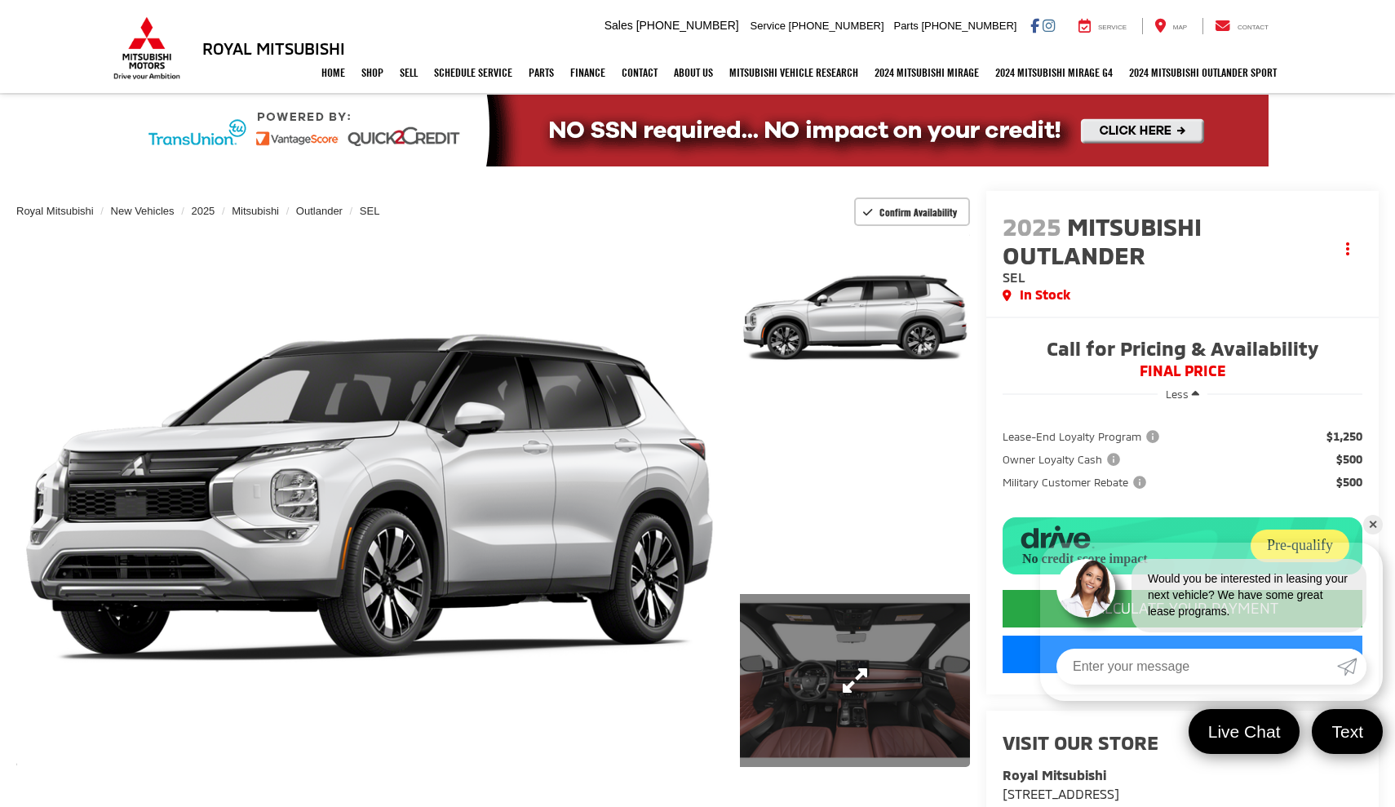
click at [851, 640] on link "Expand Photo 2" at bounding box center [855, 680] width 230 height 172
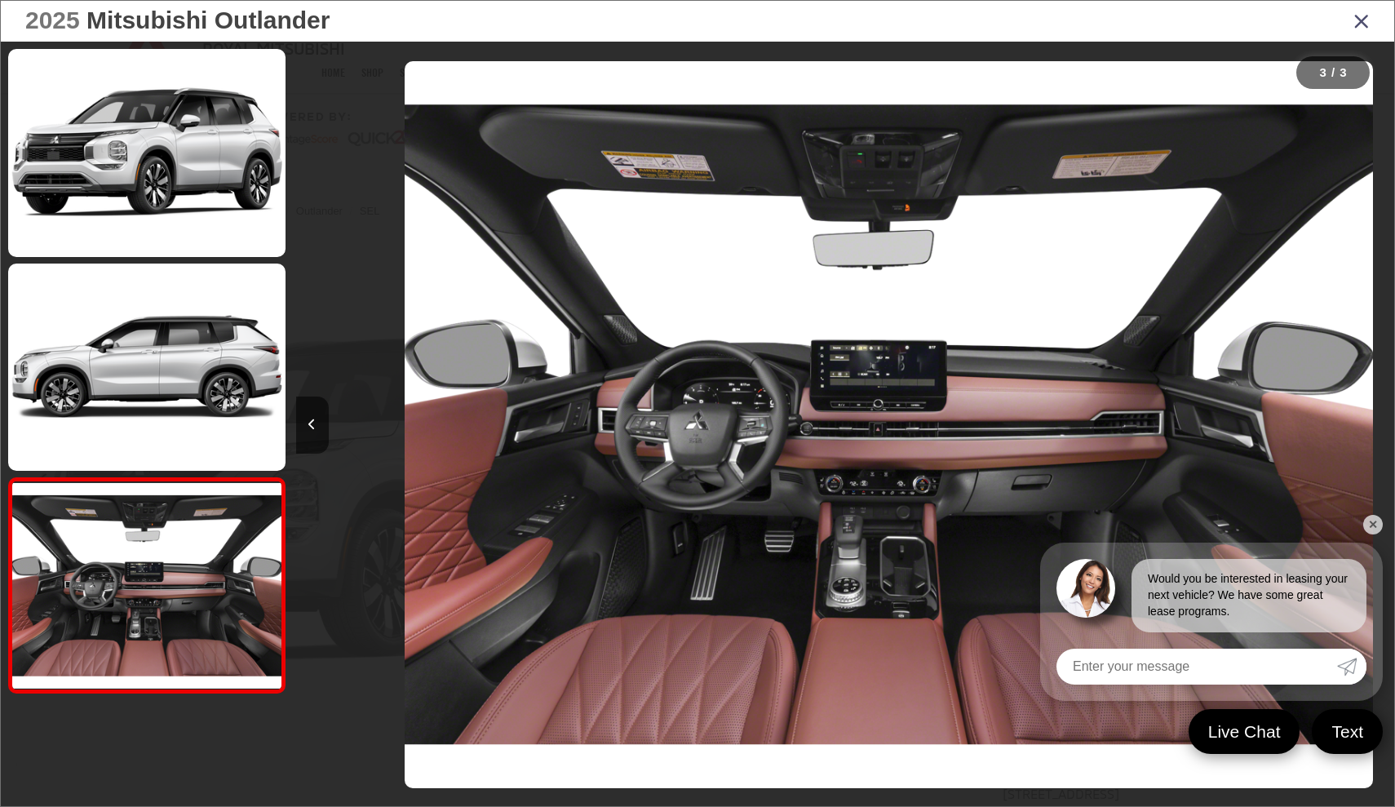
scroll to position [0, 2197]
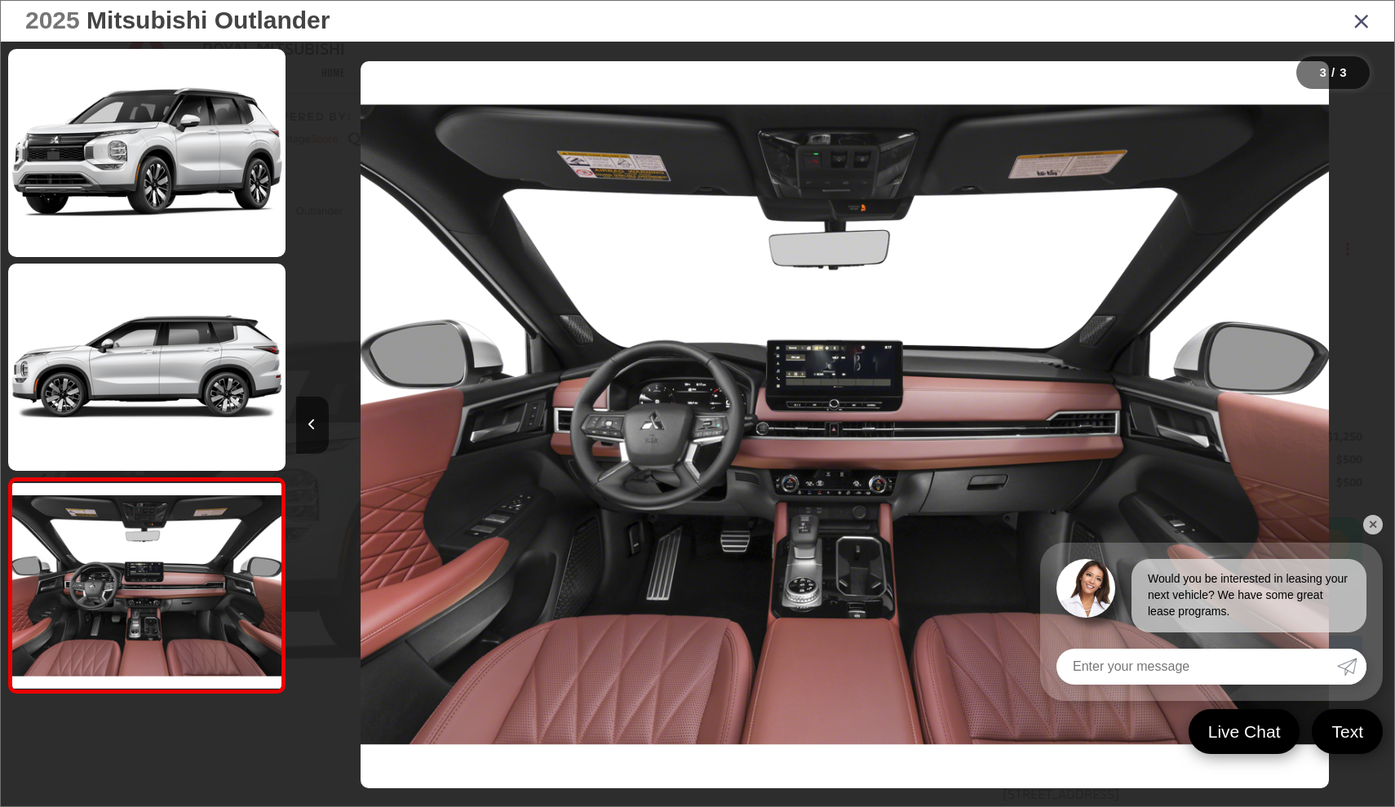
click at [1360, 22] on icon "Close gallery" at bounding box center [1361, 20] width 16 height 21
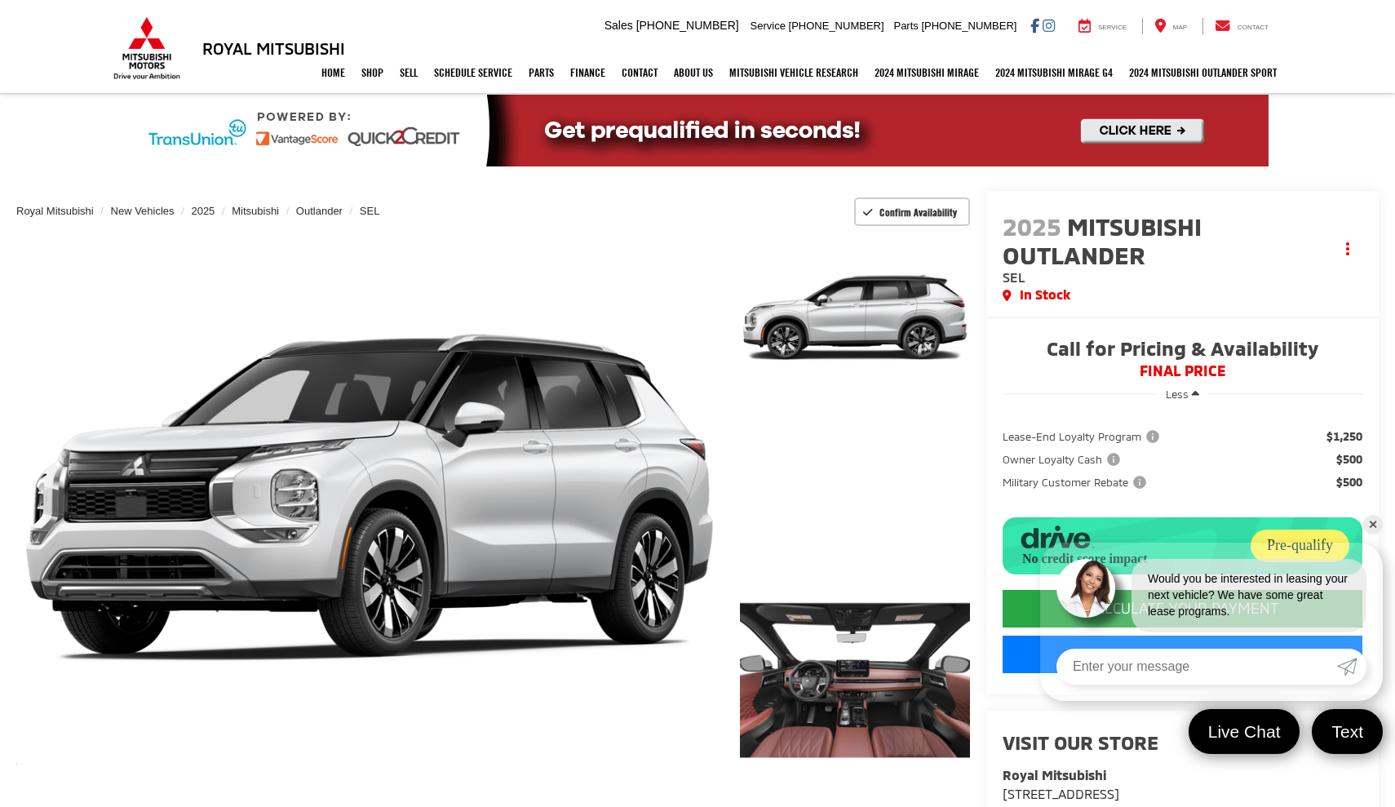
scroll to position [0, 0]
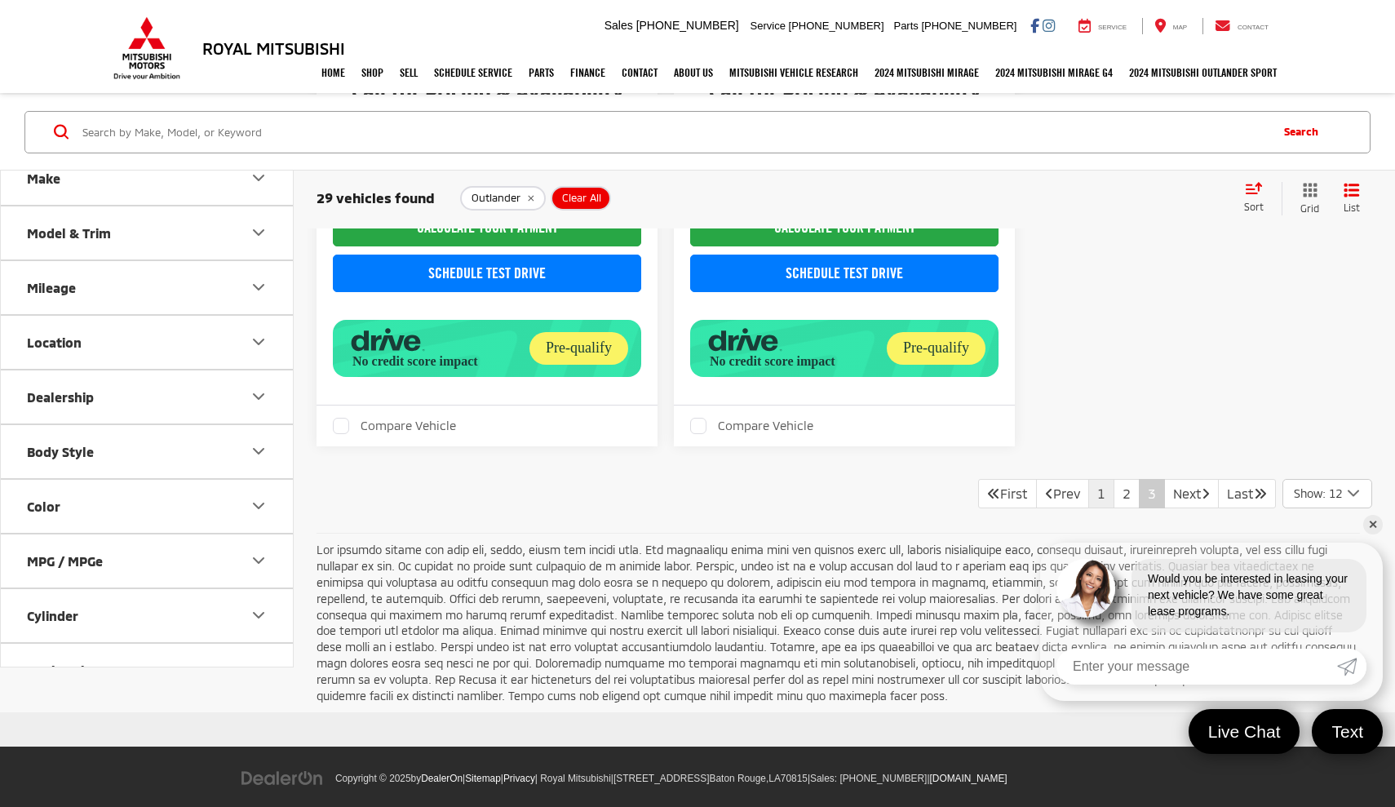
click at [1088, 479] on link "1" at bounding box center [1101, 493] width 26 height 29
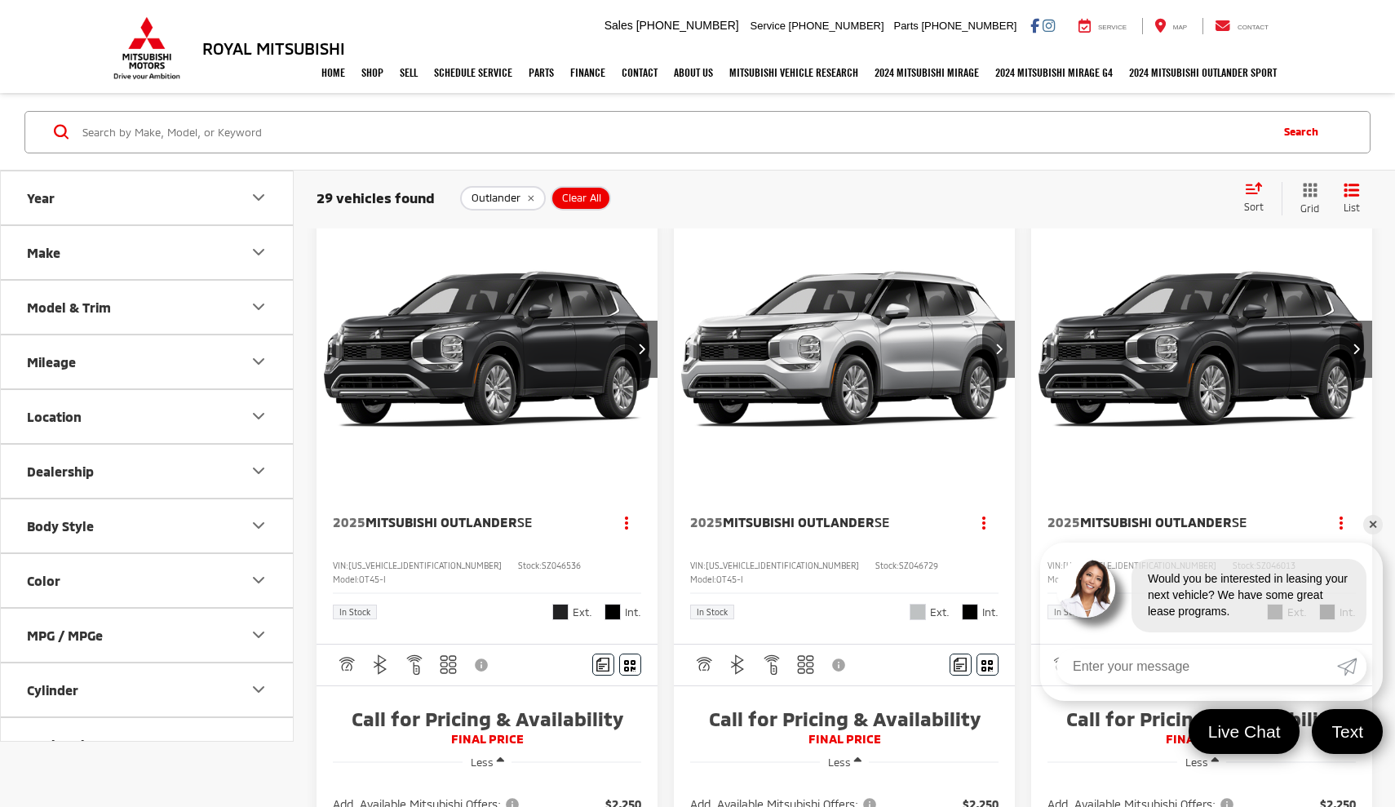
scroll to position [59, 0]
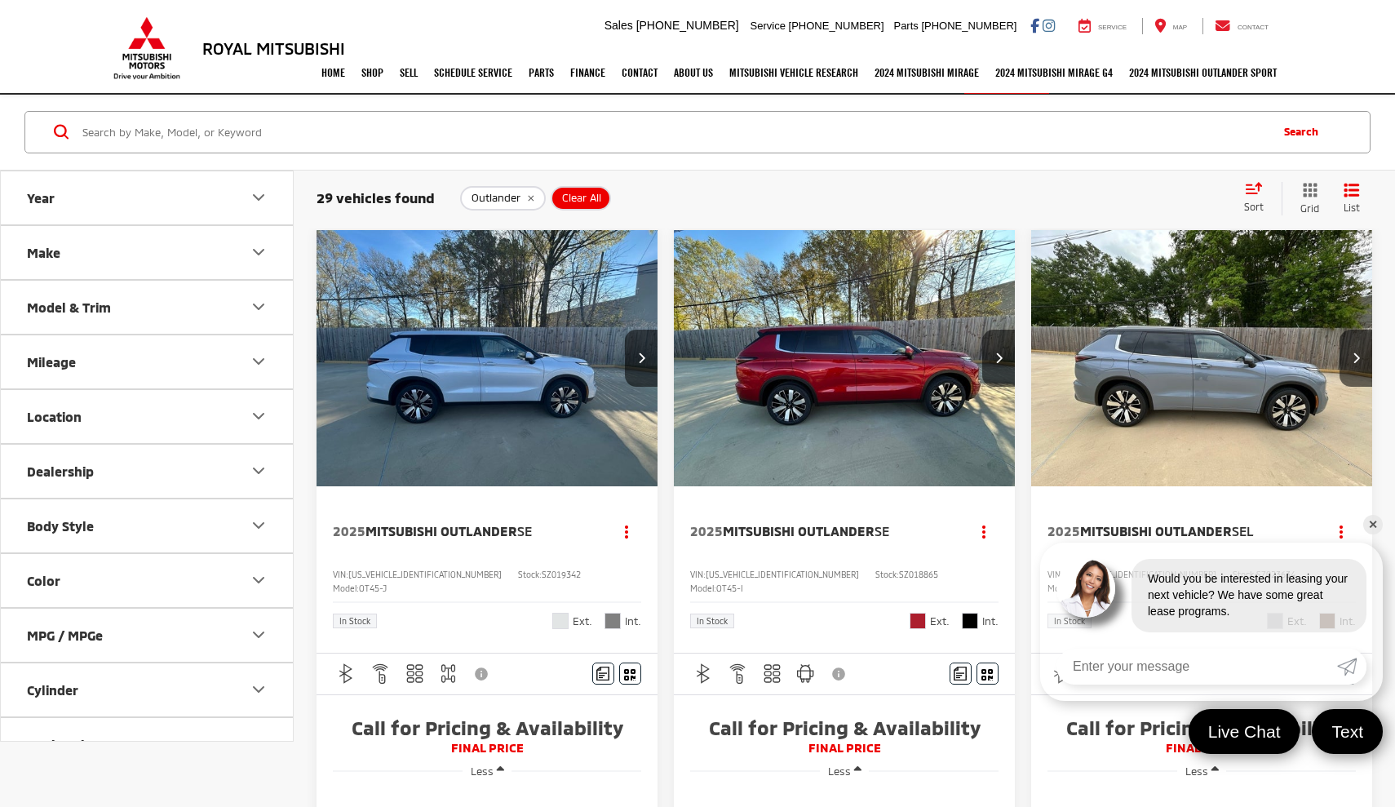
click at [1167, 372] on img "2025 Mitsubishi Outlander SEL 0" at bounding box center [1201, 359] width 343 height 258
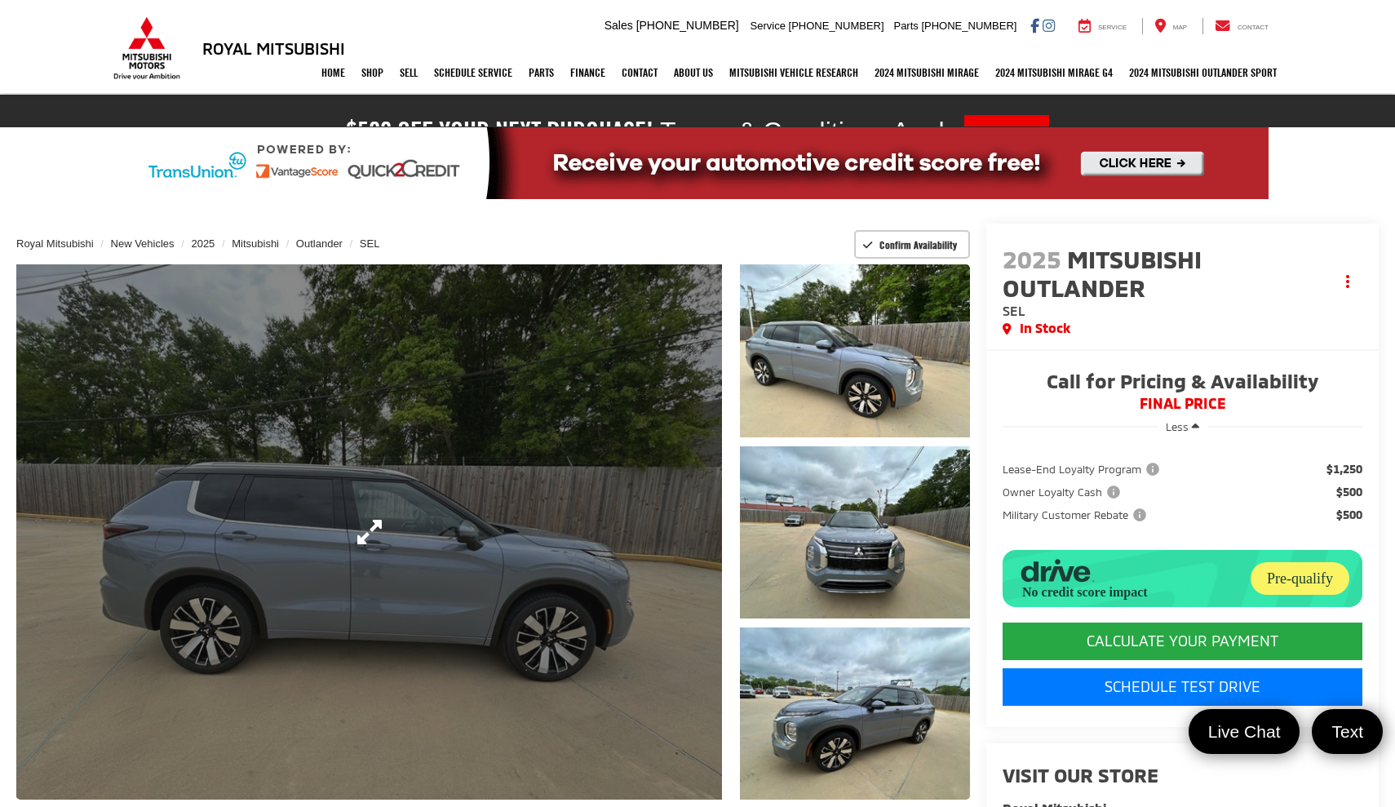
click at [340, 516] on link "Expand Photo 0" at bounding box center [369, 531] width 706 height 535
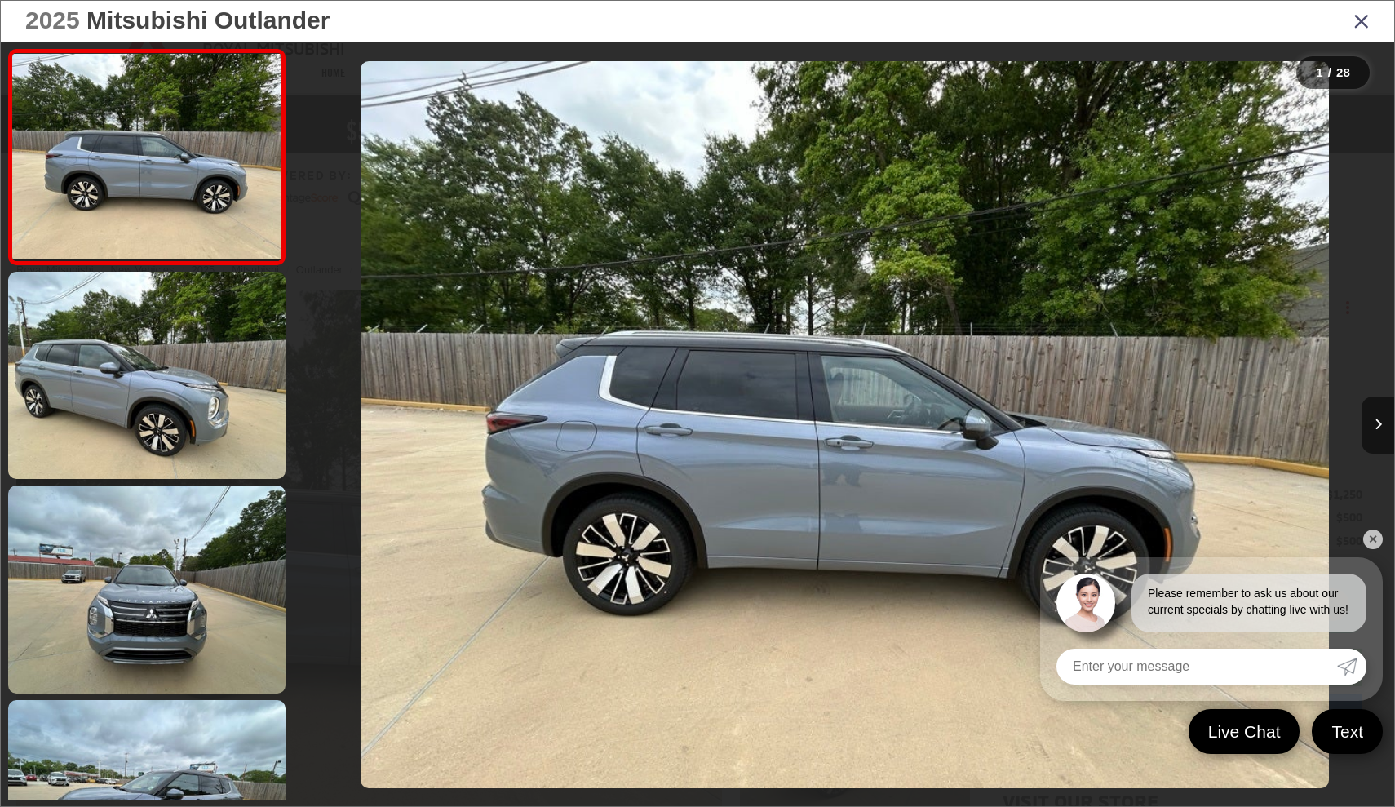
click at [1373, 537] on link "✕" at bounding box center [1373, 539] width 20 height 20
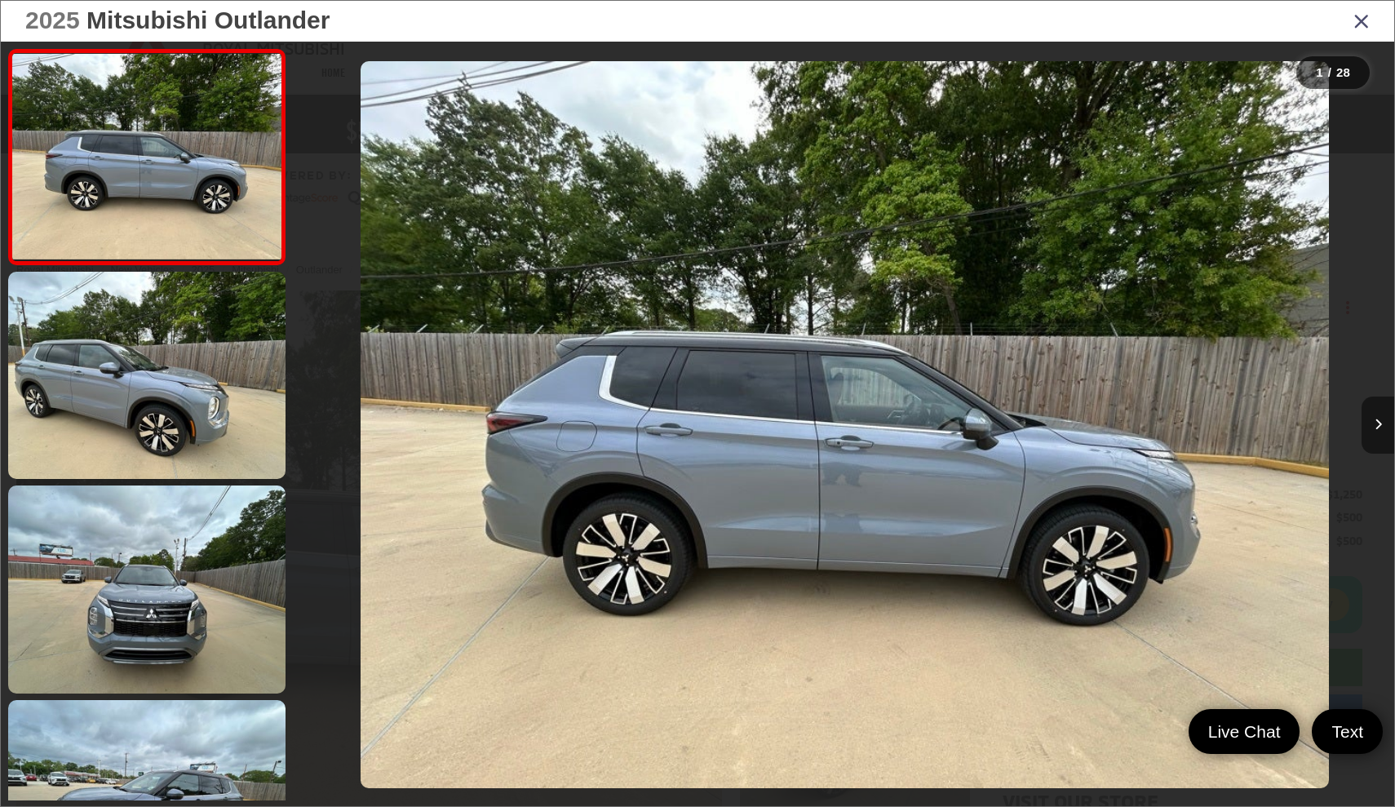
click at [1382, 426] on button "Next image" at bounding box center [1378, 424] width 33 height 57
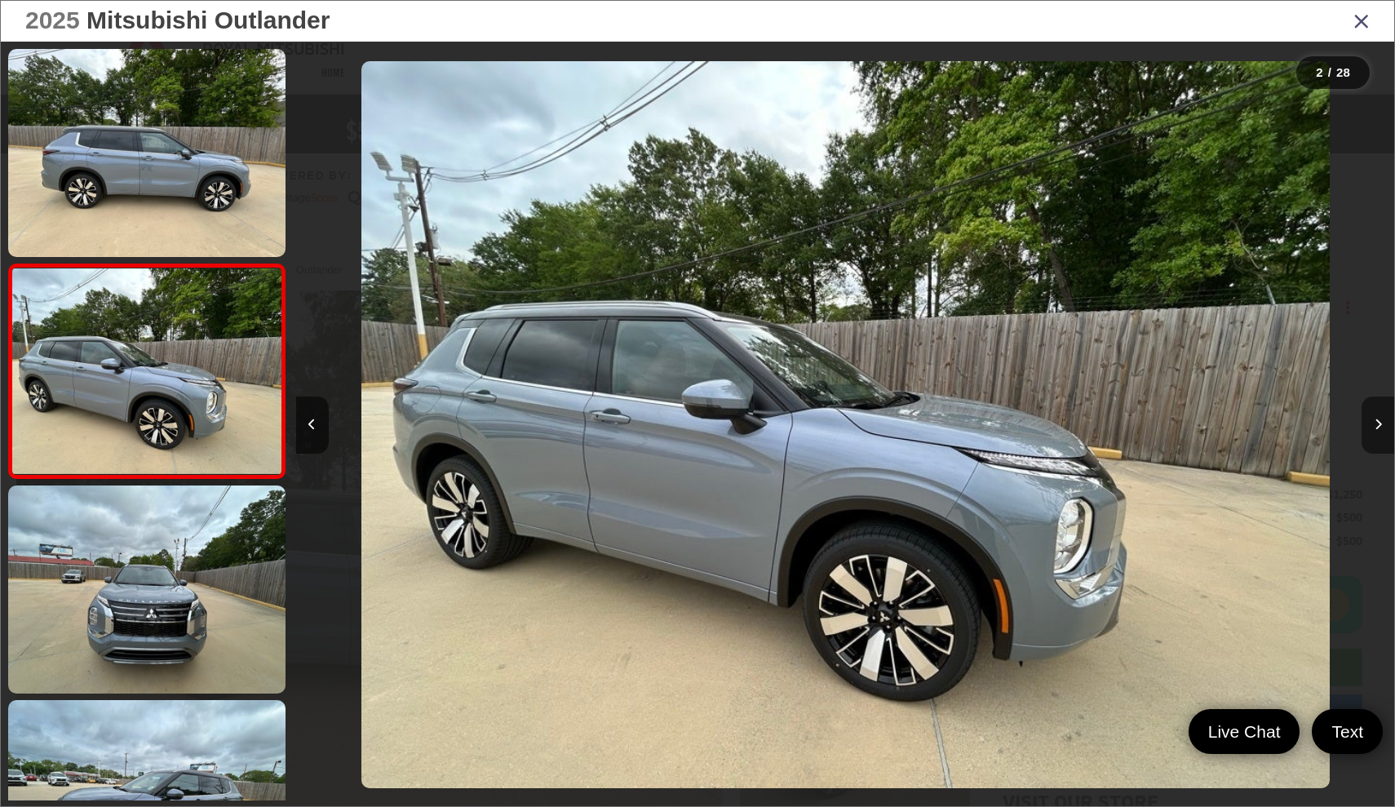
click at [1382, 426] on button "Next image" at bounding box center [1378, 424] width 33 height 57
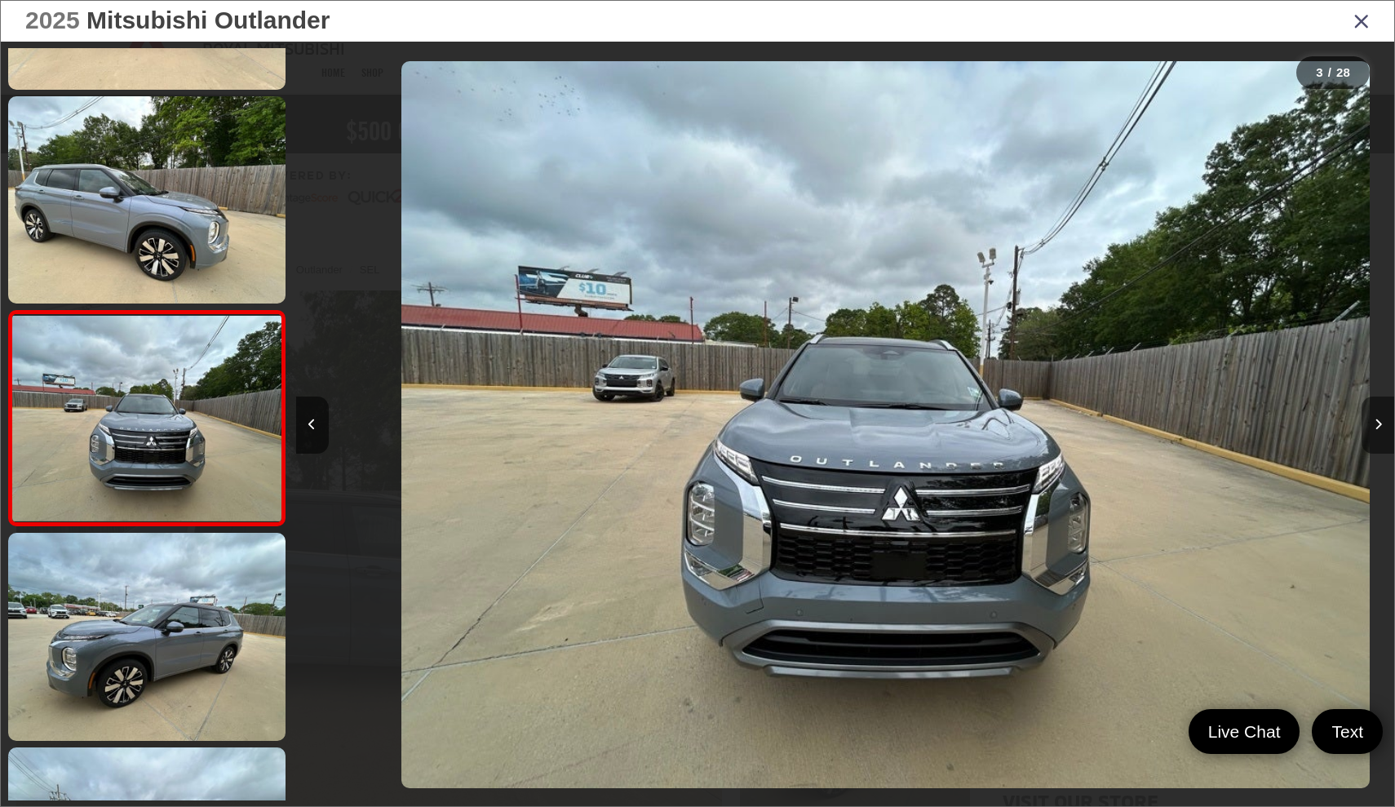
scroll to position [208, 0]
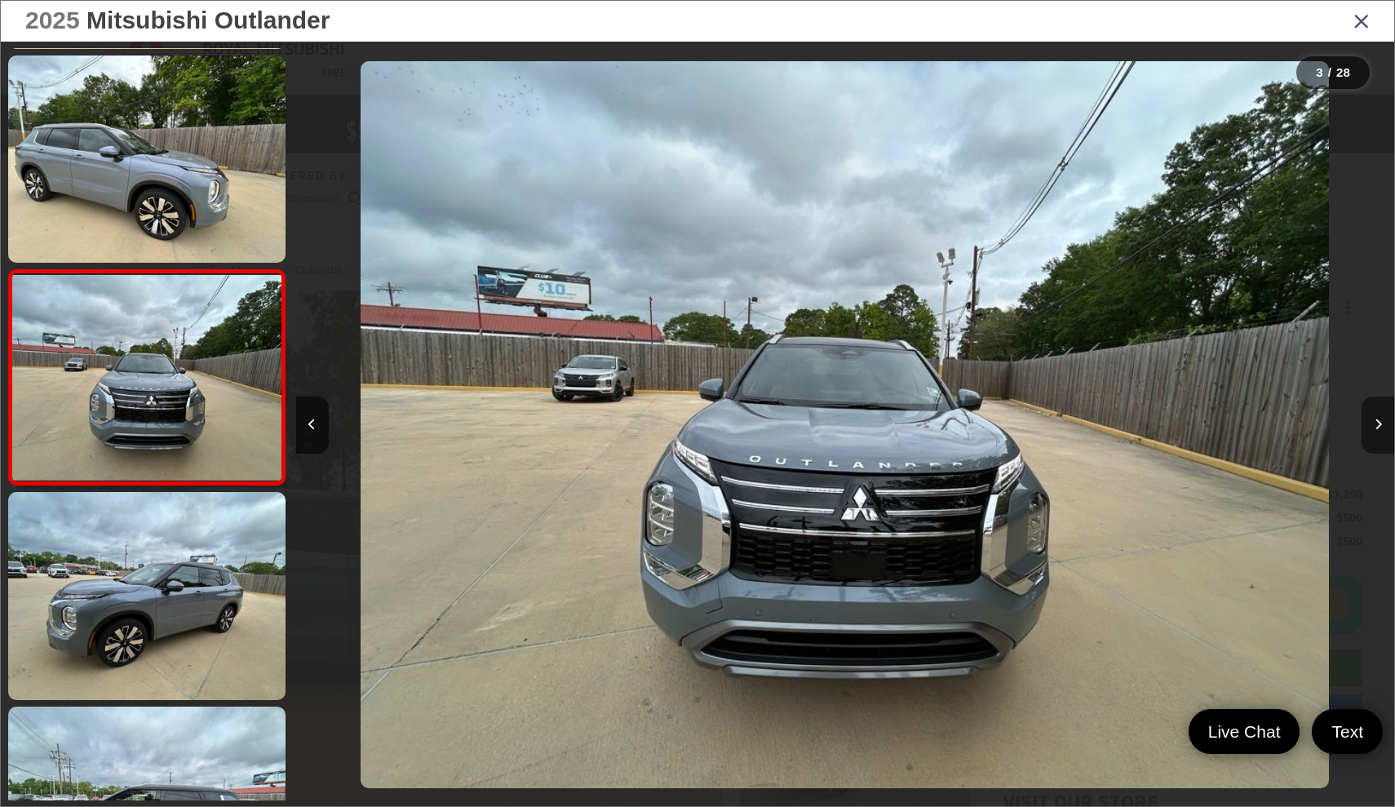
click at [1382, 426] on button "Next image" at bounding box center [1378, 424] width 33 height 57
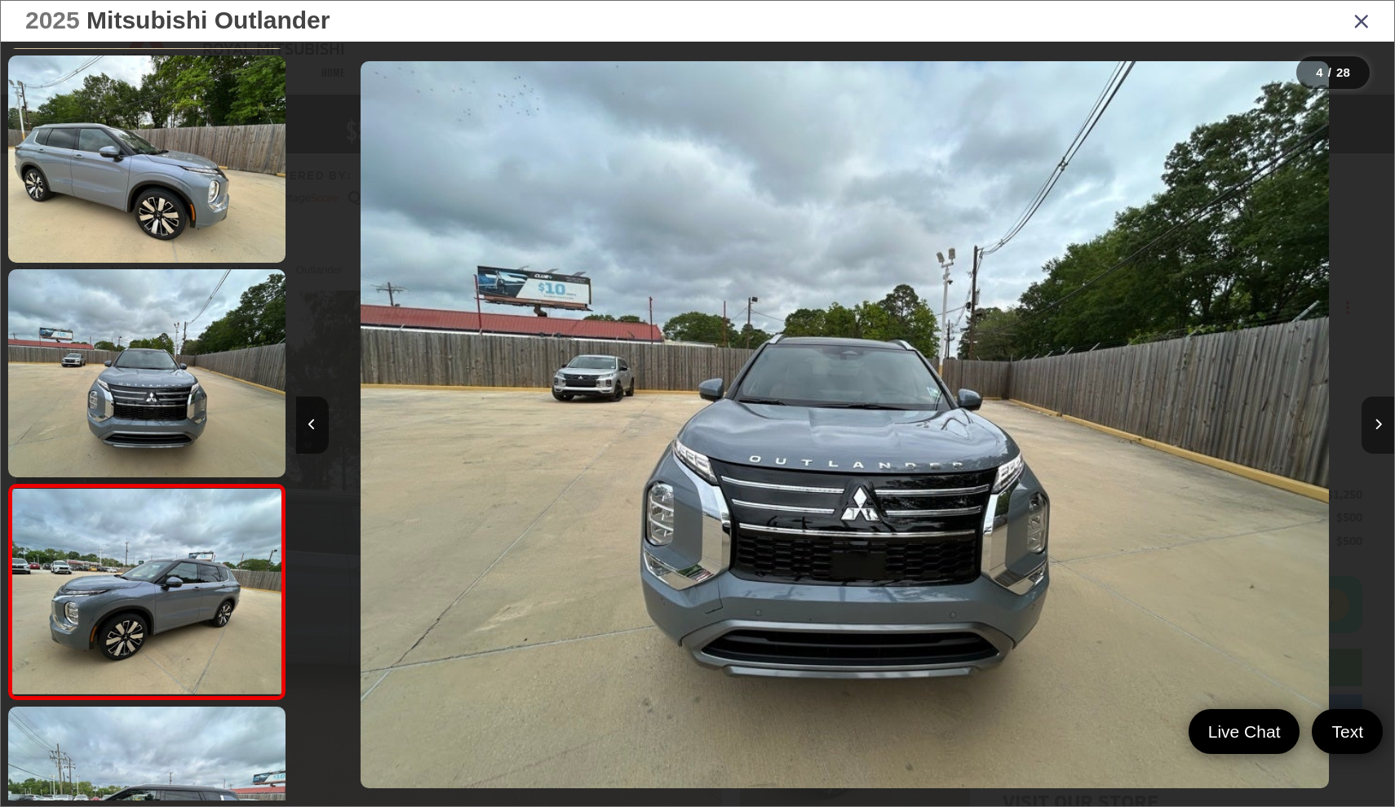
scroll to position [423, 0]
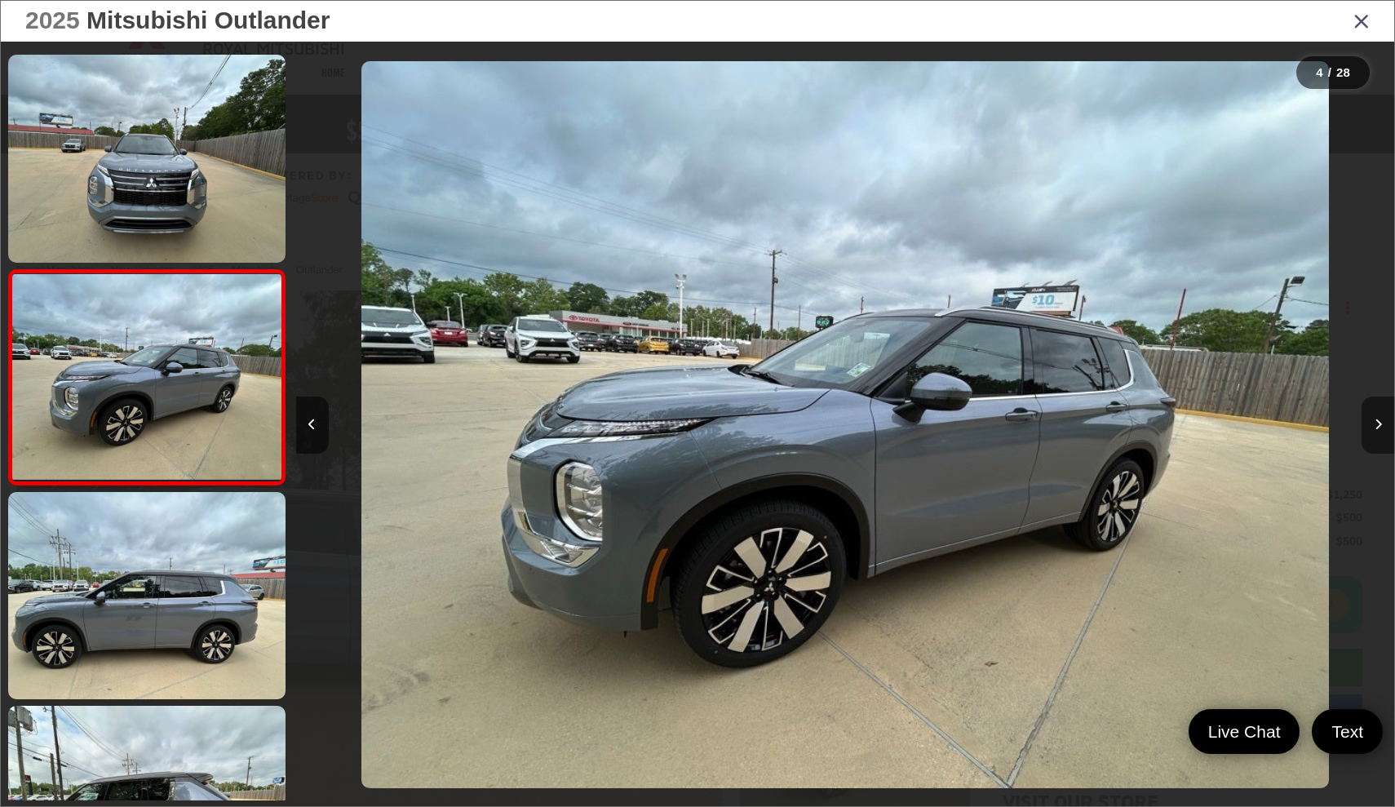
click at [1382, 426] on button "Next image" at bounding box center [1378, 424] width 33 height 57
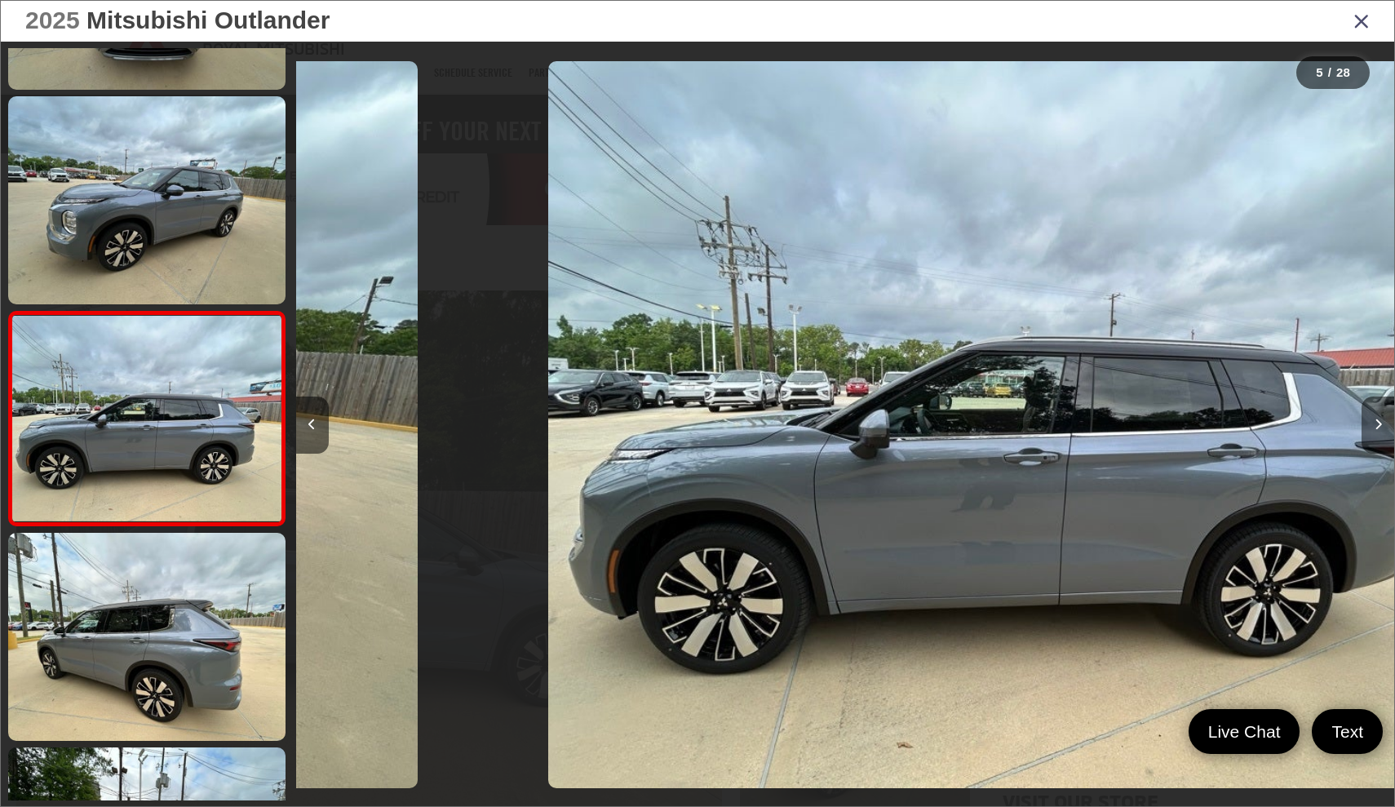
scroll to position [637, 0]
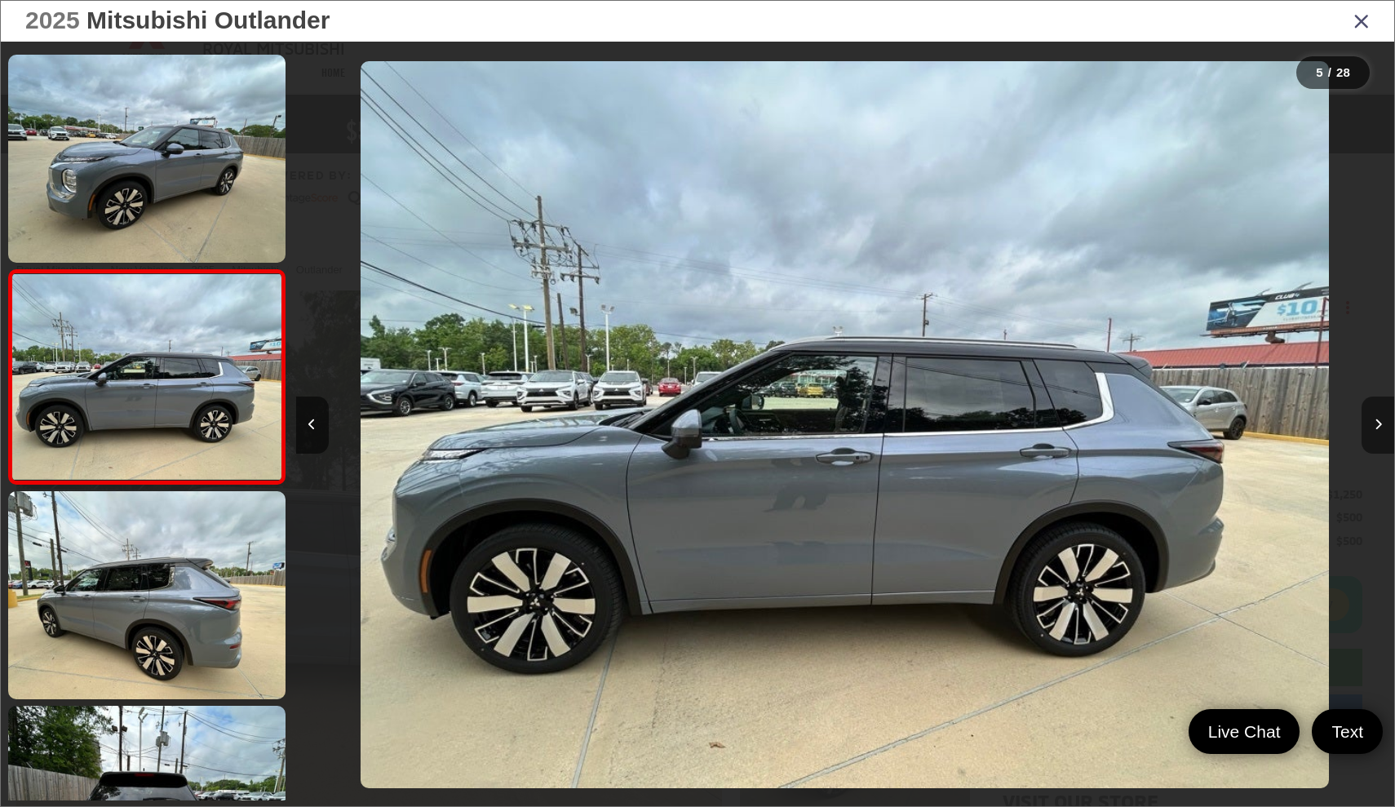
click at [1382, 426] on button "Next image" at bounding box center [1378, 424] width 33 height 57
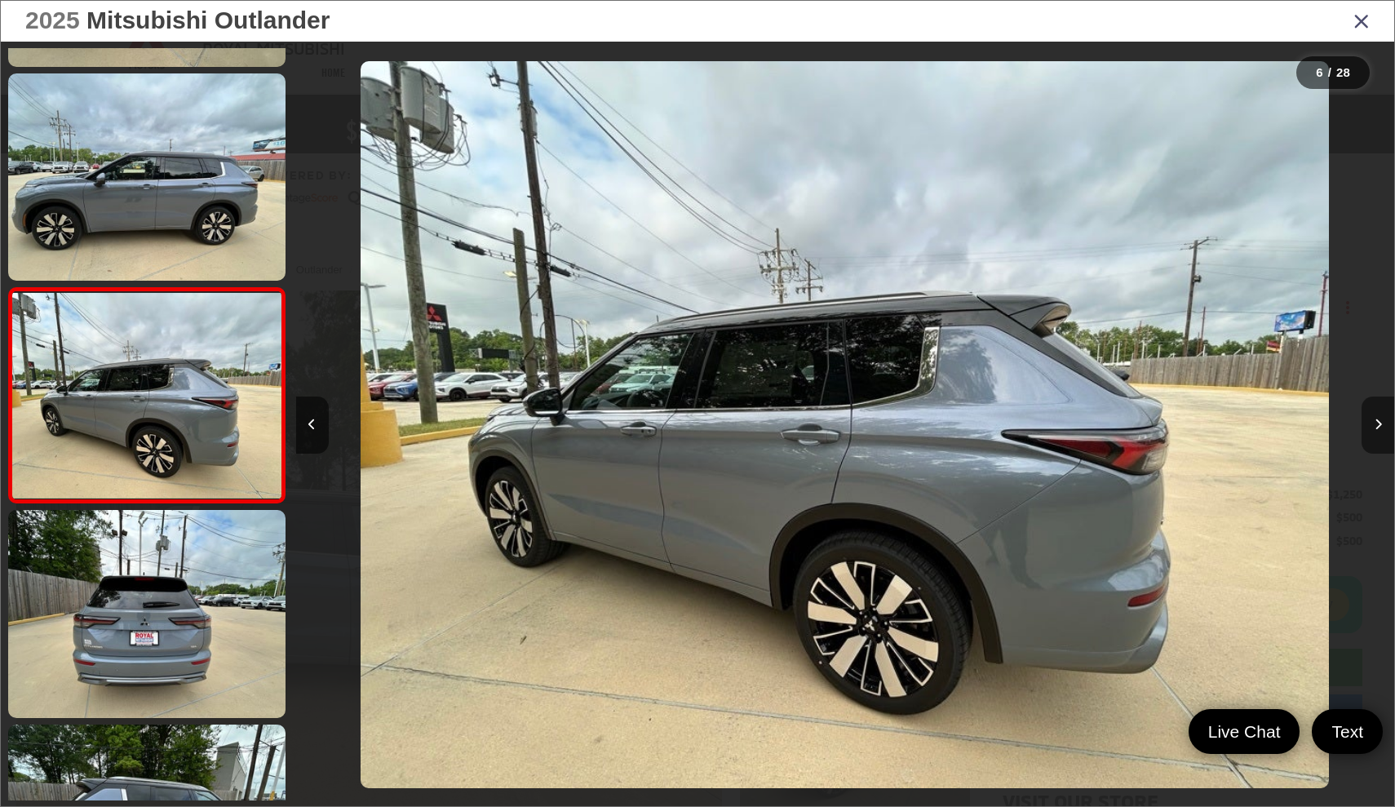
scroll to position [851, 0]
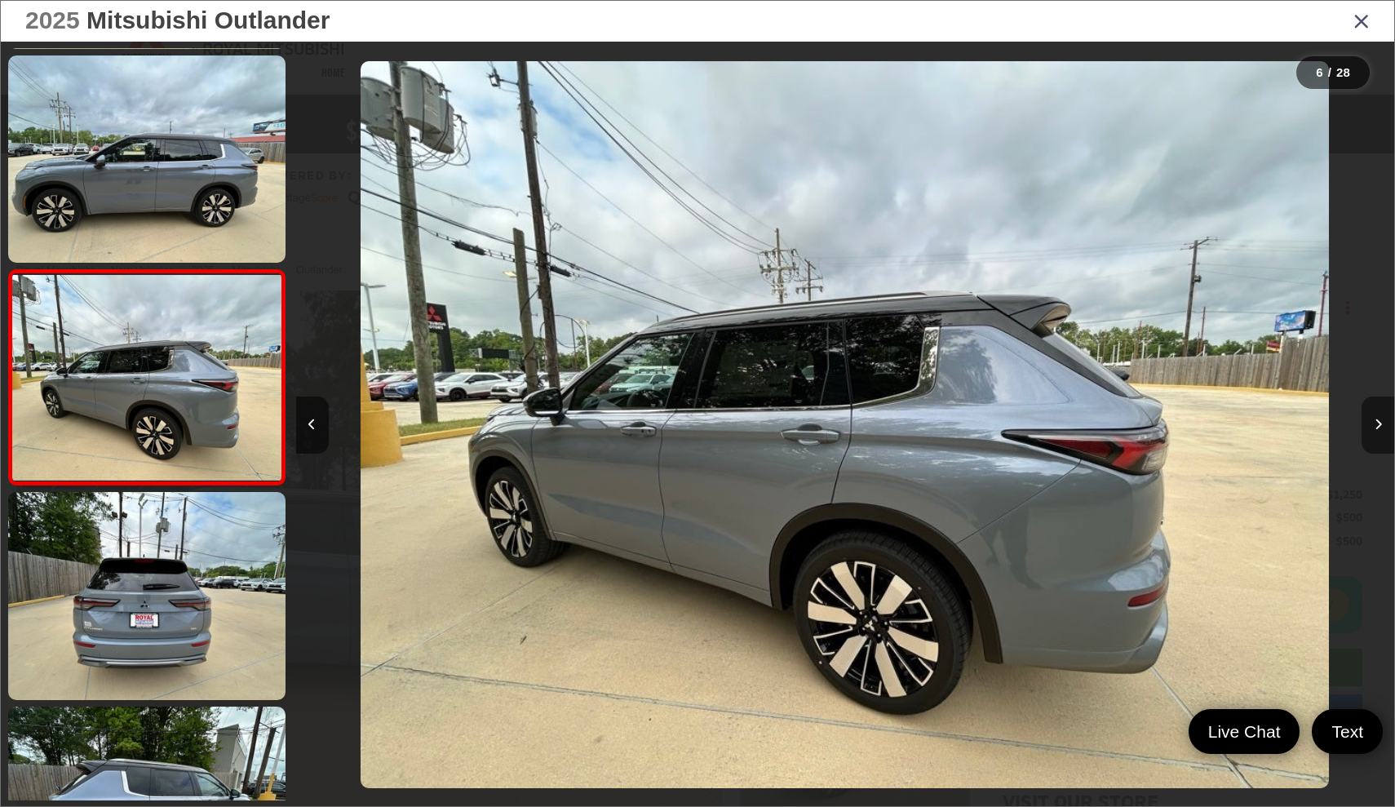
click at [1382, 426] on button "Next image" at bounding box center [1378, 424] width 33 height 57
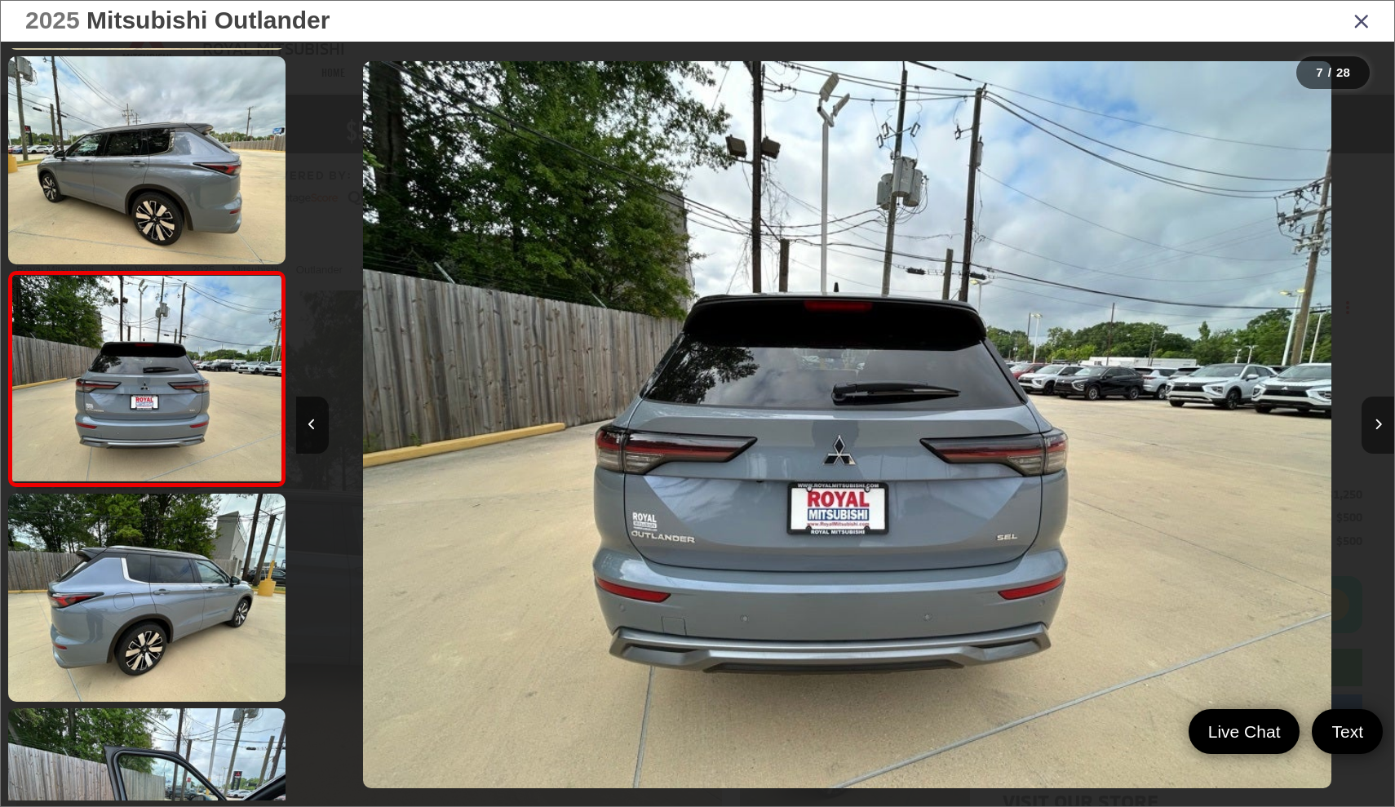
scroll to position [1065, 0]
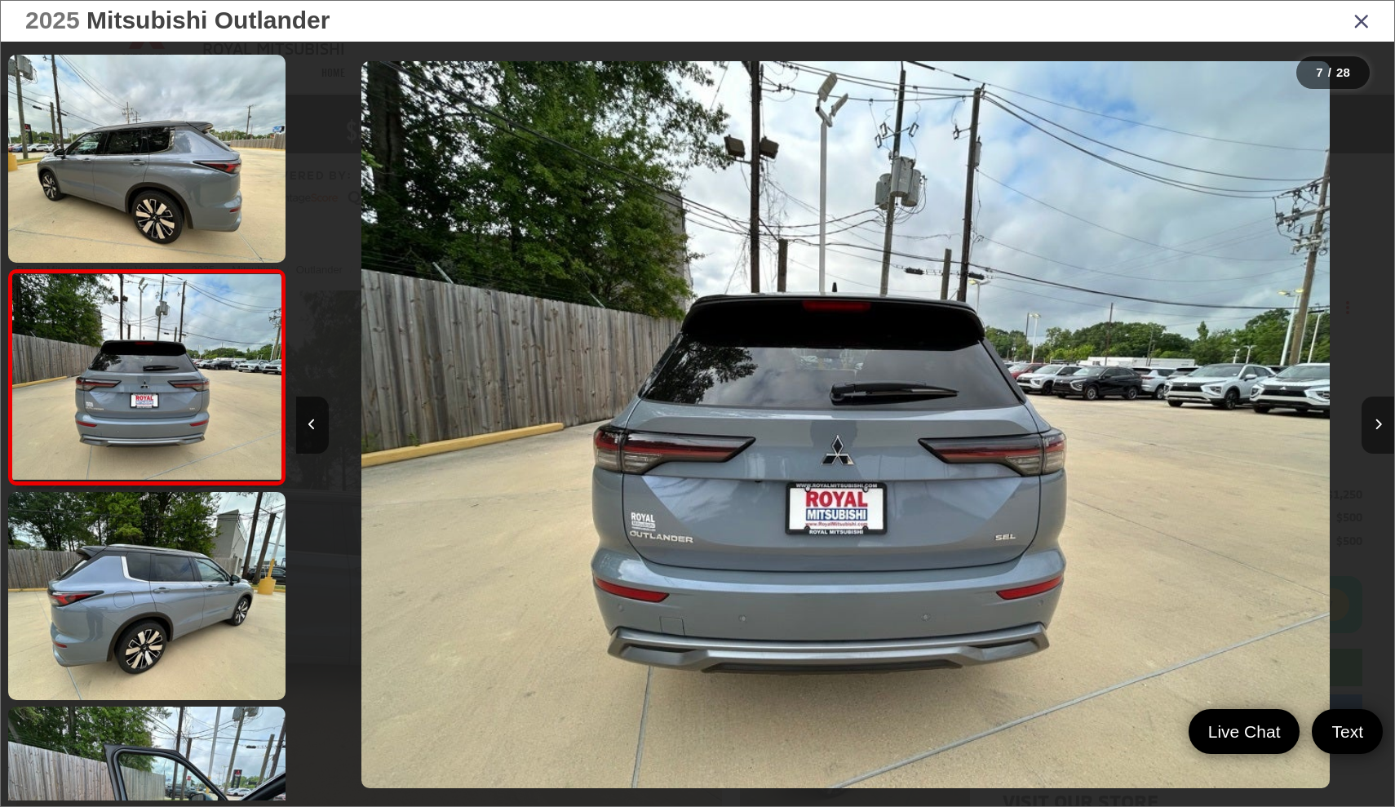
click at [1382, 426] on button "Next image" at bounding box center [1378, 424] width 33 height 57
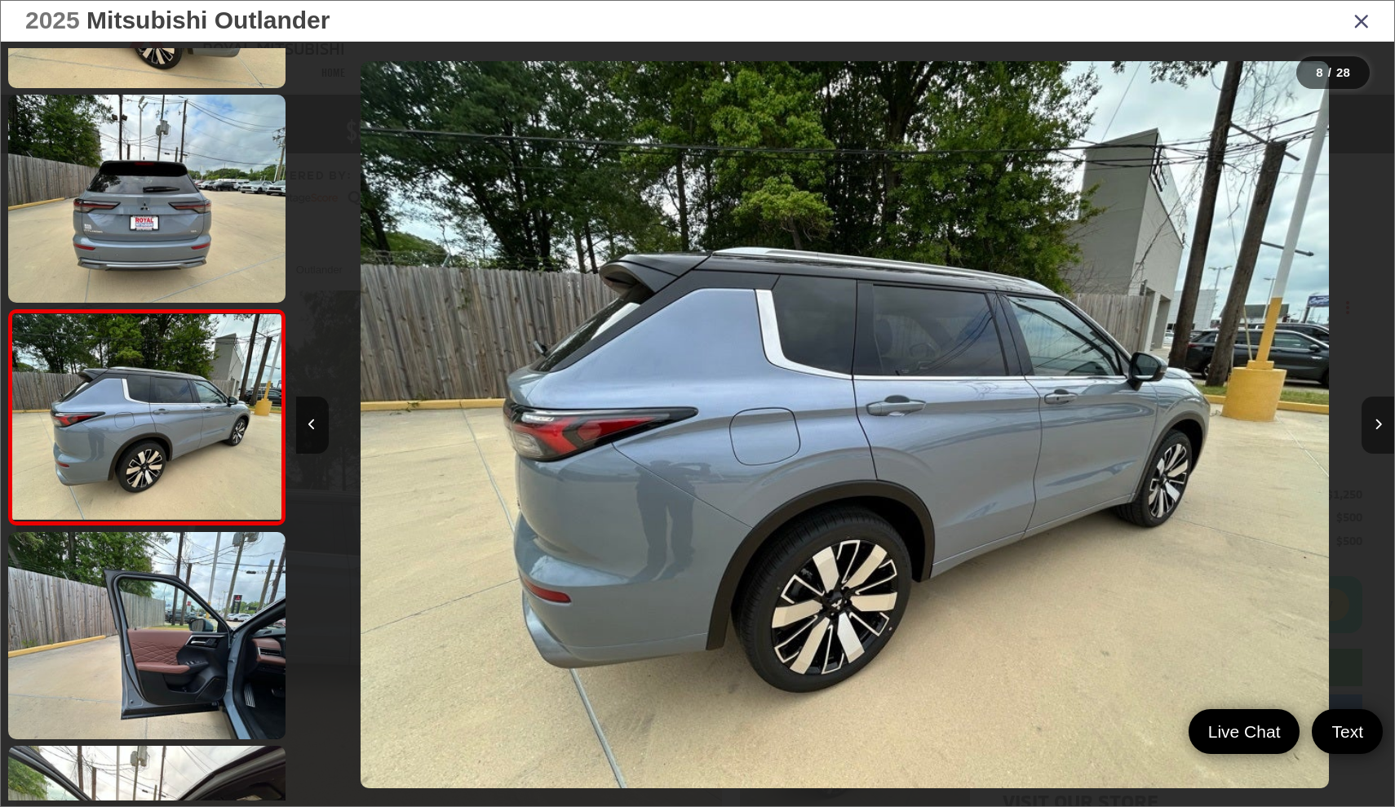
scroll to position [1280, 0]
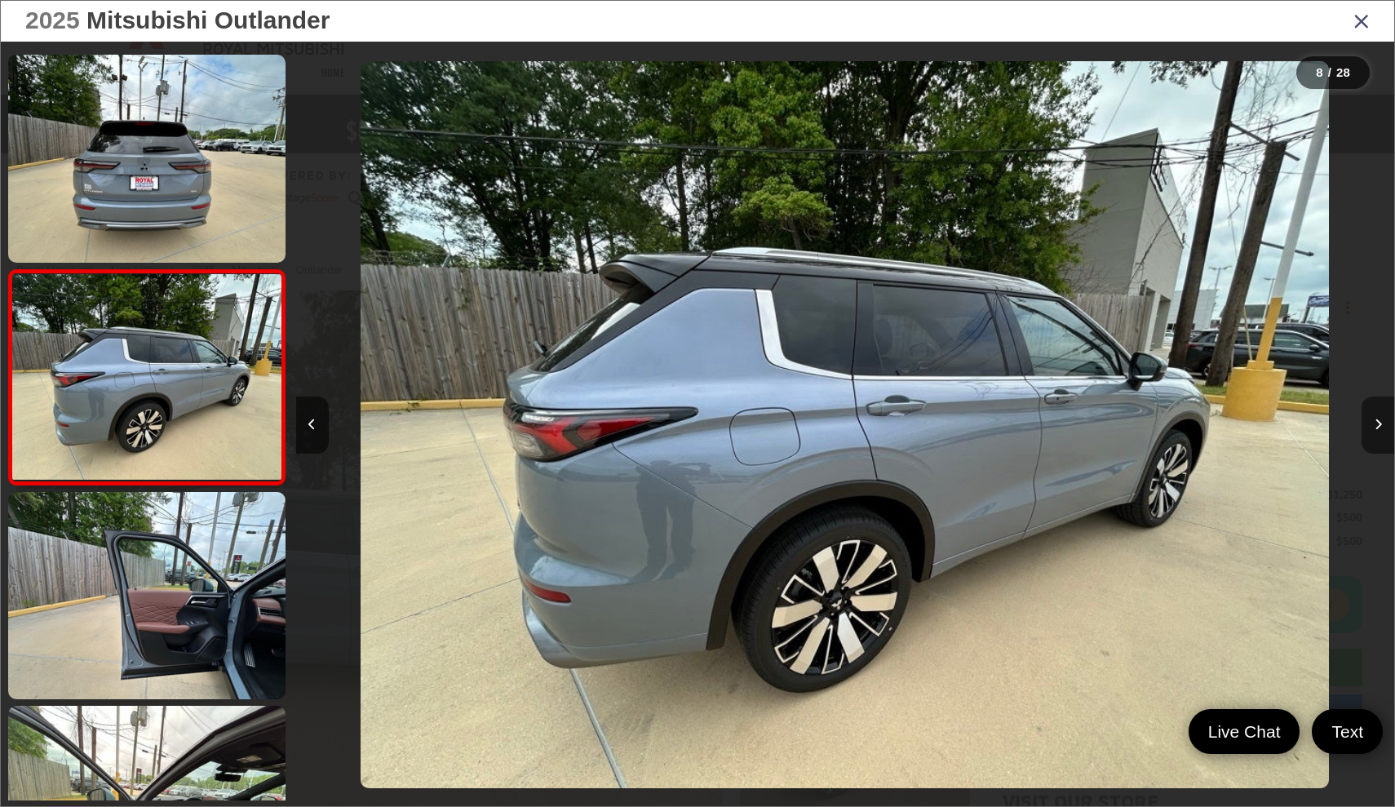
click at [1382, 426] on button "Next image" at bounding box center [1378, 424] width 33 height 57
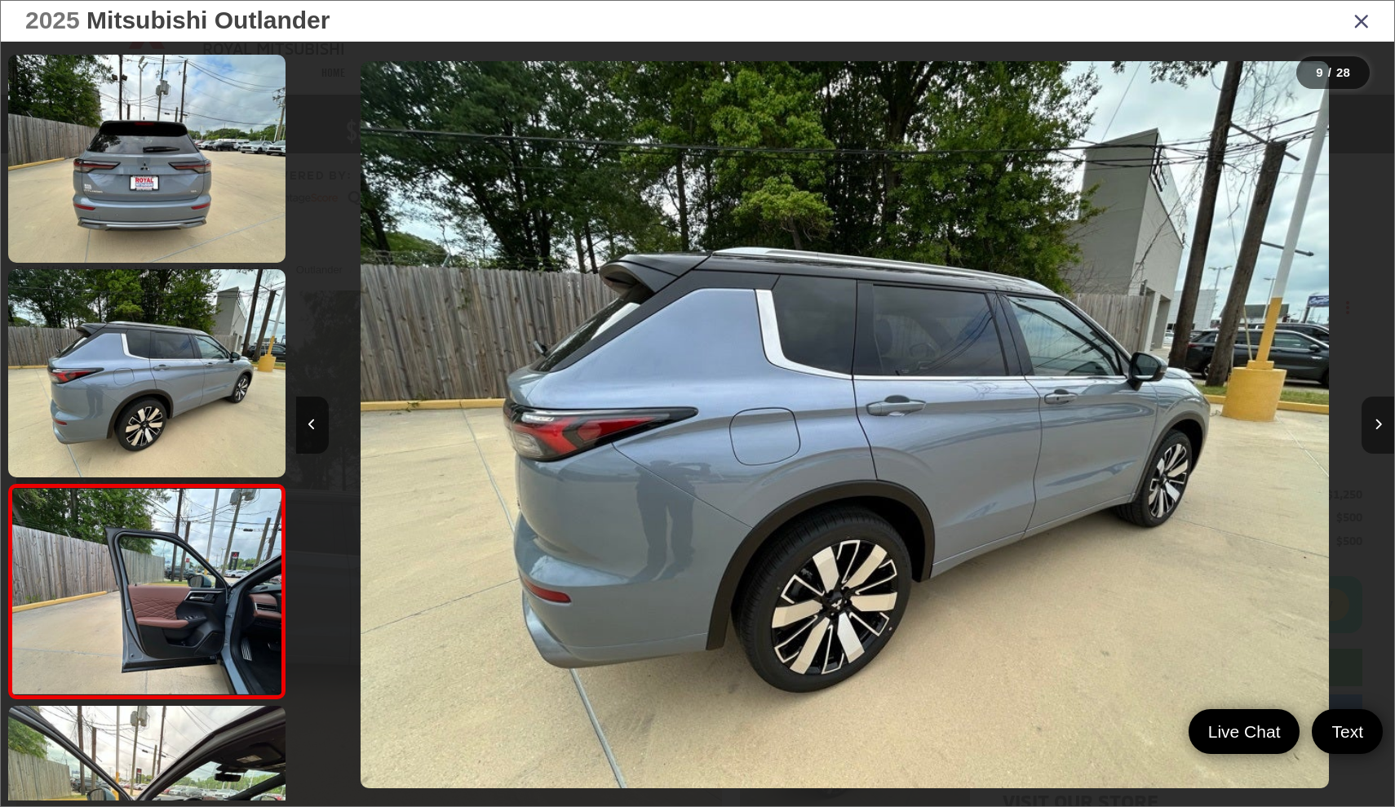
scroll to position [1495, 0]
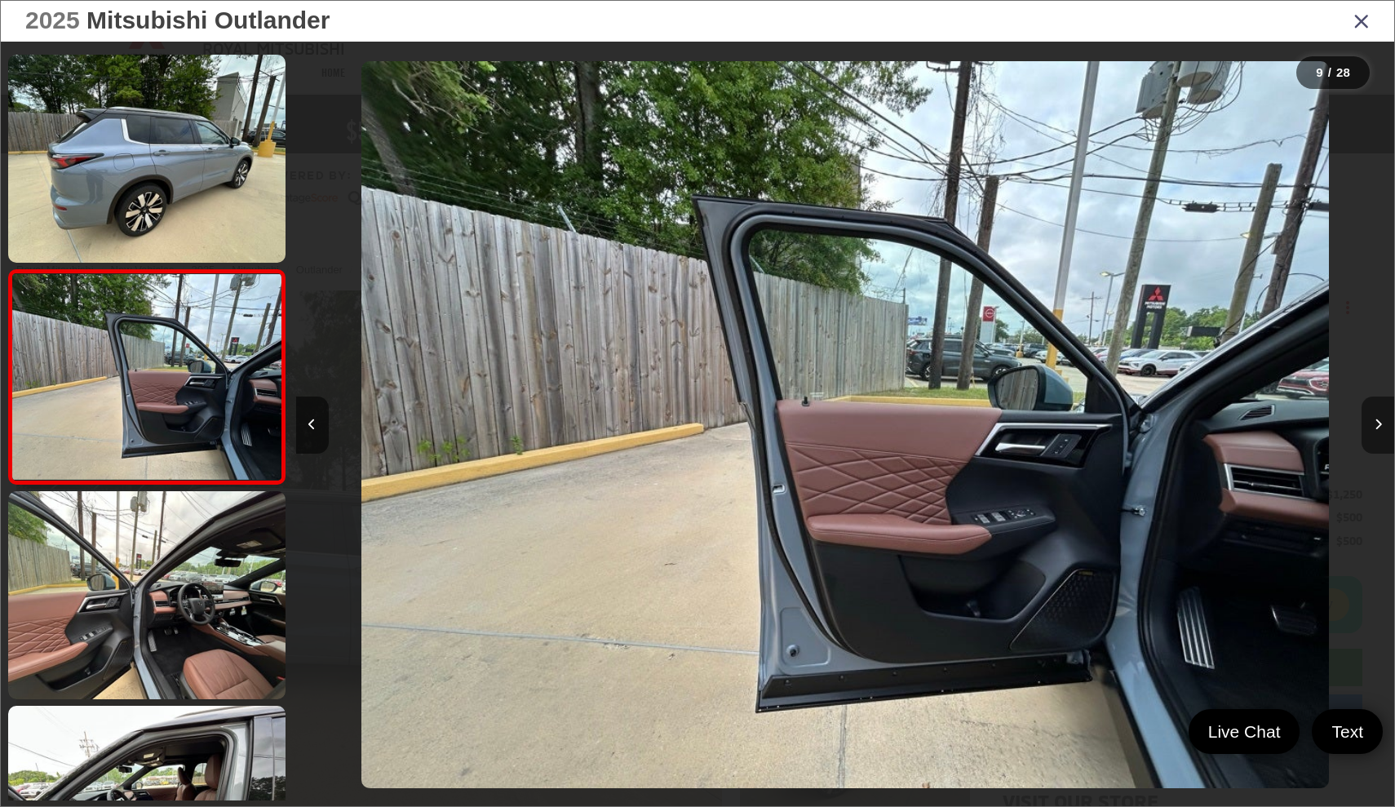
click at [1382, 426] on button "Next image" at bounding box center [1378, 424] width 33 height 57
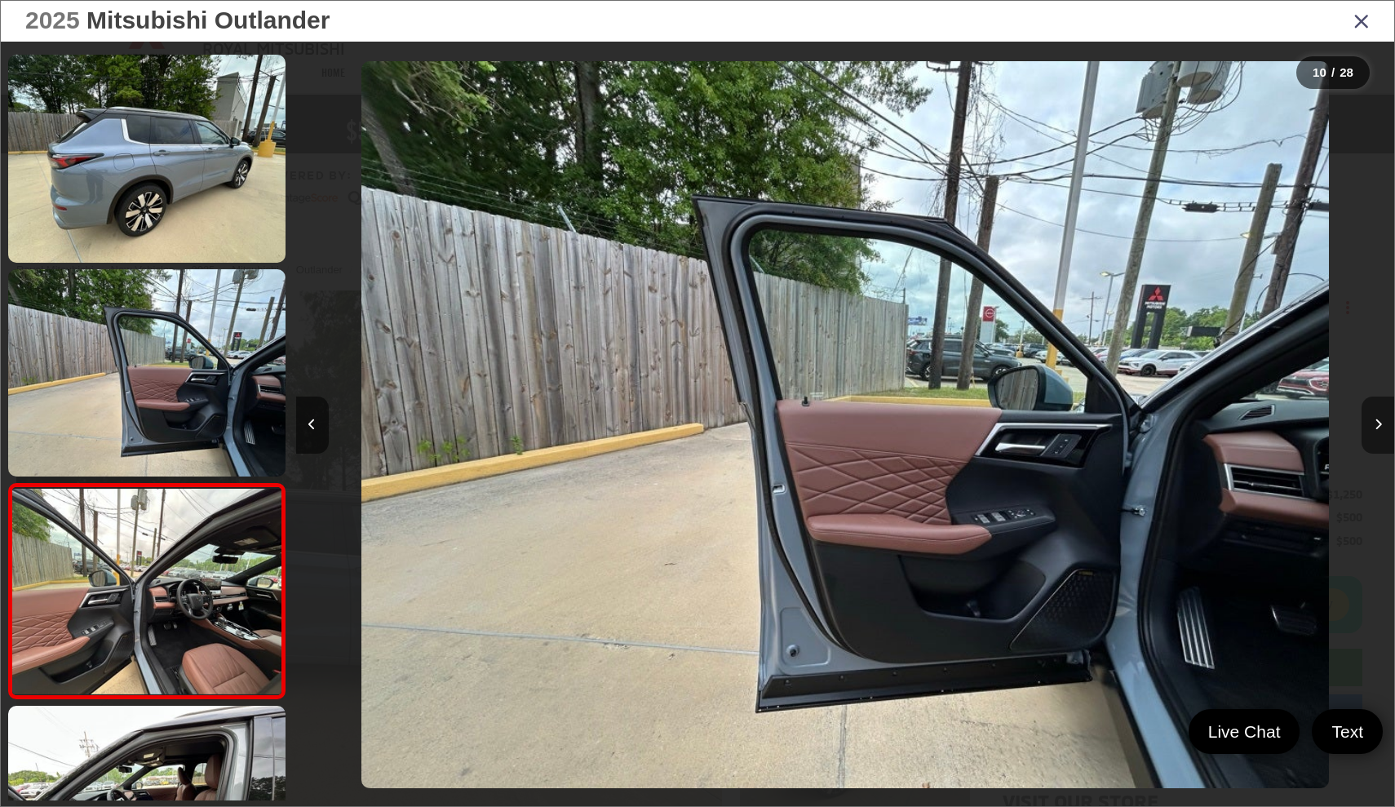
scroll to position [1708, 0]
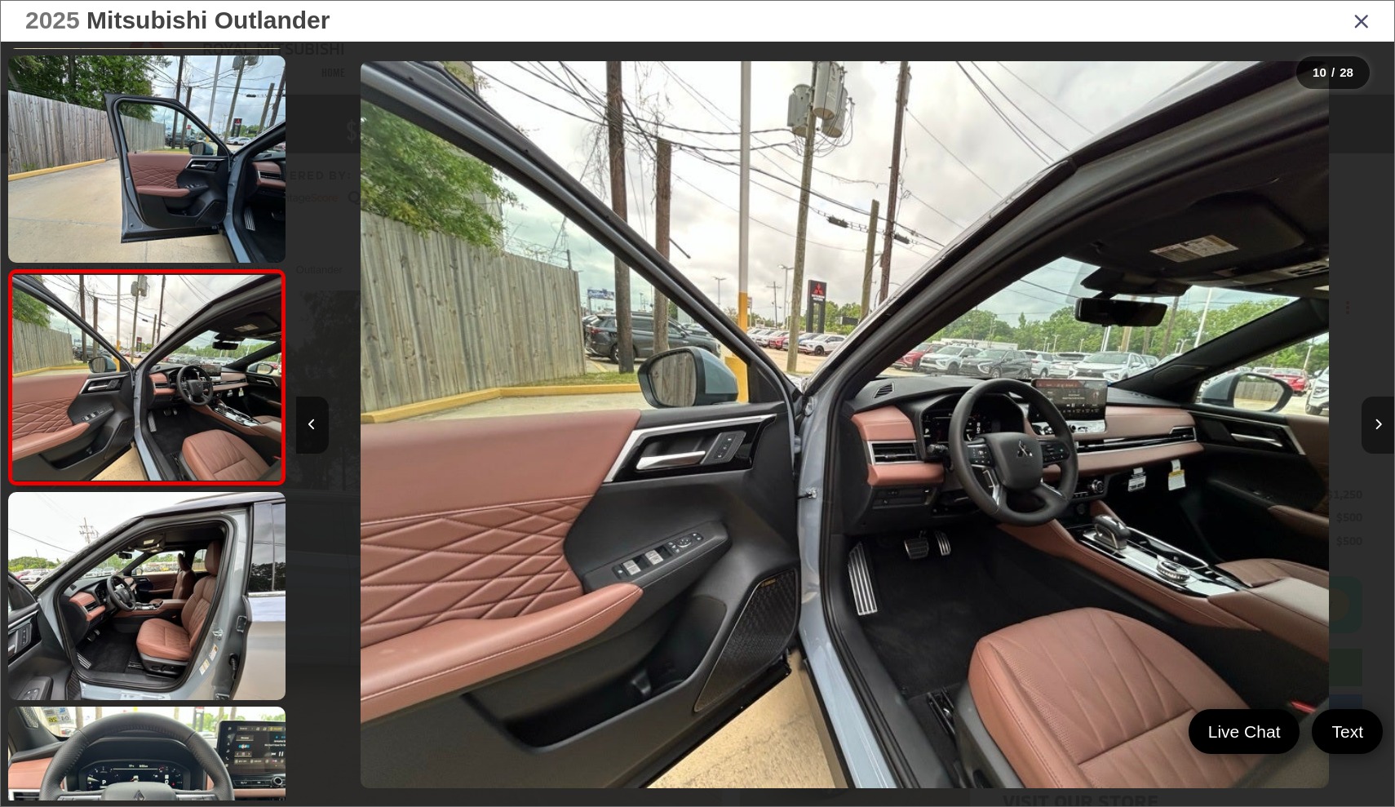
click at [1382, 426] on button "Next image" at bounding box center [1378, 424] width 33 height 57
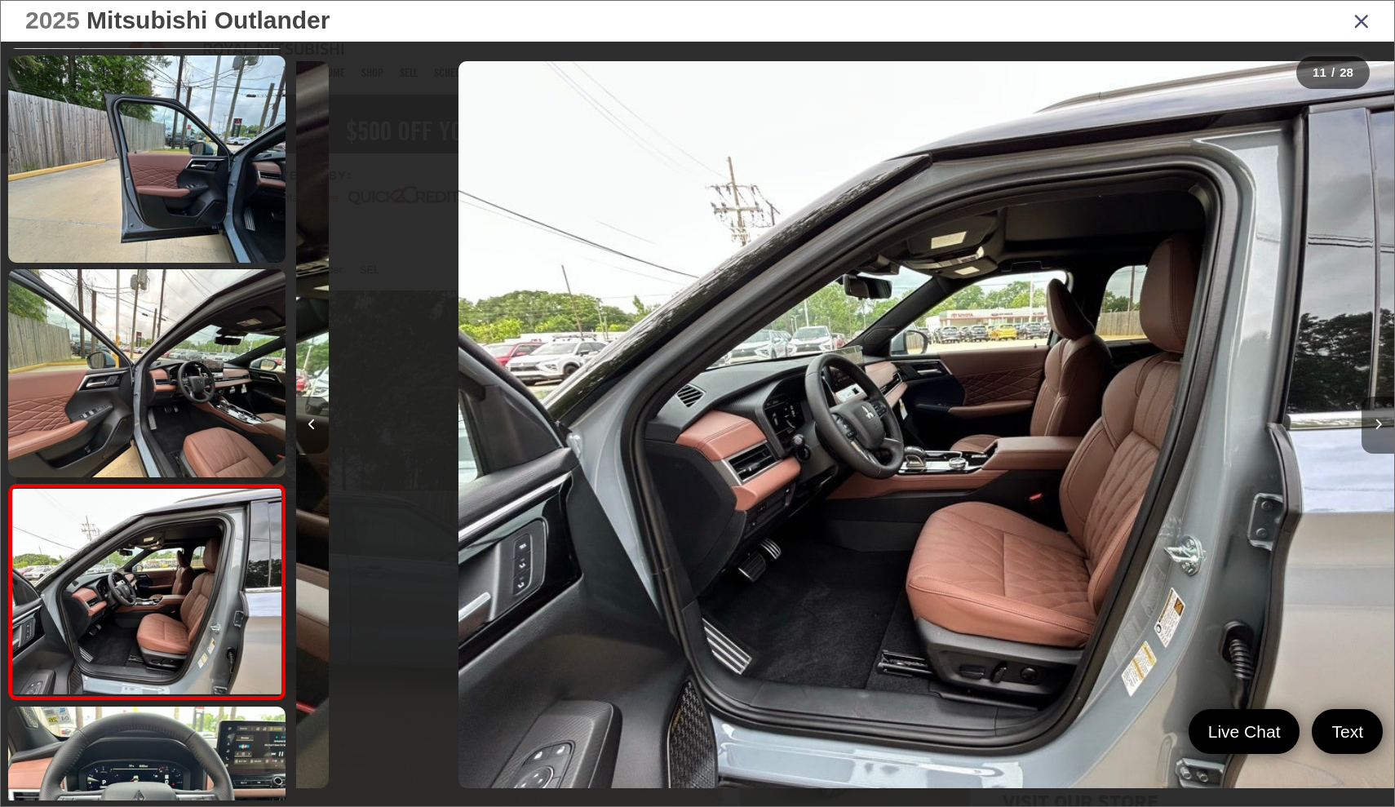
scroll to position [1923, 0]
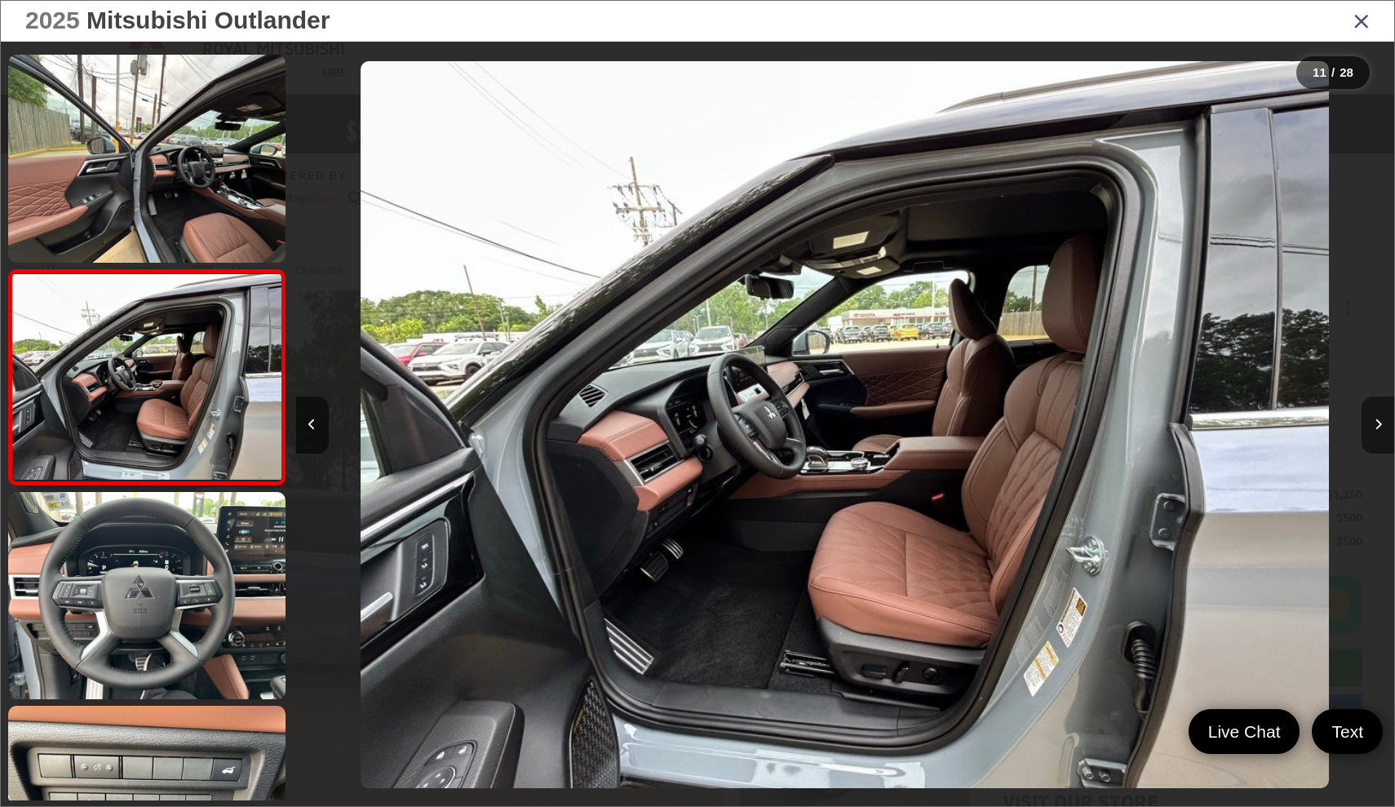
click at [1382, 426] on button "Next image" at bounding box center [1378, 424] width 33 height 57
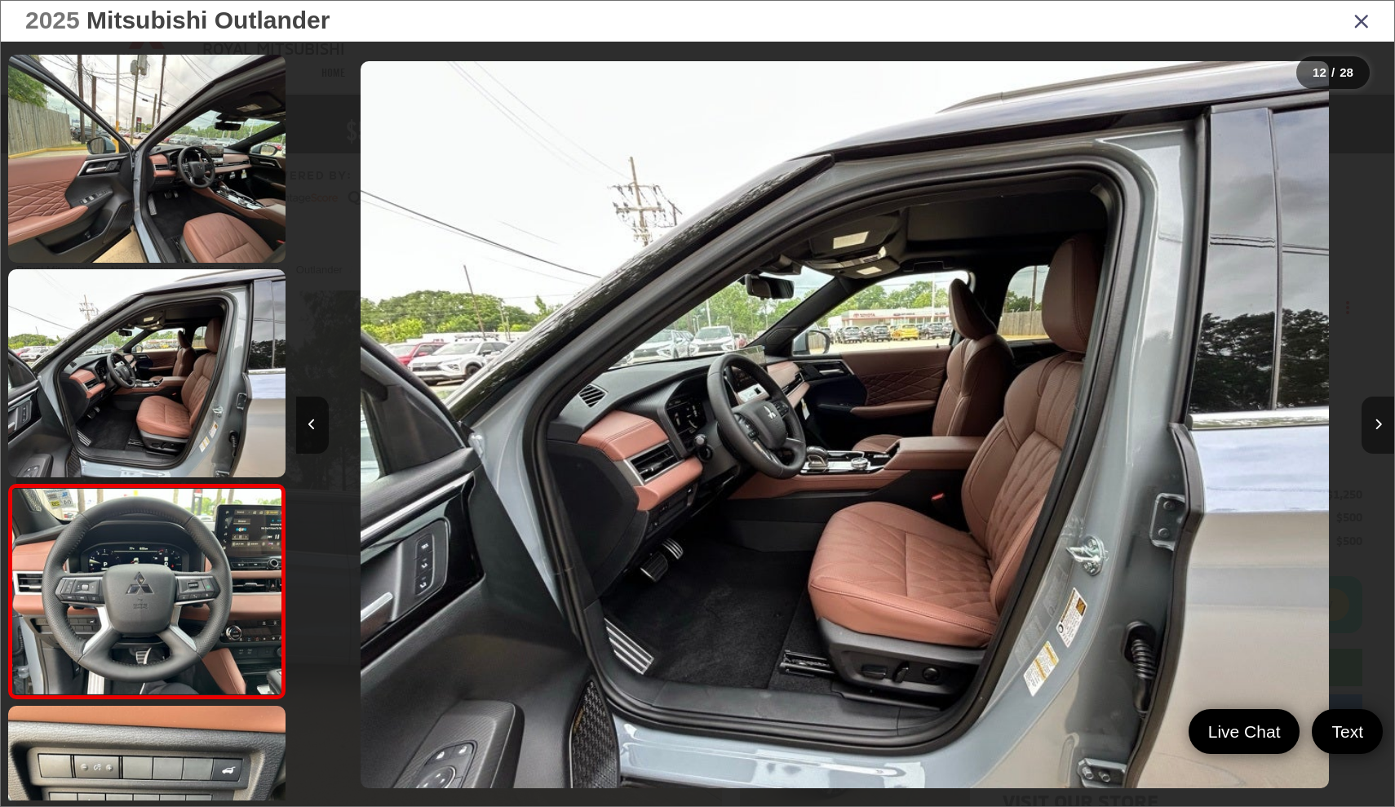
scroll to position [2137, 0]
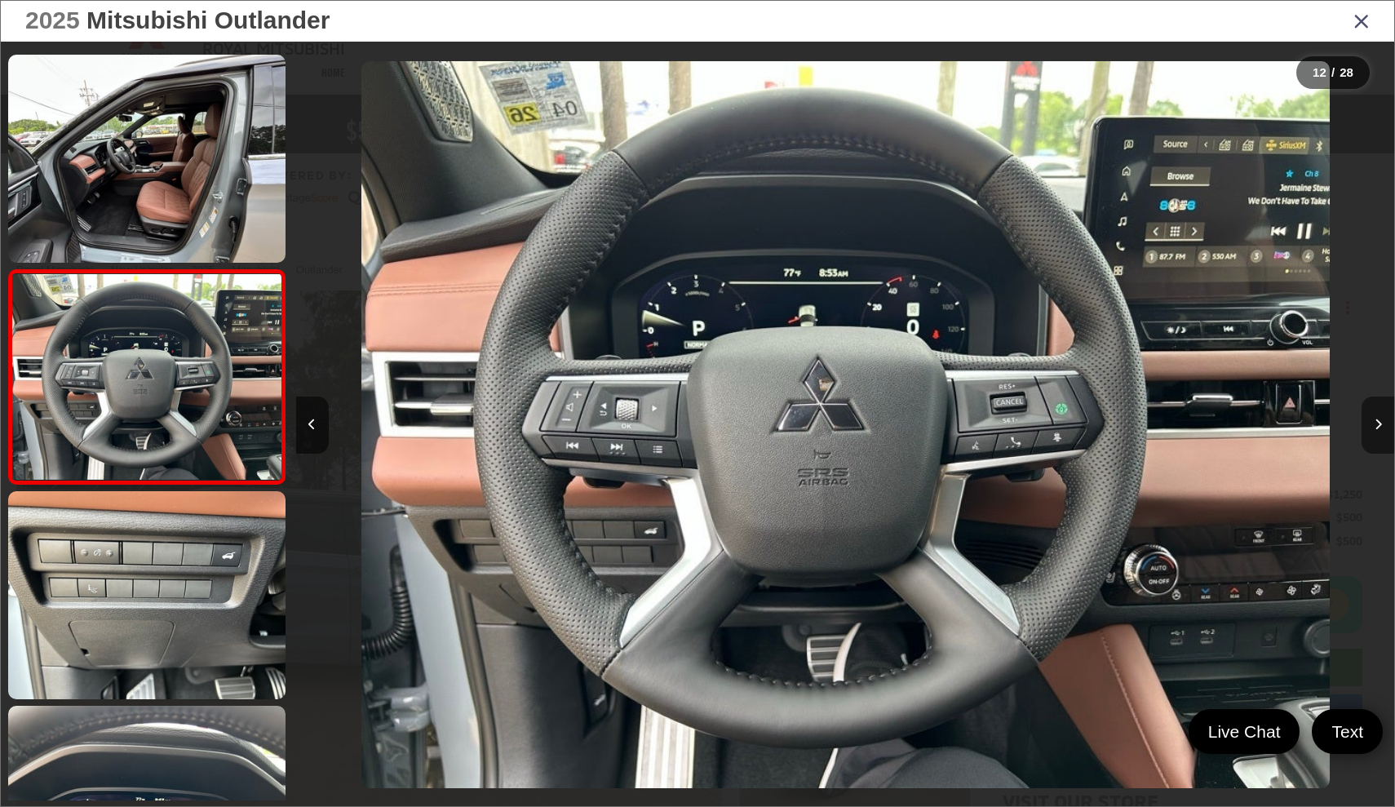
click at [1382, 426] on button "Next image" at bounding box center [1378, 424] width 33 height 57
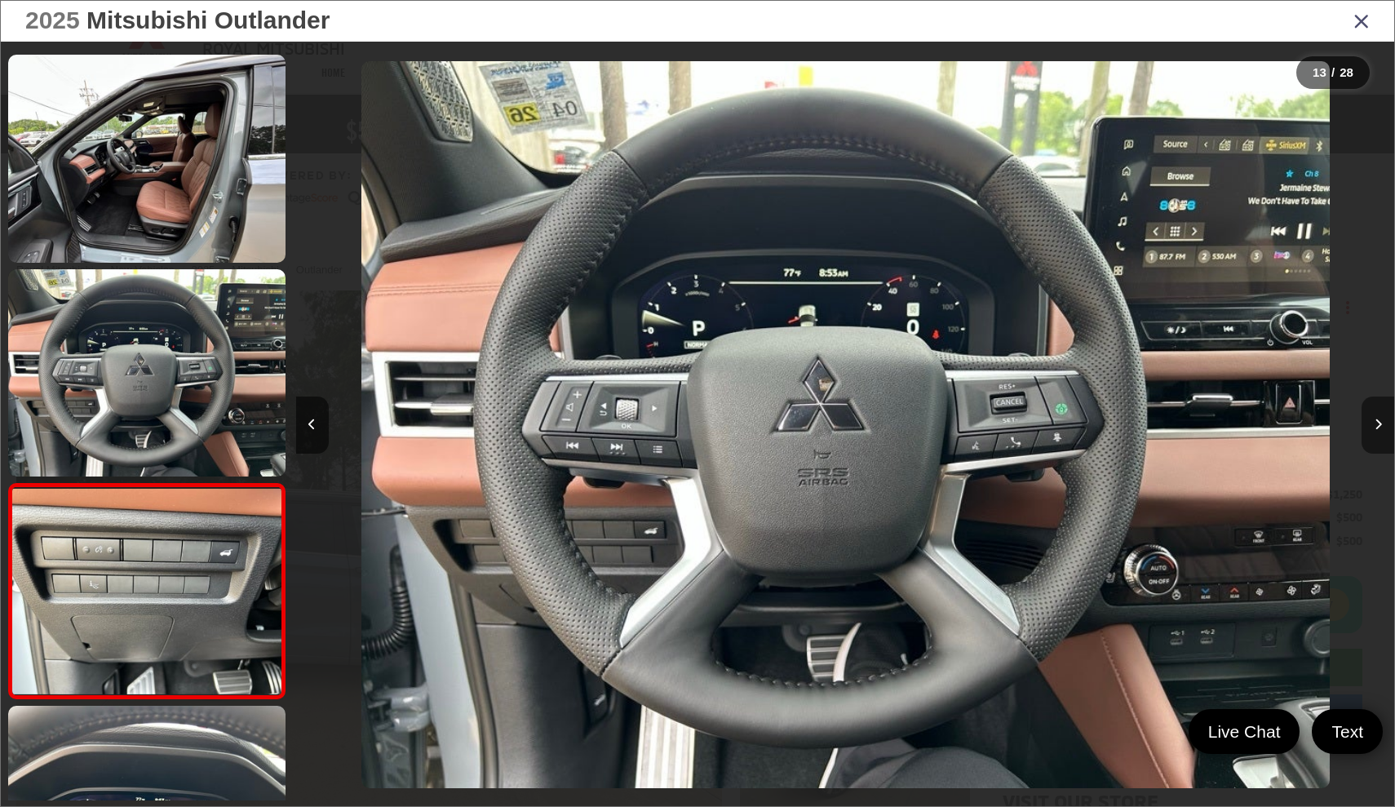
scroll to position [2351, 0]
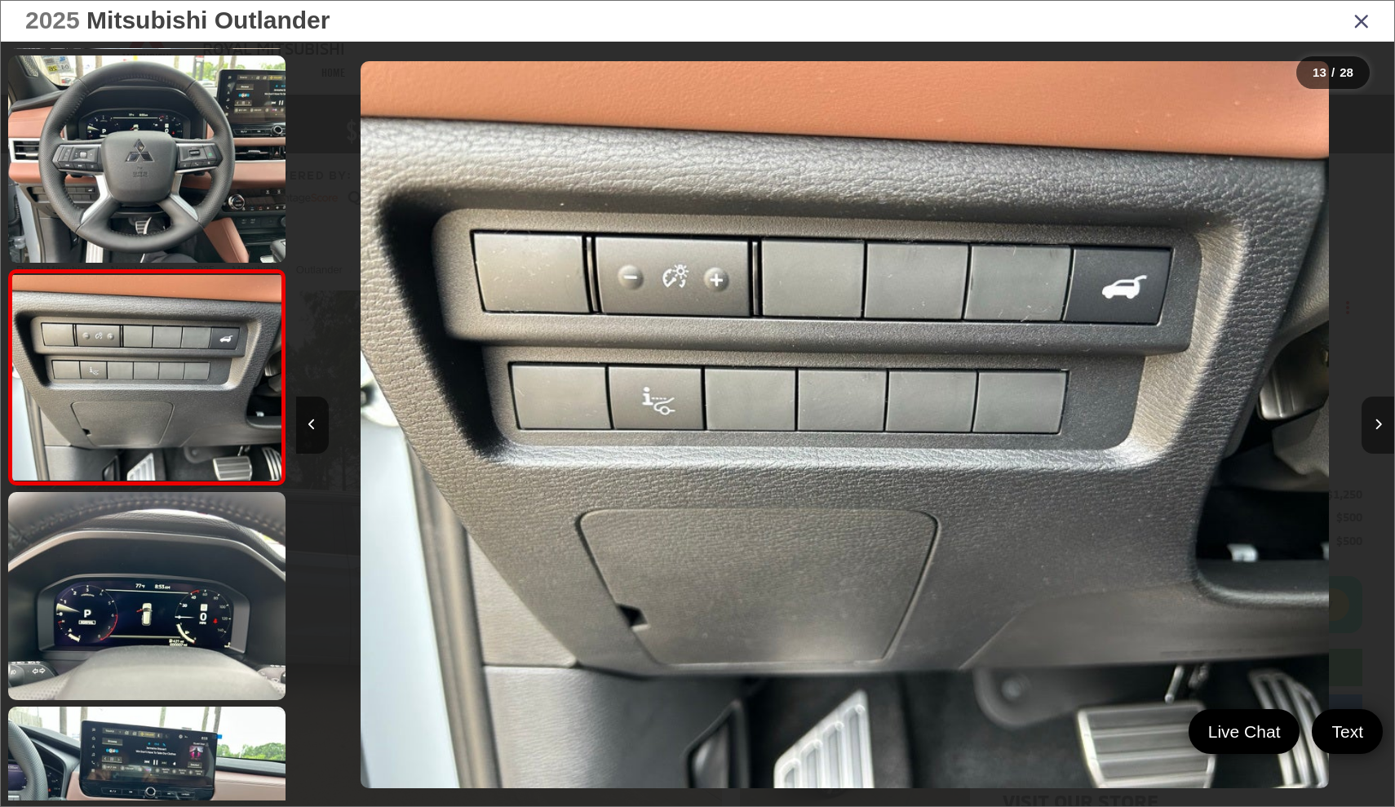
click at [1382, 426] on button "Next image" at bounding box center [1378, 424] width 33 height 57
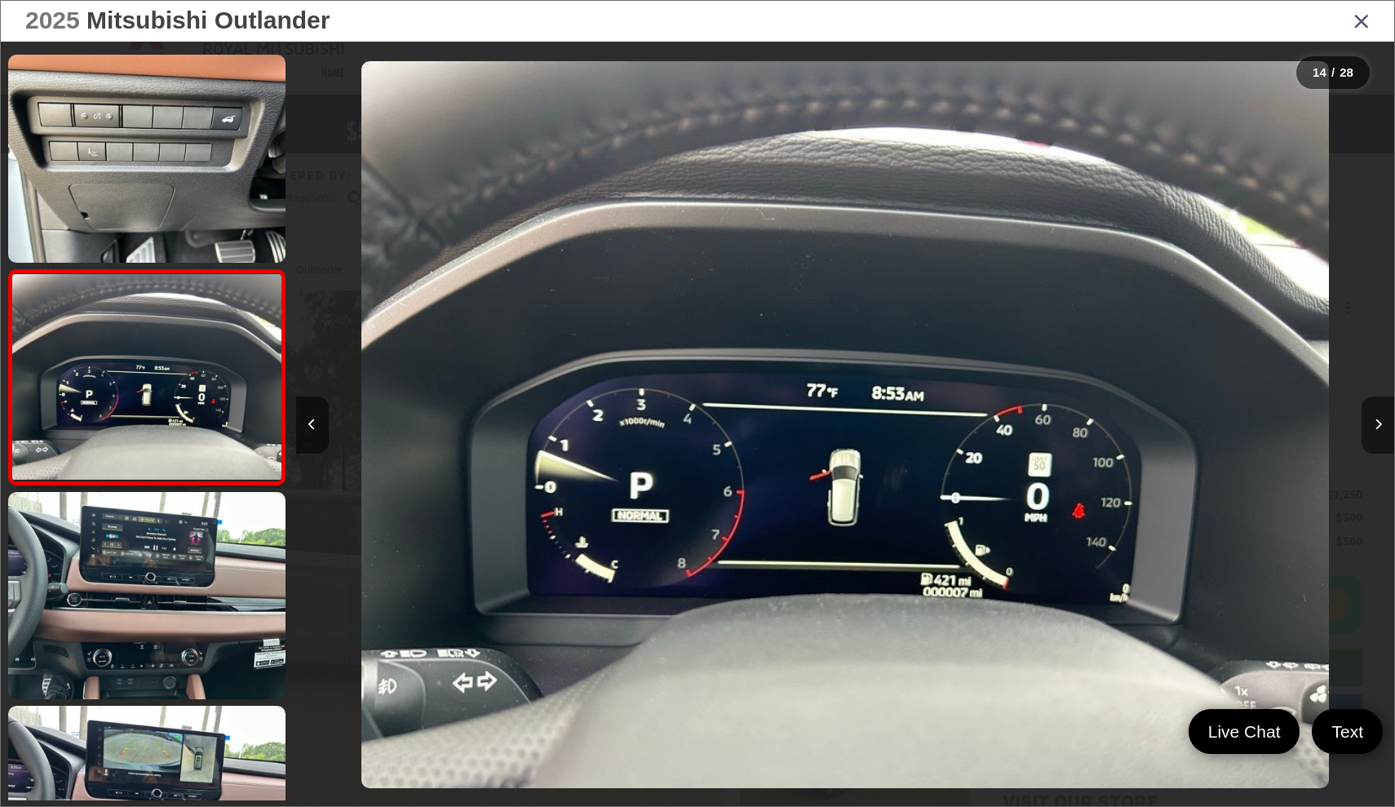
click at [1382, 426] on button "Next image" at bounding box center [1378, 424] width 33 height 57
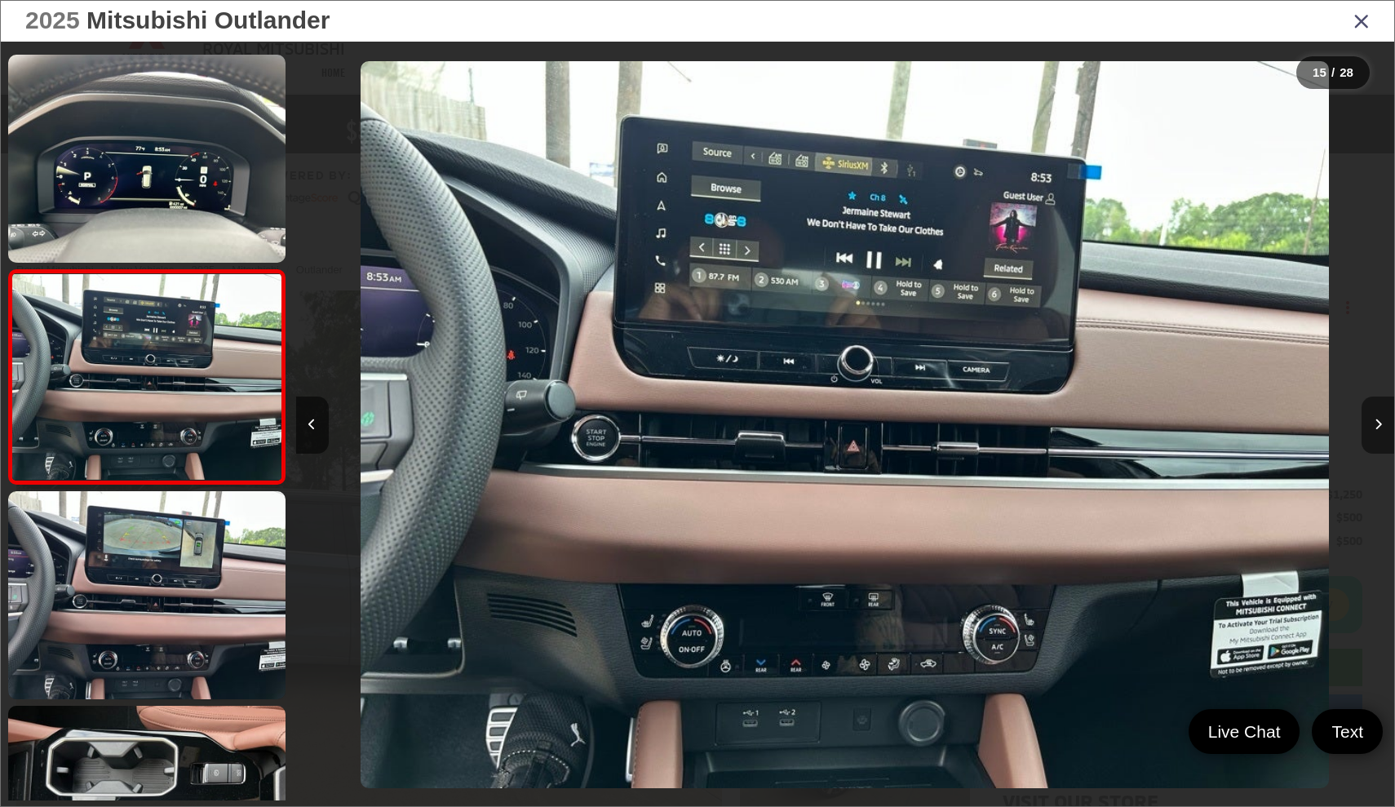
click at [1382, 426] on button "Next image" at bounding box center [1378, 424] width 33 height 57
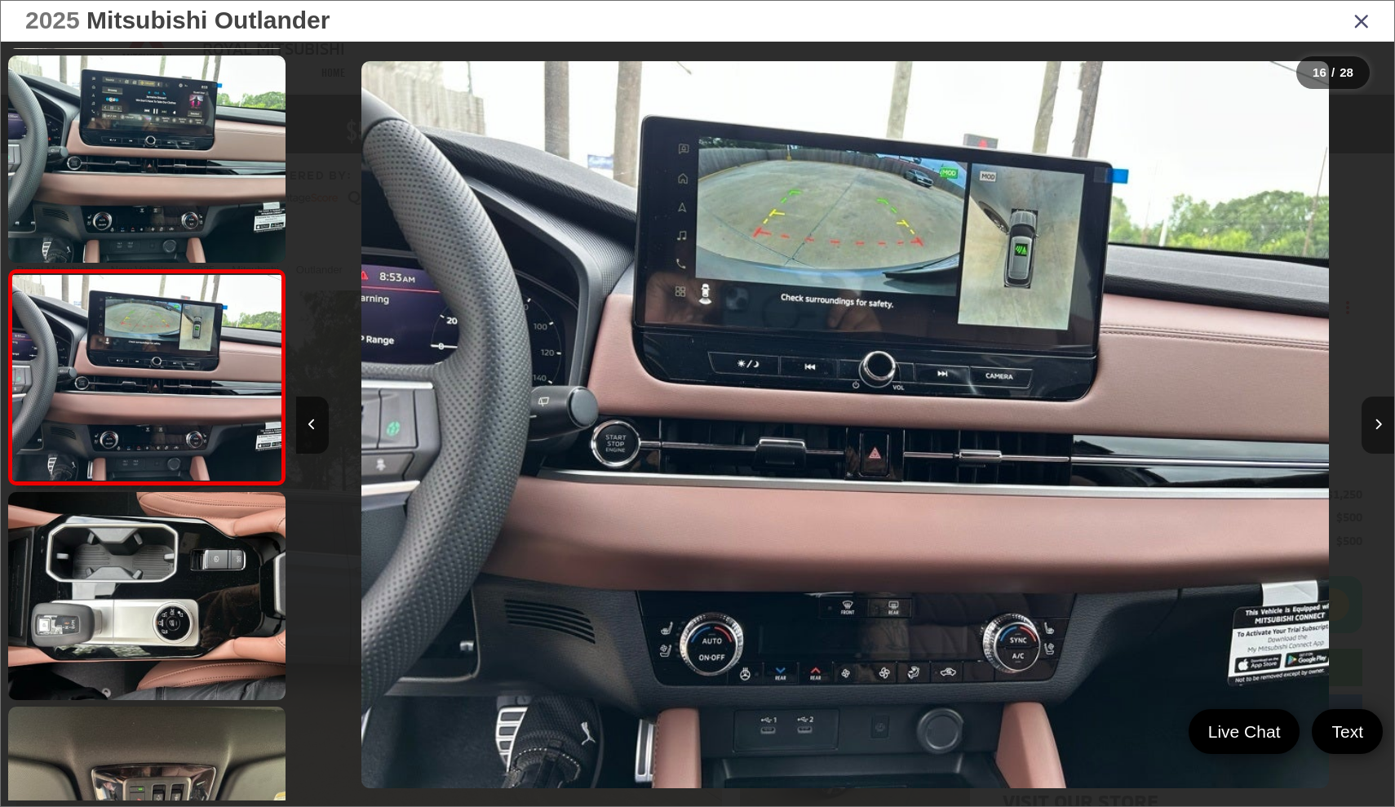
click at [1382, 426] on button "Next image" at bounding box center [1378, 424] width 33 height 57
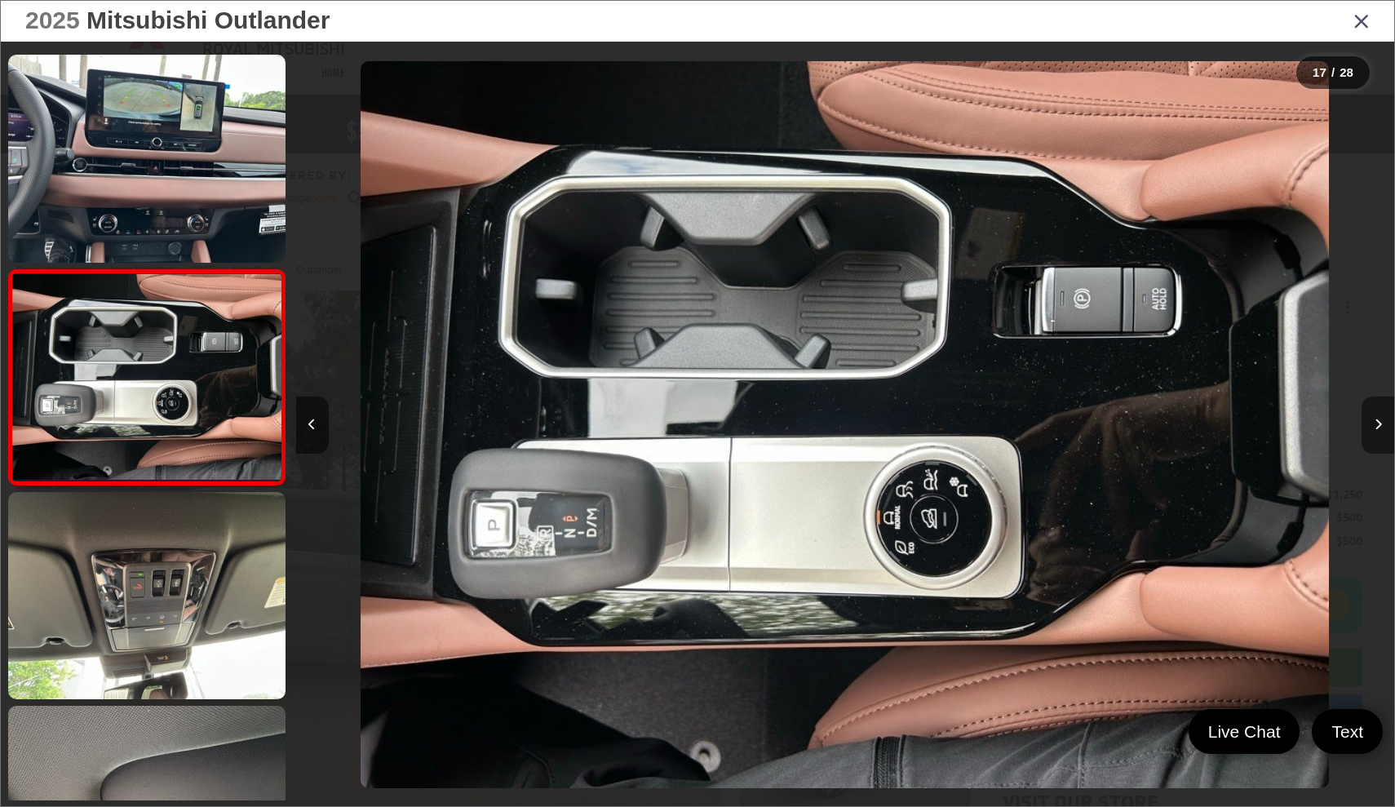
click at [1382, 426] on button "Next image" at bounding box center [1378, 424] width 33 height 57
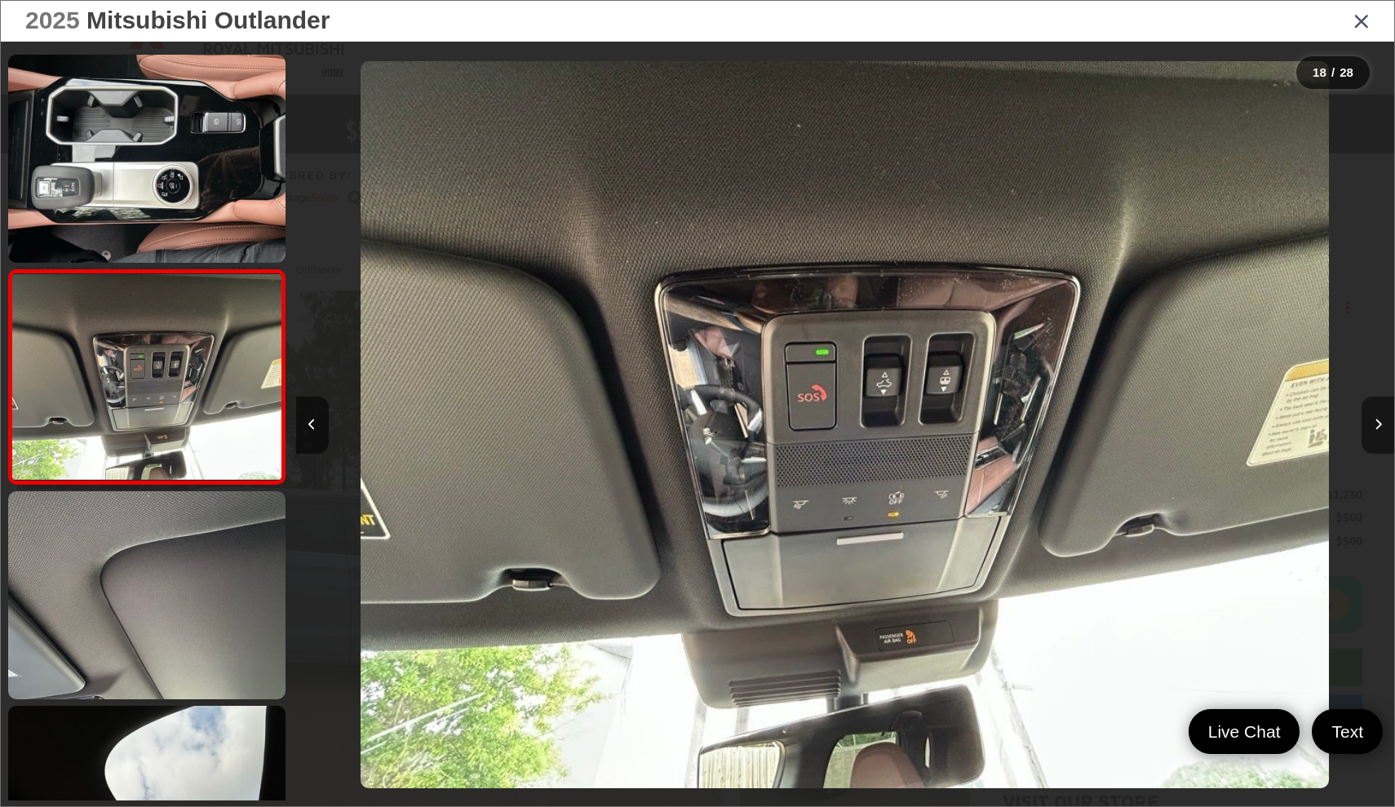
click at [1382, 426] on button "Next image" at bounding box center [1378, 424] width 33 height 57
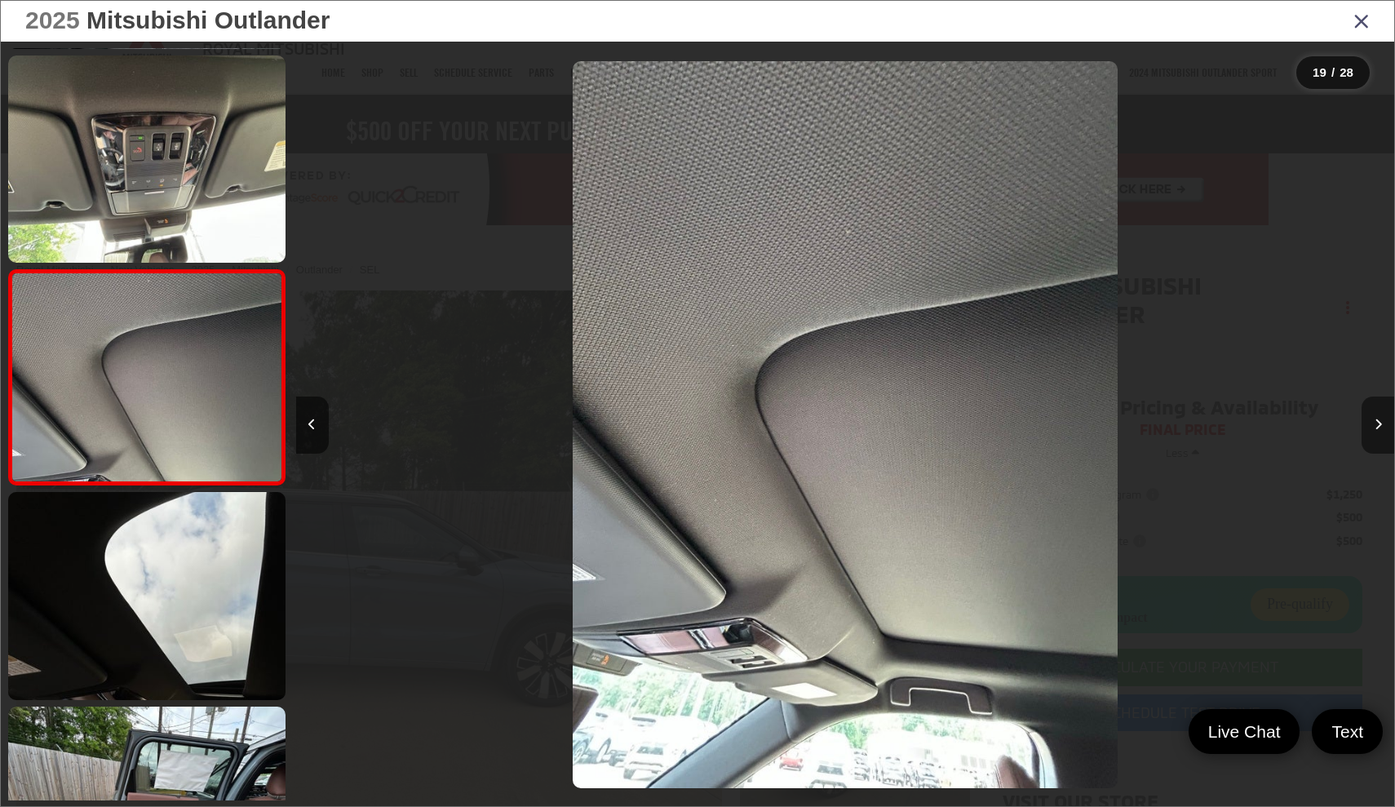
click at [1382, 426] on button "Next image" at bounding box center [1378, 424] width 33 height 57
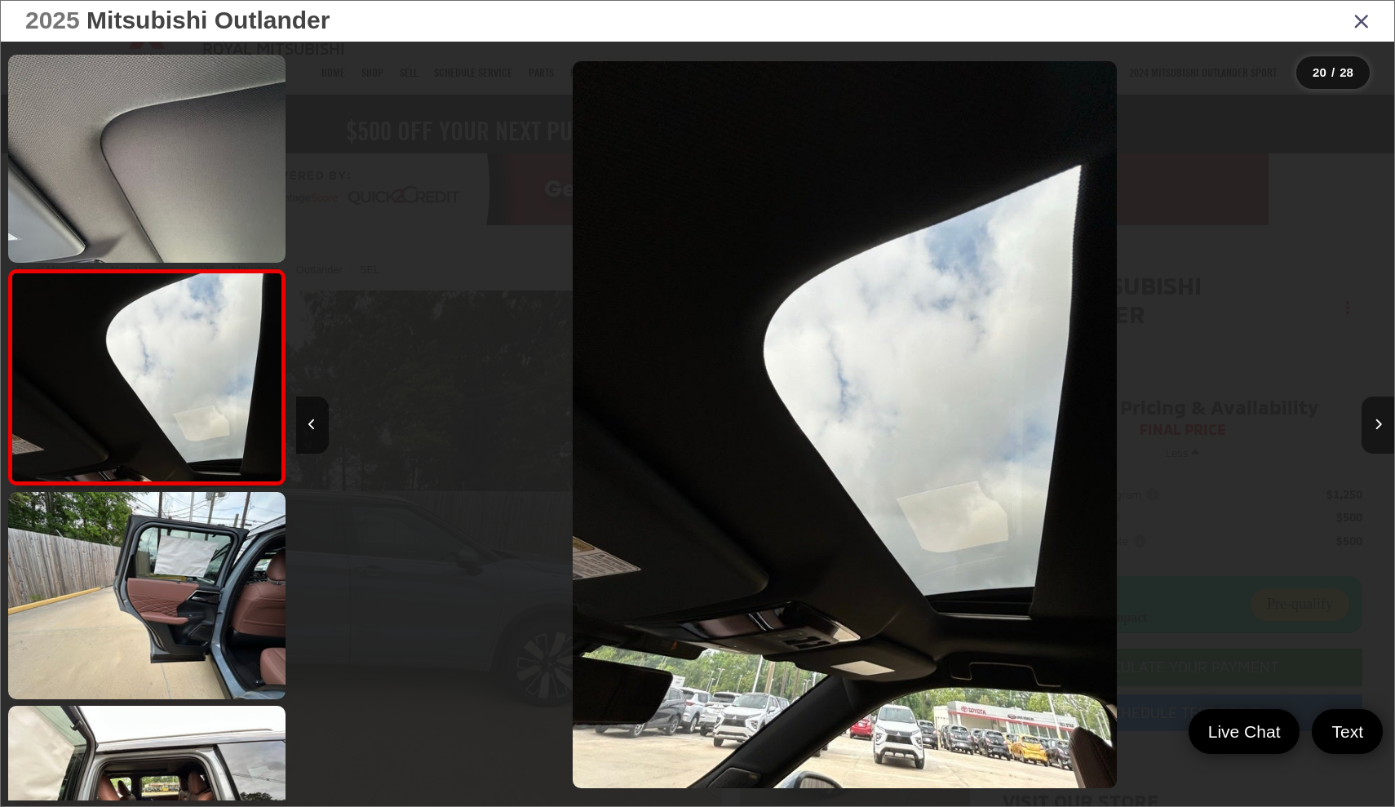
click at [1382, 426] on button "Next image" at bounding box center [1378, 424] width 33 height 57
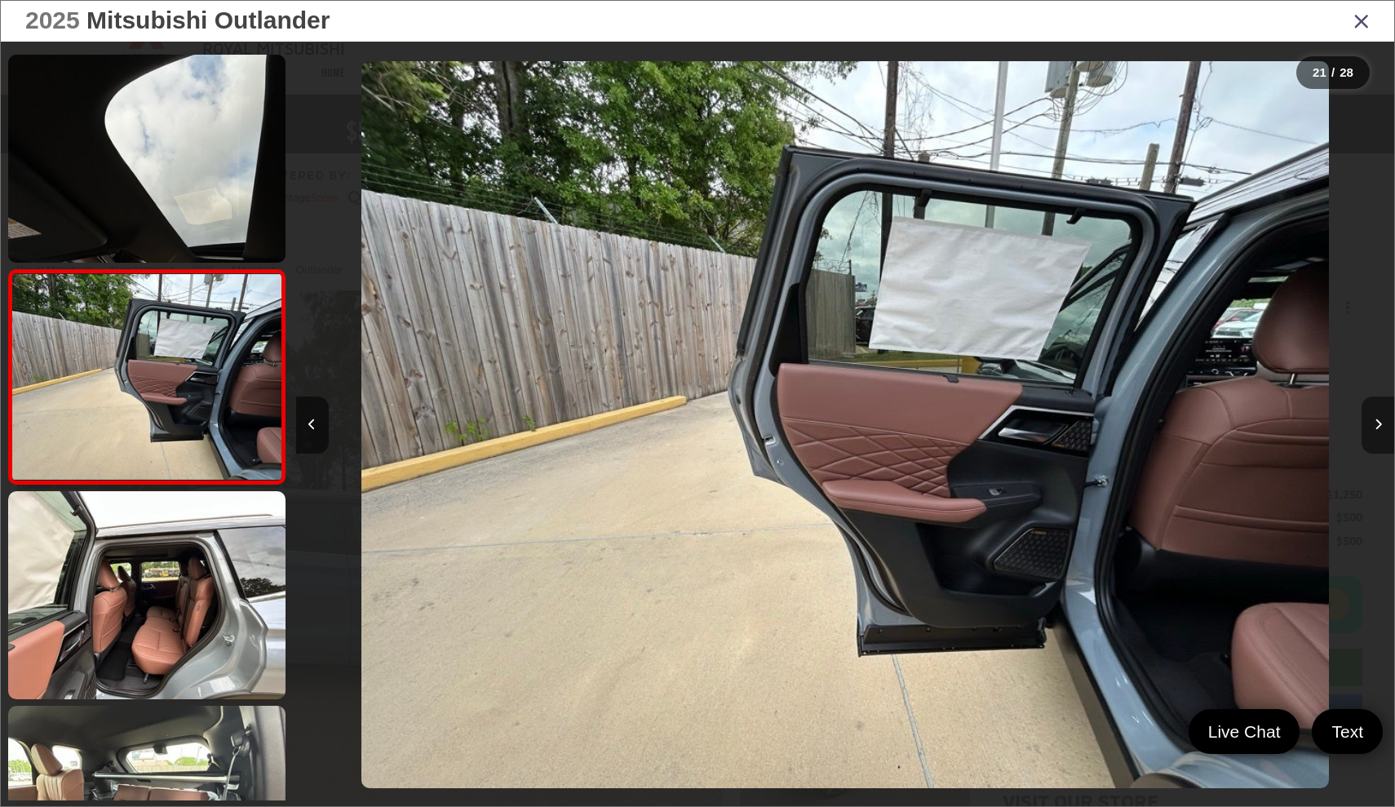
click at [1382, 426] on button "Next image" at bounding box center [1378, 424] width 33 height 57
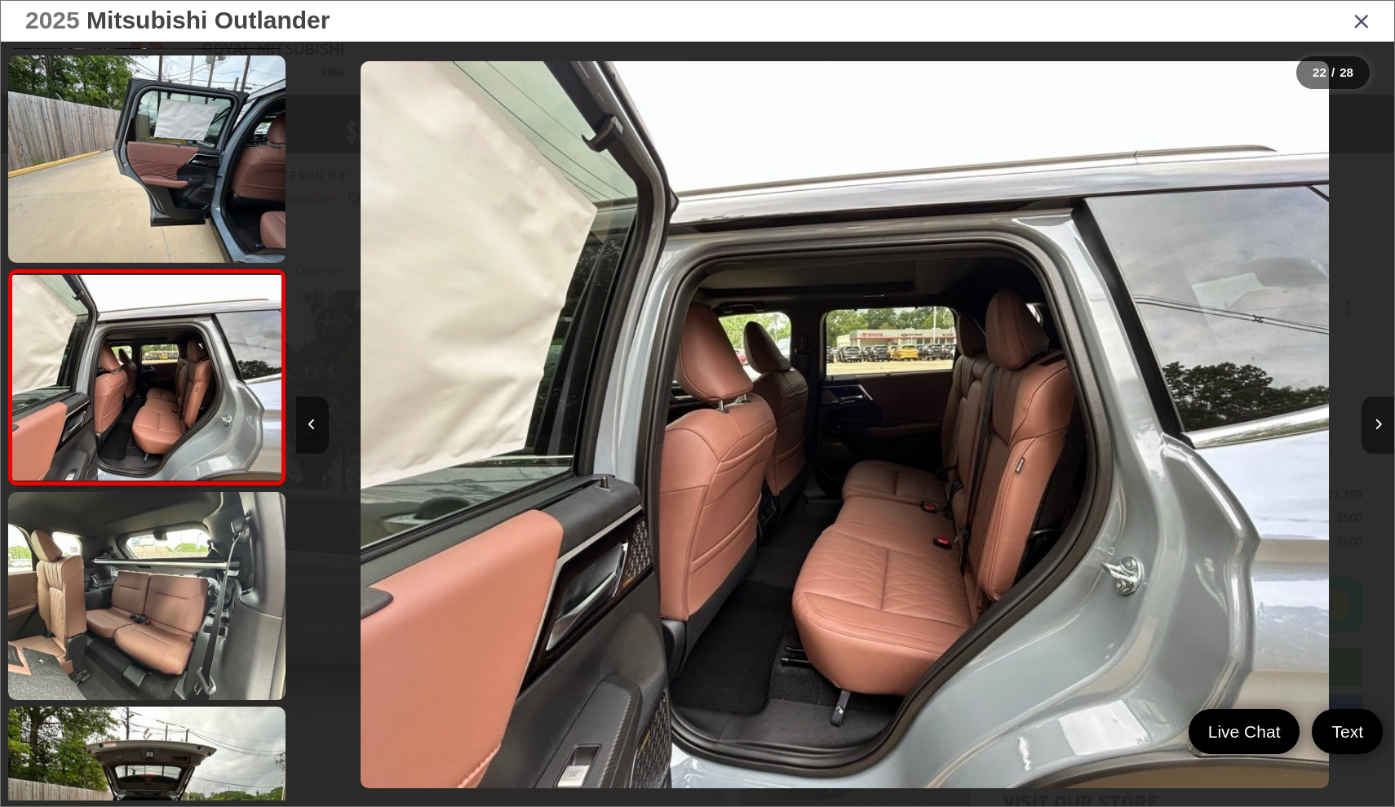
click at [1382, 426] on button "Next image" at bounding box center [1378, 424] width 33 height 57
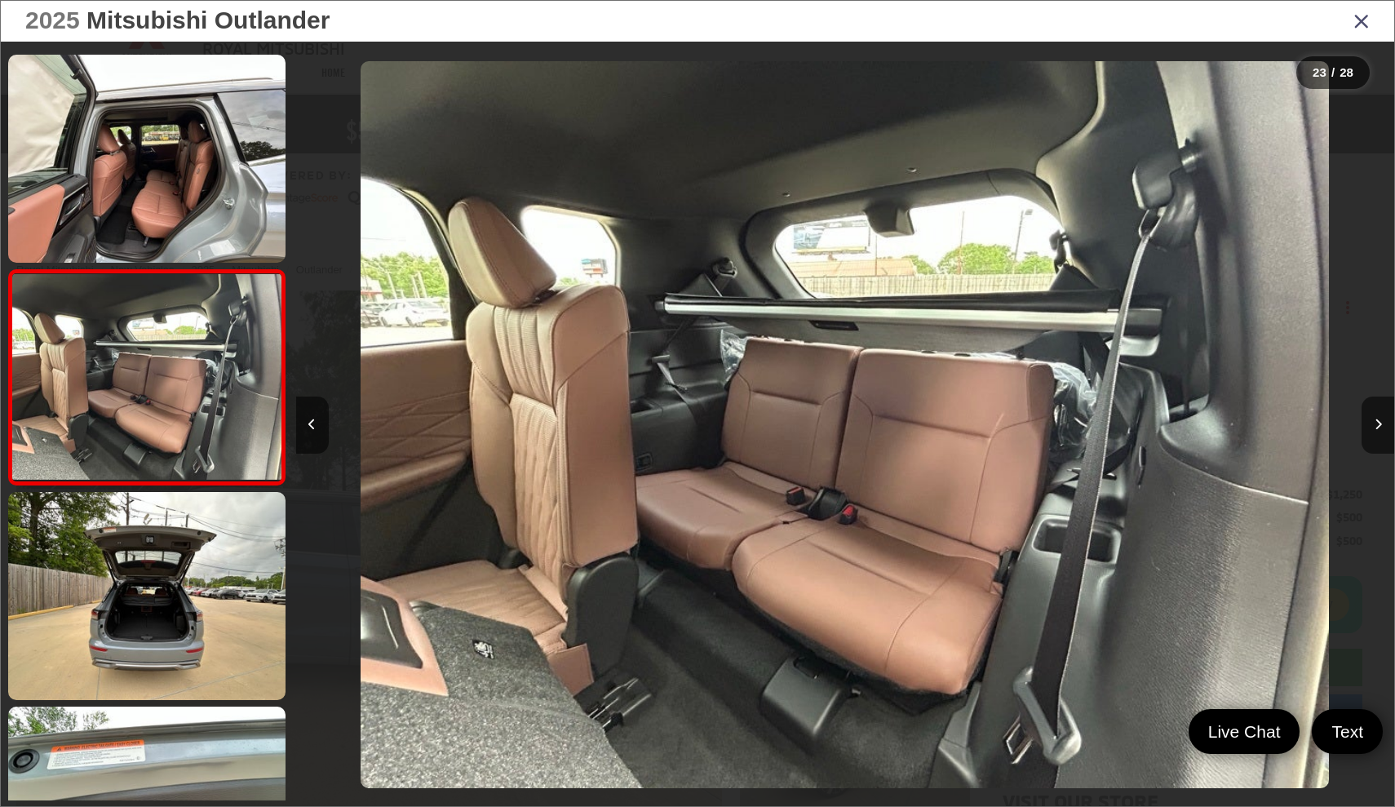
click at [1362, 24] on icon "Close gallery" at bounding box center [1361, 20] width 16 height 21
